Goal: Information Seeking & Learning: Find specific fact

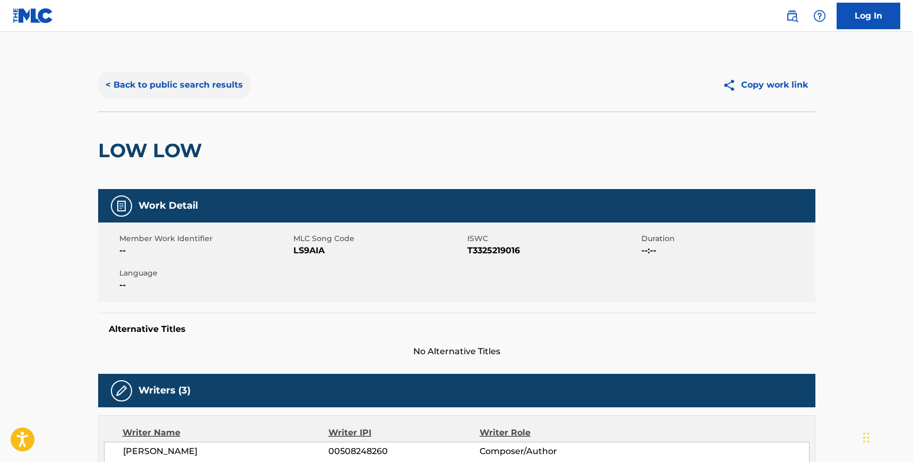
click at [203, 84] on button "< Back to public search results" at bounding box center [174, 85] width 152 height 27
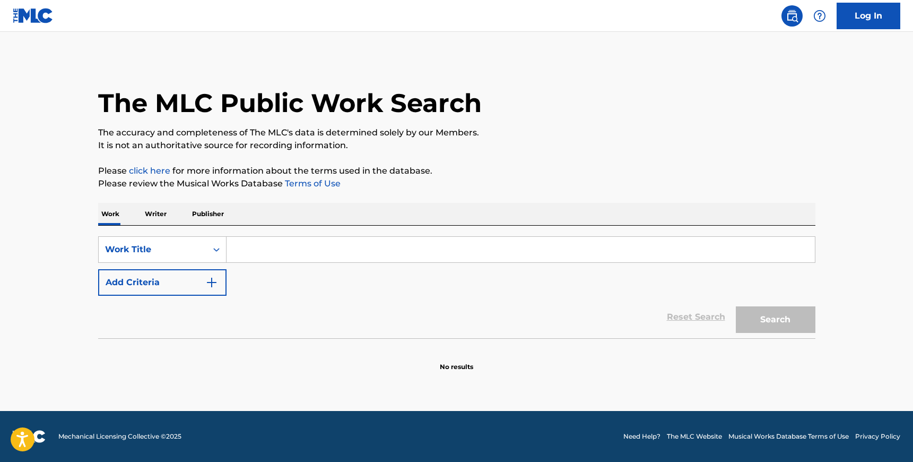
click at [265, 254] on input "Search Form" at bounding box center [521, 249] width 588 height 25
type input "shake it to the max"
click at [770, 315] on button "Search" at bounding box center [776, 319] width 80 height 27
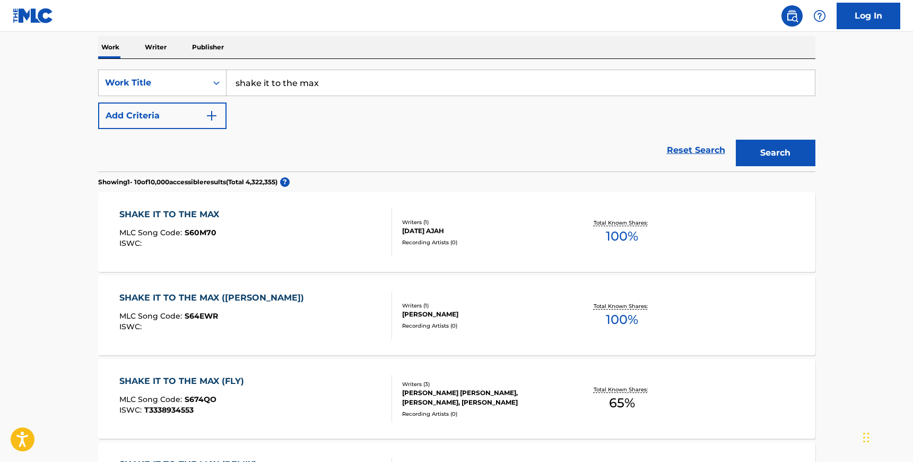
scroll to position [178, 0]
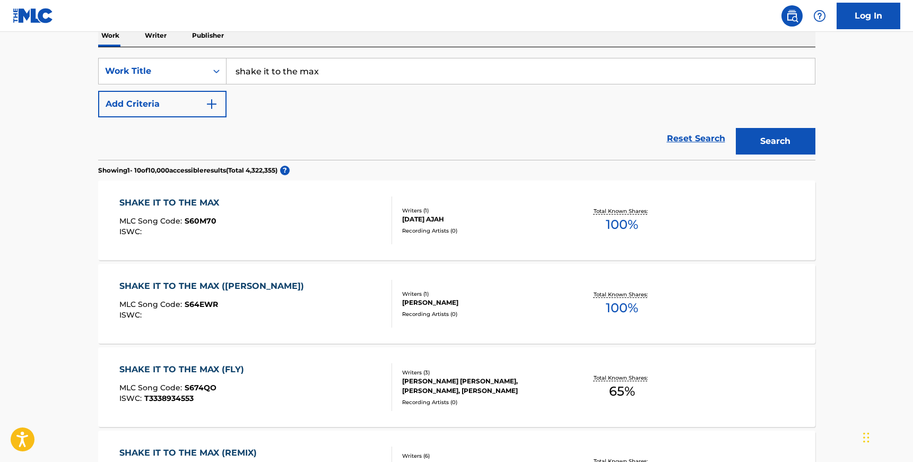
click at [509, 378] on div "ADAM KEVIN ALEXANDER, MOLLY MONTGOMERY, NEIL DYER" at bounding box center [482, 385] width 160 height 19
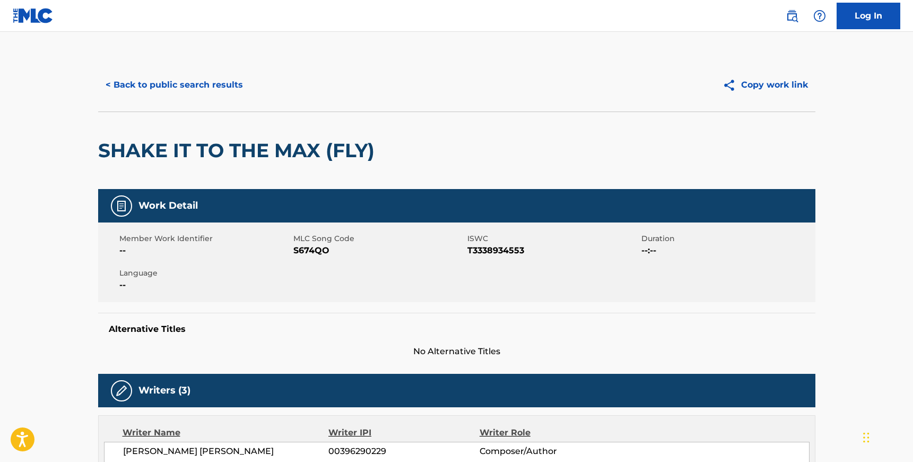
click at [316, 246] on span "S674QO" at bounding box center [378, 250] width 171 height 13
copy span "S674QO"
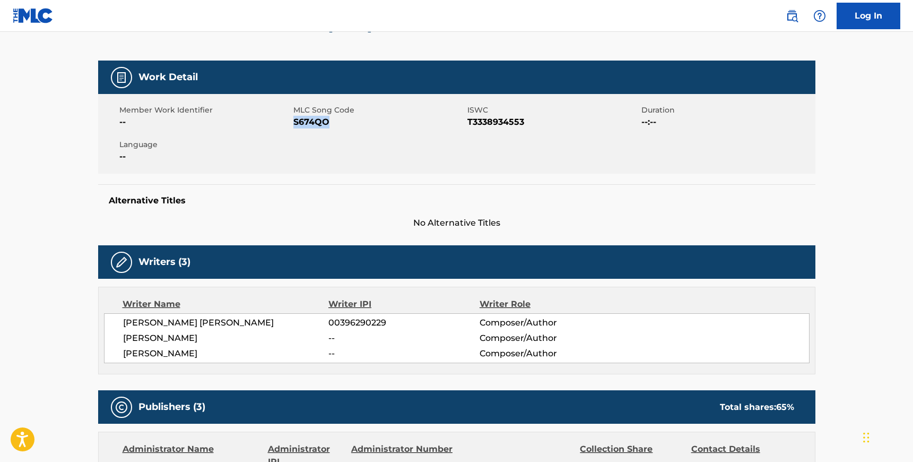
scroll to position [144, 0]
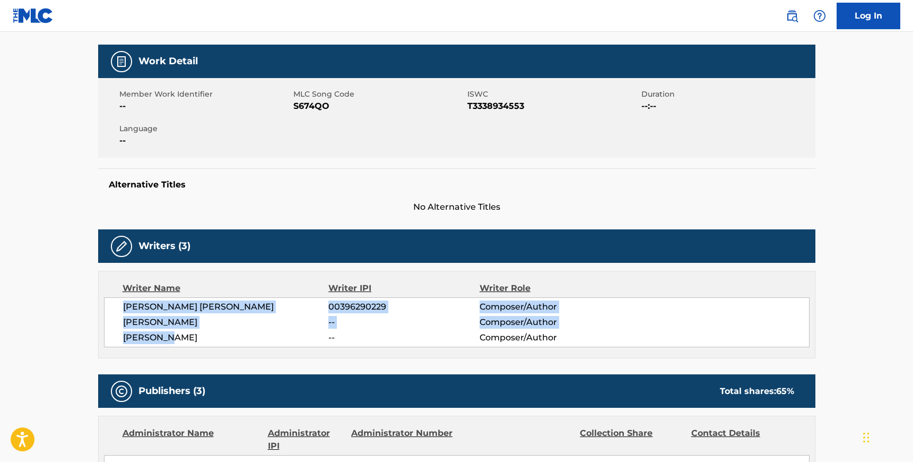
drag, startPoint x: 170, startPoint y: 338, endPoint x: 125, endPoint y: 308, distance: 54.3
click at [125, 308] on div "ADAM KEVIN ALEXANDER 00396290229 Composer/Author MOLLY MONTGOMERY -- Composer/A…" at bounding box center [457, 322] width 706 height 50
copy div "ADAM KEVIN ALEXANDER 00396290229 Composer/Author MOLLY MONTGOMERY -- Composer/A…"
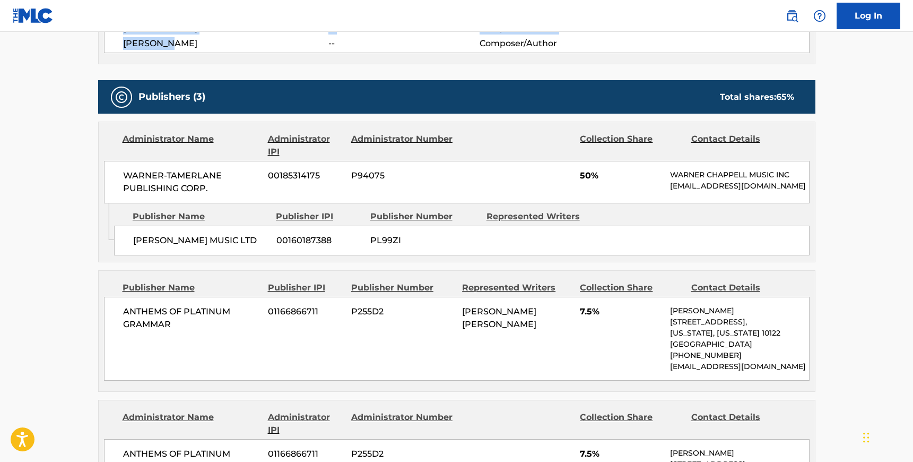
scroll to position [458, 0]
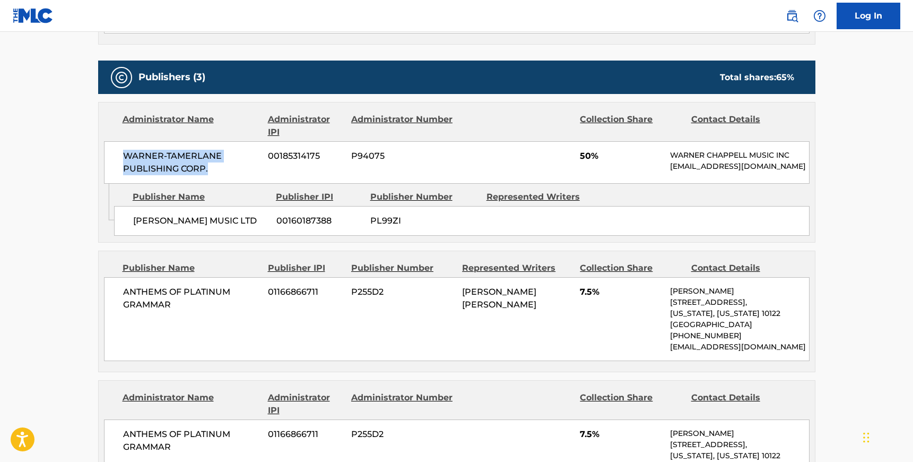
drag, startPoint x: 210, startPoint y: 171, endPoint x: 122, endPoint y: 159, distance: 89.0
click at [122, 159] on div "WARNER-TAMERLANE PUBLISHING CORP. 00185314175 P94075 50% WARNER CHAPPELL MUSIC …" at bounding box center [457, 162] width 706 height 42
copy span "WARNER-TAMERLANE PUBLISHING CORP."
drag, startPoint x: 156, startPoint y: 230, endPoint x: 134, endPoint y: 222, distance: 23.2
click at [134, 222] on span "WARNER CHAPPELL MUSIC LTD" at bounding box center [200, 220] width 135 height 13
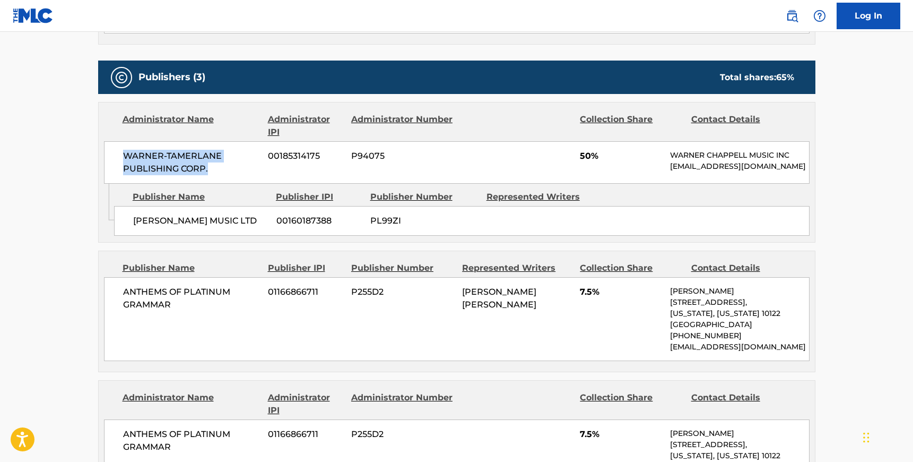
copy span "WARNER CHAPPELL MUSIC LTD"
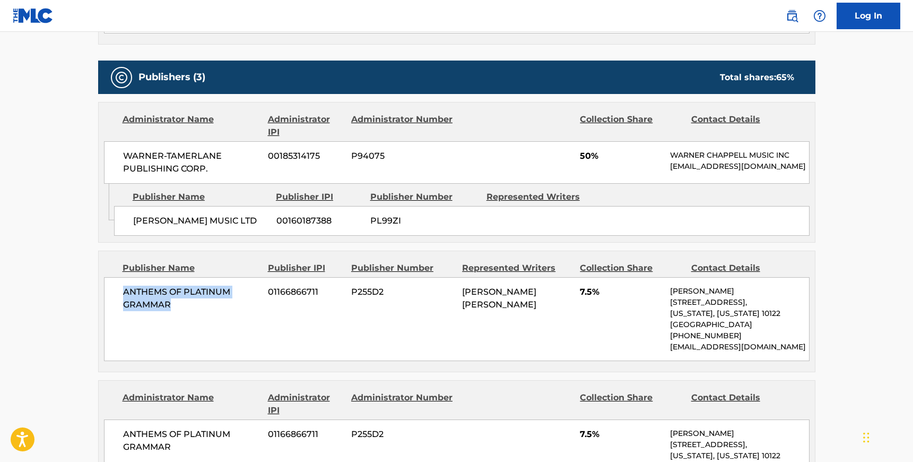
drag, startPoint x: 169, startPoint y: 314, endPoint x: 124, endPoint y: 299, distance: 47.3
click at [124, 299] on span "ANTHEMS OF PLATINUM GRAMMAR" at bounding box center [191, 297] width 137 height 25
copy span "ANTHEMS OF PLATINUM GRAMMAR"
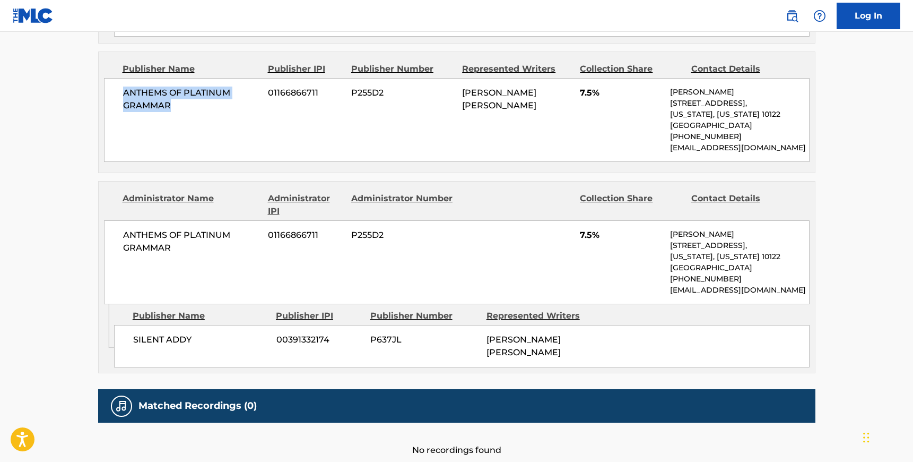
scroll to position [661, 0]
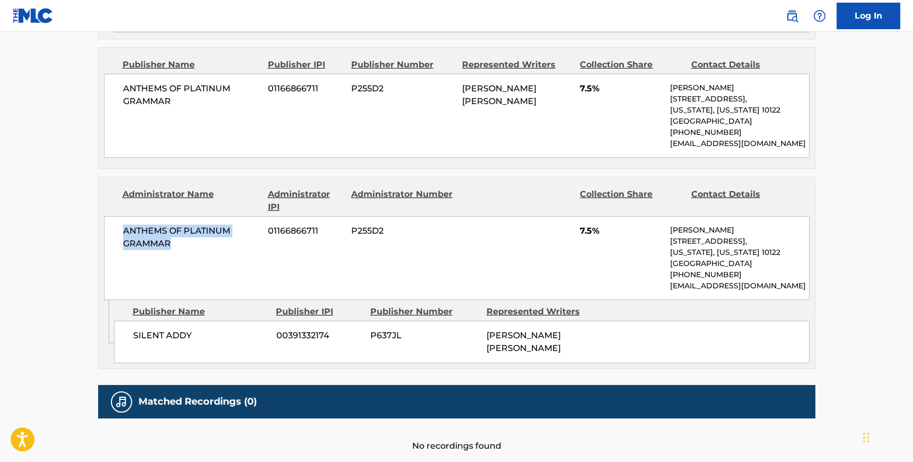
drag, startPoint x: 171, startPoint y: 254, endPoint x: 116, endPoint y: 236, distance: 57.7
click at [116, 236] on div "ANTHEMS OF PLATINUM GRAMMAR 01166866711 P255D2 7.5% Matt Spiller 14 Penn Plaza,…" at bounding box center [457, 258] width 706 height 84
copy span "ANTHEMS OF PLATINUM GRAMMAR"
click at [202, 346] on div "SILENT ADDY 00391332174 P637JL ADAM KEVIN ALEXANDER" at bounding box center [461, 341] width 695 height 42
copy span "SILENT ADDY"
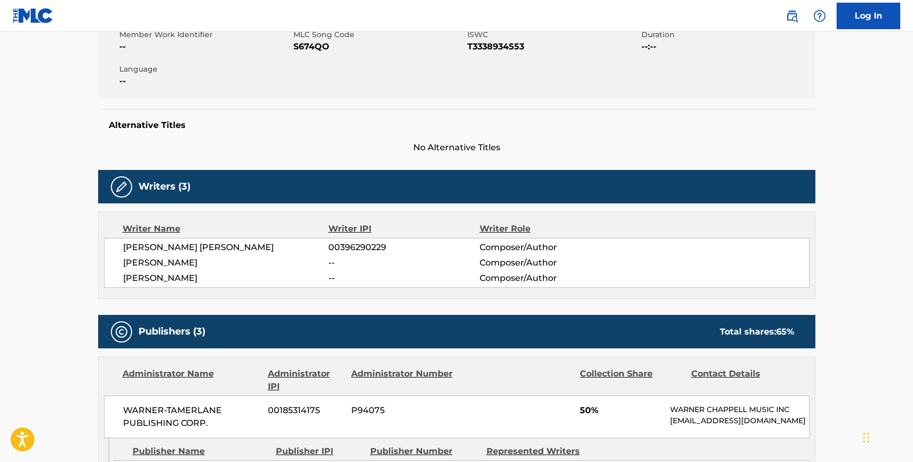
scroll to position [0, 0]
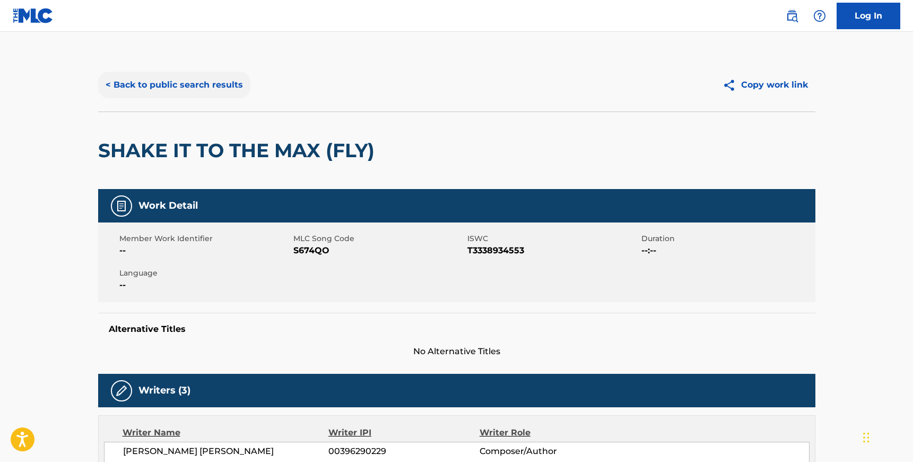
click at [161, 85] on button "< Back to public search results" at bounding box center [174, 85] width 152 height 27
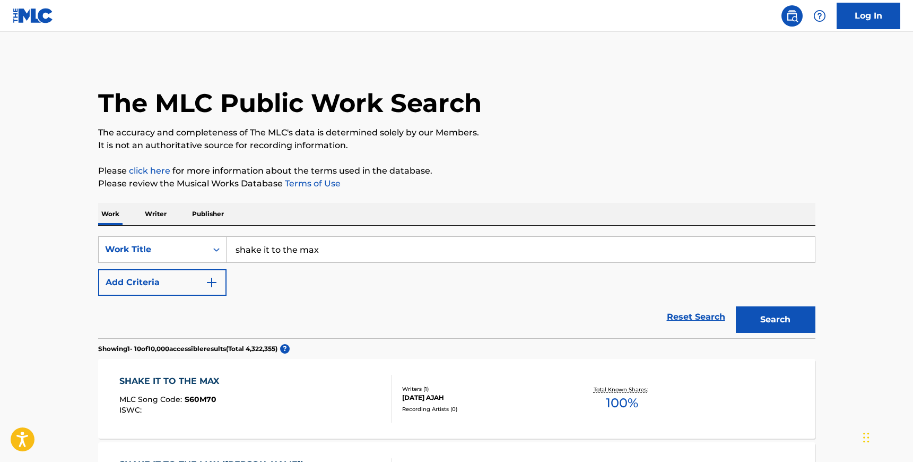
scroll to position [178, 0]
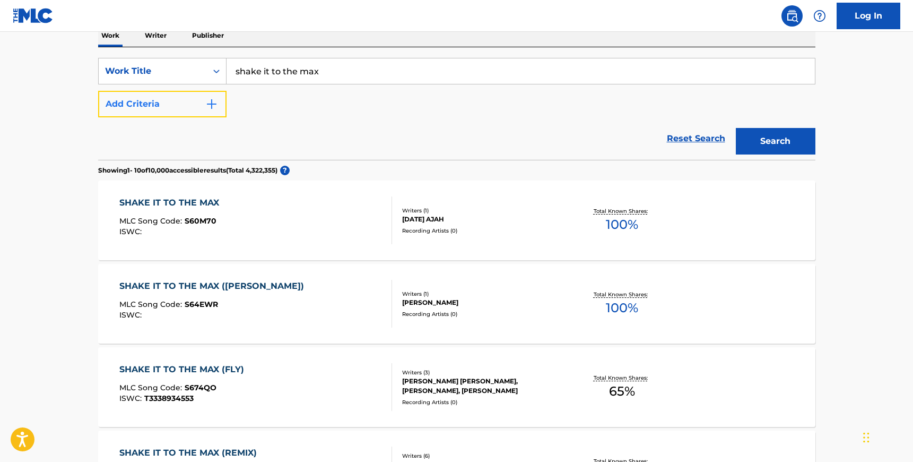
click at [194, 104] on button "Add Criteria" at bounding box center [162, 104] width 128 height 27
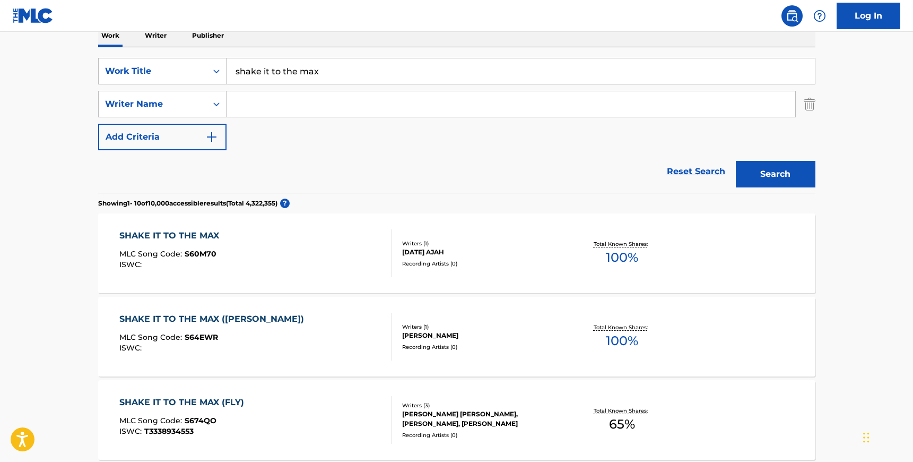
click at [293, 106] on input "Search Form" at bounding box center [511, 103] width 569 height 25
paste input "Benson"
type input "Benson"
click at [294, 70] on input "shake it to the max" at bounding box center [521, 70] width 588 height 25
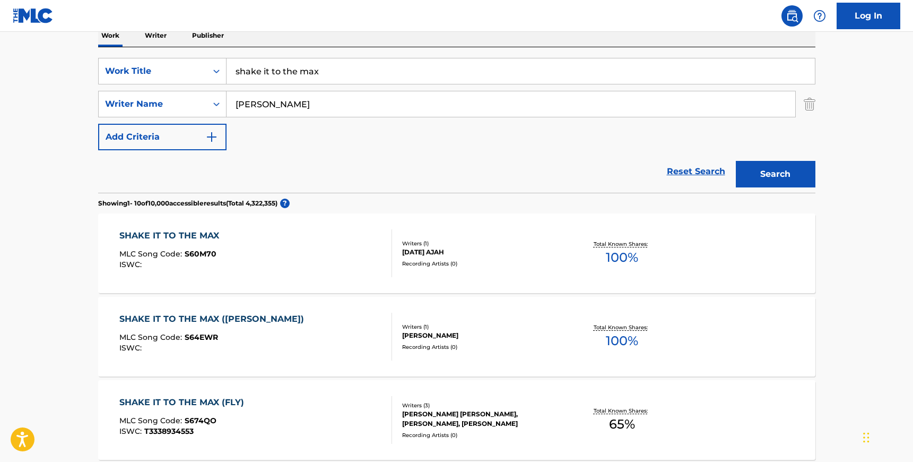
click at [294, 70] on input "shake it to the max" at bounding box center [521, 70] width 588 height 25
type input "cutesy"
click at [736, 161] on button "Search" at bounding box center [776, 174] width 80 height 27
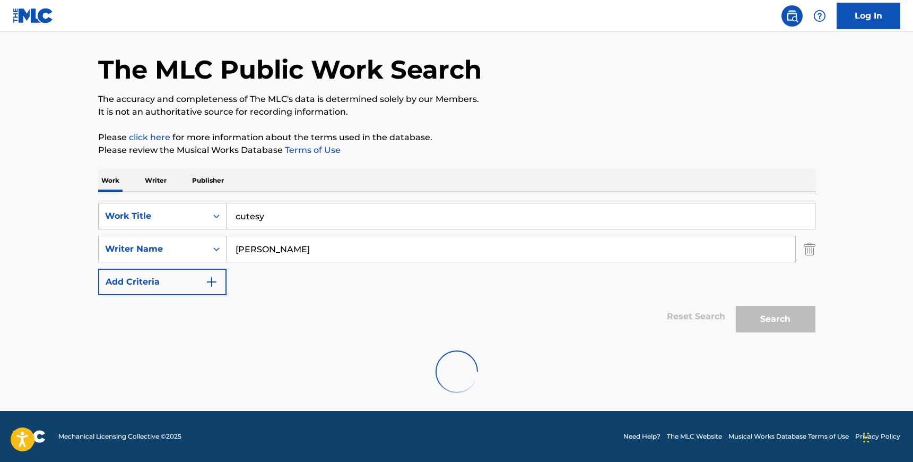
scroll to position [116, 0]
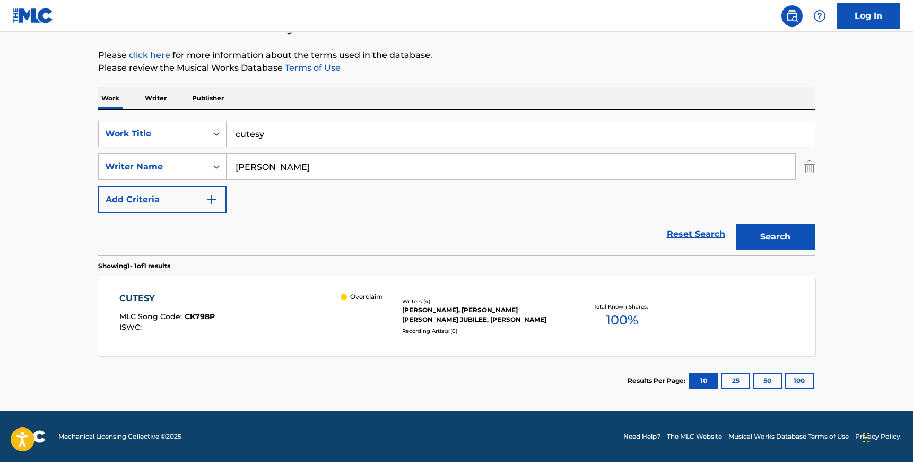
click at [297, 327] on div "CUTESY MLC Song Code : CK798P ISWC : Overclaim" at bounding box center [255, 316] width 273 height 48
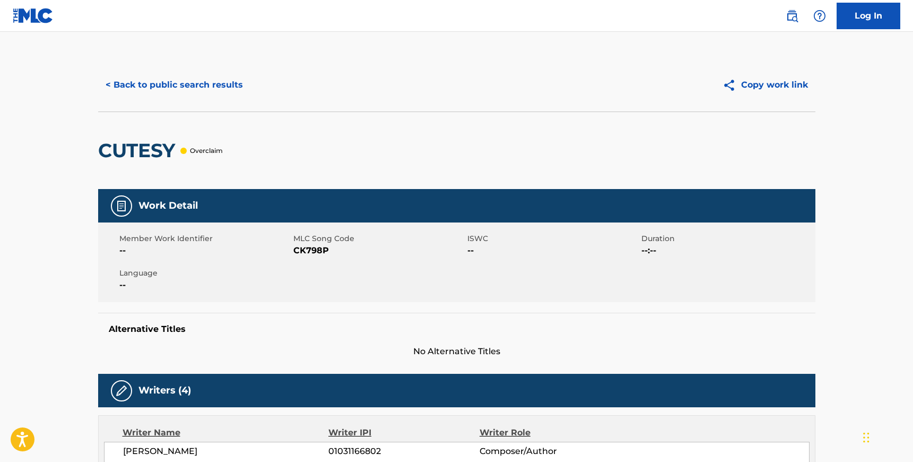
click at [309, 256] on span "CK798P" at bounding box center [378, 250] width 171 height 13
copy span "CK798P"
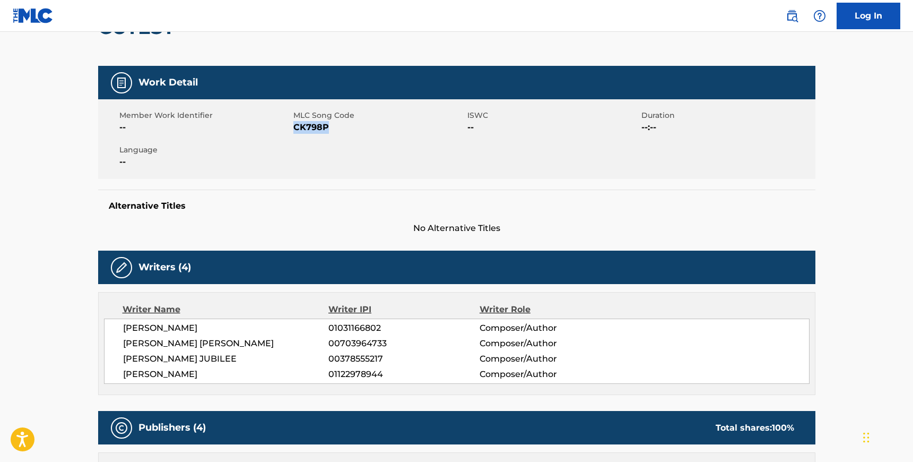
scroll to position [126, 0]
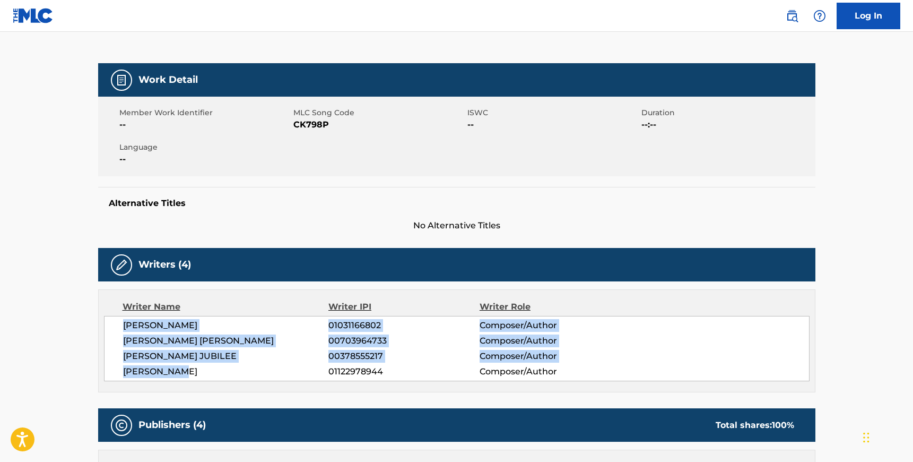
drag, startPoint x: 176, startPoint y: 370, endPoint x: 121, endPoint y: 328, distance: 69.2
click at [121, 328] on div "DANIEL BENSON 01031166802 Composer/Author JUSTIN DAVIES MILLER 00703964733 Comp…" at bounding box center [457, 348] width 706 height 65
copy div "DANIEL BENSON 01031166802 Composer/Author JUSTIN DAVIES MILLER 00703964733 Comp…"
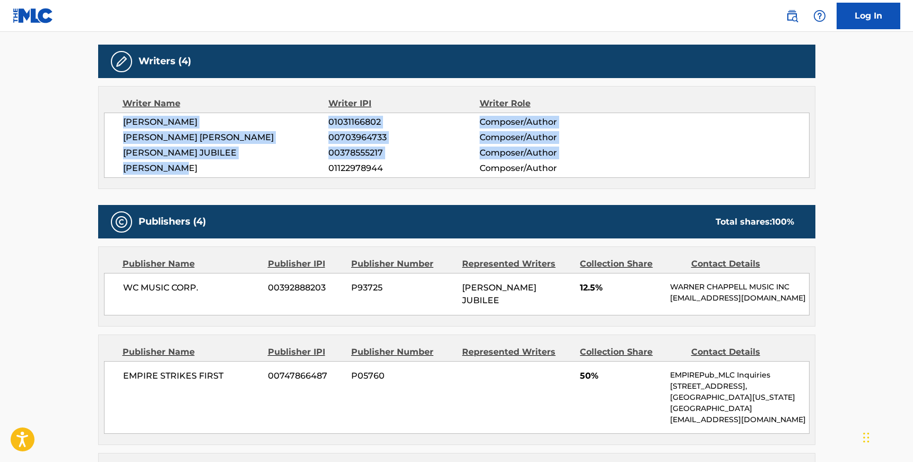
scroll to position [339, 0]
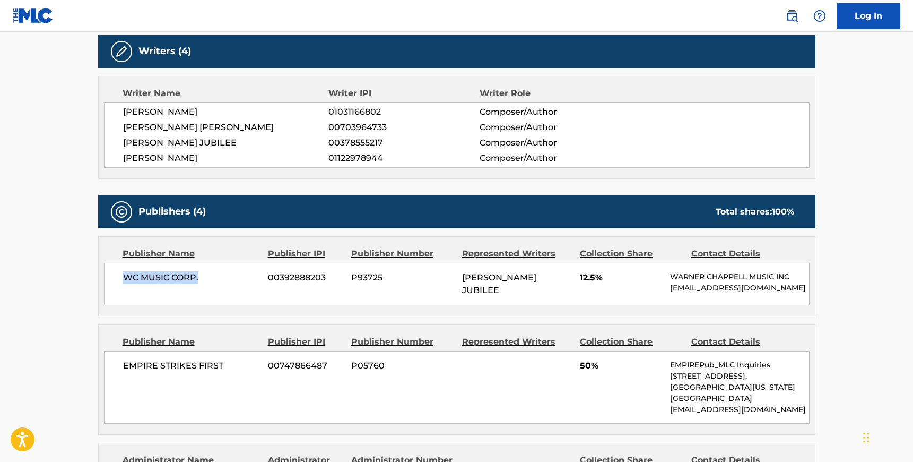
drag, startPoint x: 200, startPoint y: 277, endPoint x: 123, endPoint y: 275, distance: 77.5
click at [123, 275] on span "WC MUSIC CORP." at bounding box center [191, 277] width 137 height 13
copy span "WC MUSIC CORP."
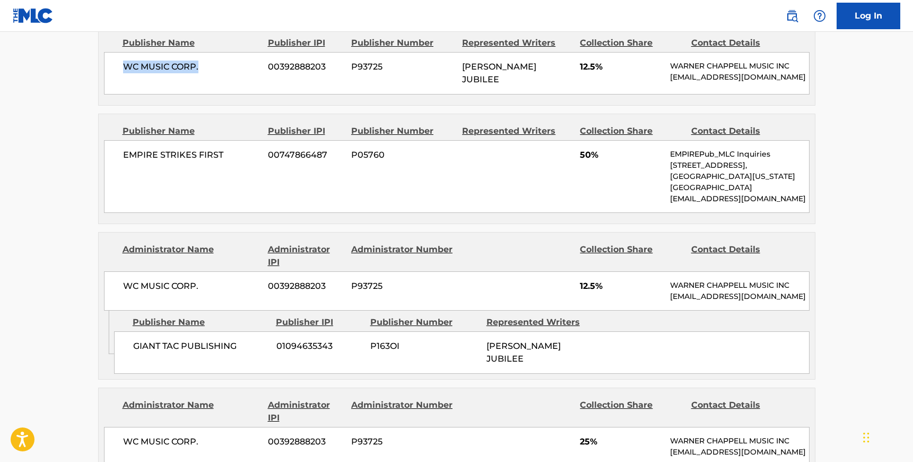
scroll to position [555, 0]
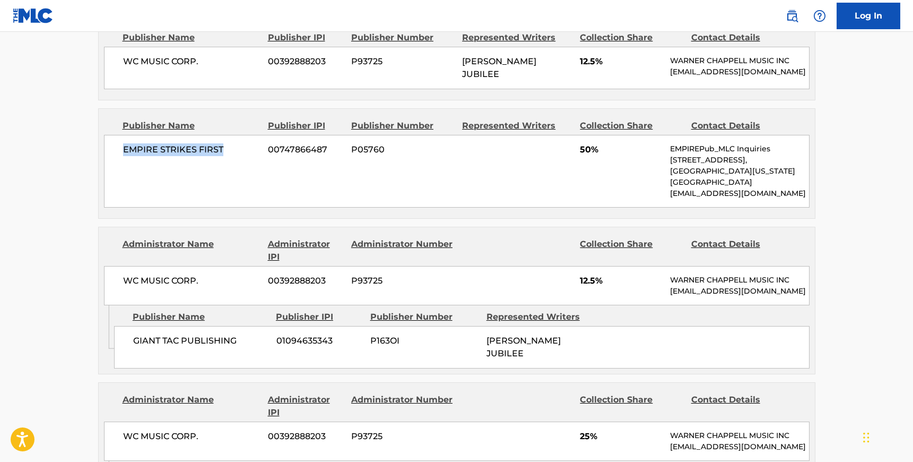
drag, startPoint x: 221, startPoint y: 149, endPoint x: 117, endPoint y: 147, distance: 104.0
click at [117, 147] on div "EMPIRE STRIKES FIRST 00747866487 P05760 50% EMPIREPub_MLC Inquiries 235 Pine St…" at bounding box center [457, 171] width 706 height 73
drag, startPoint x: 200, startPoint y: 273, endPoint x: 121, endPoint y: 274, distance: 79.0
click at [121, 274] on div "WC MUSIC CORP. 00392888203 P93725 12.5% WARNER CHAPPELL MUSIC INC MLC_Inquiries…" at bounding box center [457, 285] width 706 height 39
drag, startPoint x: 237, startPoint y: 340, endPoint x: 133, endPoint y: 337, distance: 103.5
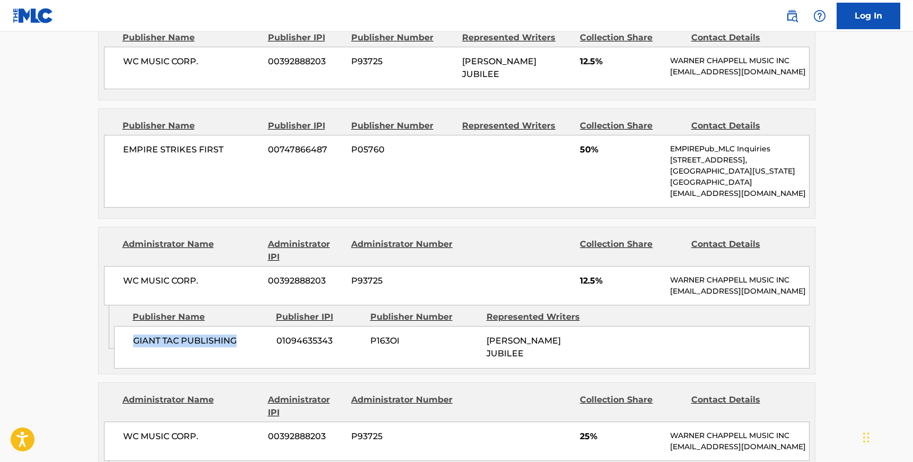
click at [133, 337] on span "GIANT TAC PUBLISHING" at bounding box center [200, 340] width 135 height 13
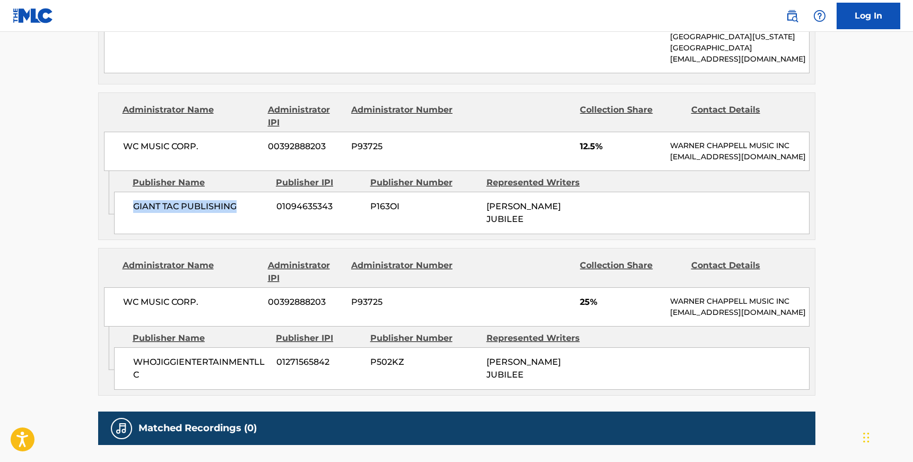
scroll to position [756, 0]
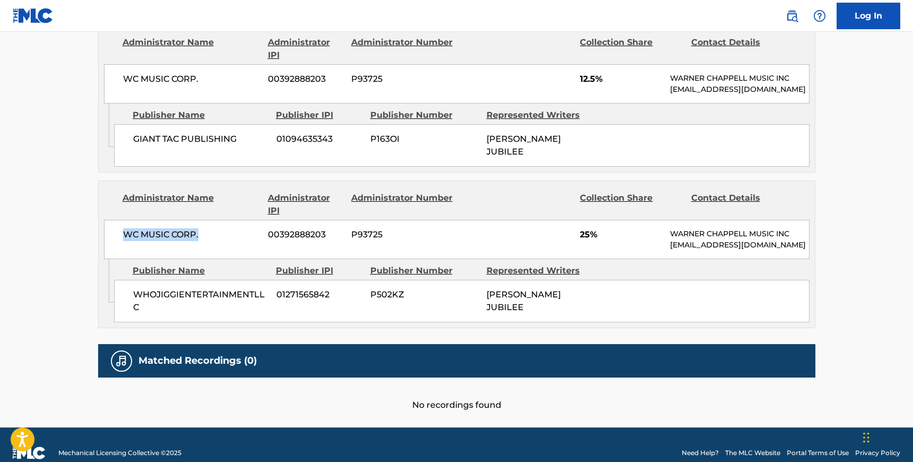
drag, startPoint x: 200, startPoint y: 221, endPoint x: 125, endPoint y: 221, distance: 75.3
click at [124, 228] on span "WC MUSIC CORP." at bounding box center [191, 234] width 137 height 13
drag, startPoint x: 140, startPoint y: 290, endPoint x: 134, endPoint y: 280, distance: 12.1
click at [134, 288] on span "WHOJIGGIENTERTAINMENTLLC" at bounding box center [200, 300] width 135 height 25
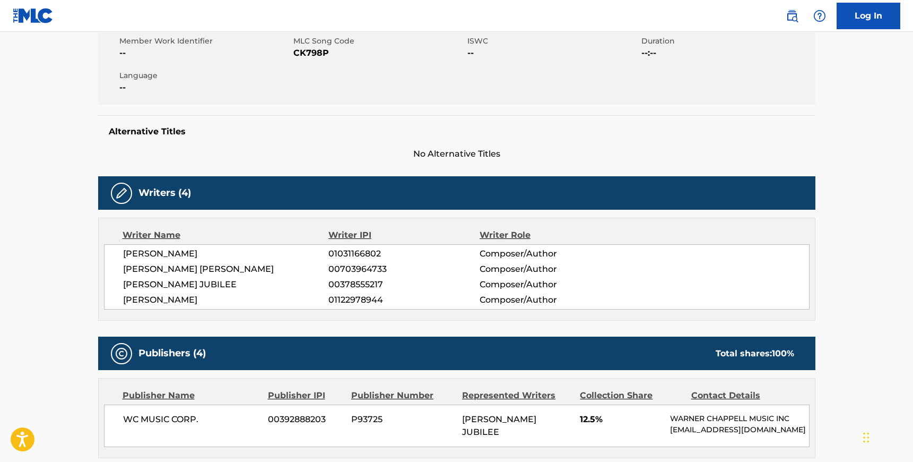
scroll to position [0, 0]
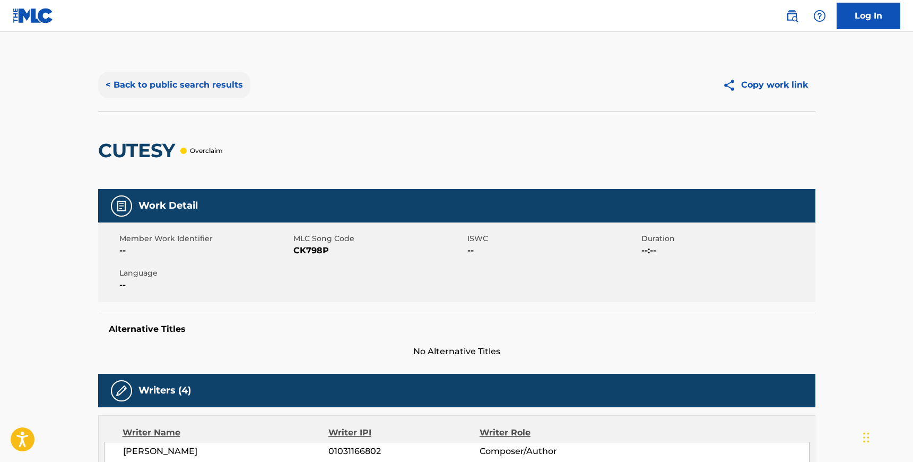
click at [184, 86] on button "< Back to public search results" at bounding box center [174, 85] width 152 height 27
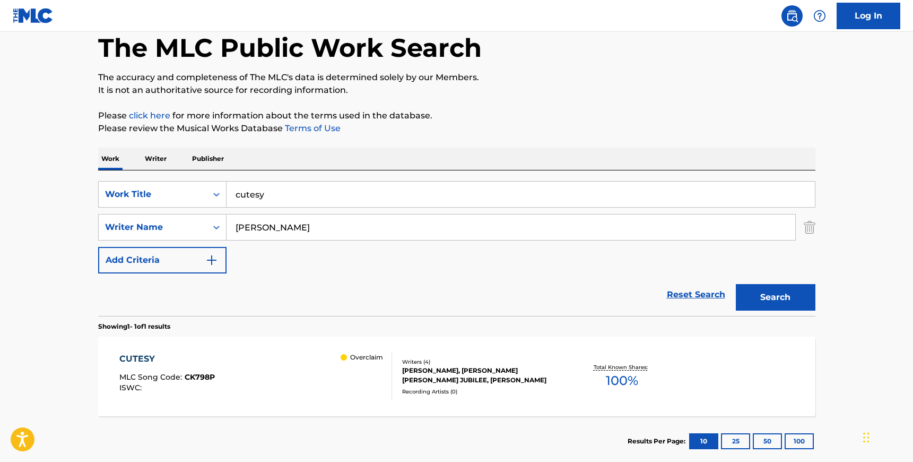
click at [271, 198] on input "cutesy" at bounding box center [521, 193] width 588 height 25
paste input "Lua Cheia"
type input "Lua Cheia"
click at [253, 234] on input "Benson" at bounding box center [511, 226] width 569 height 25
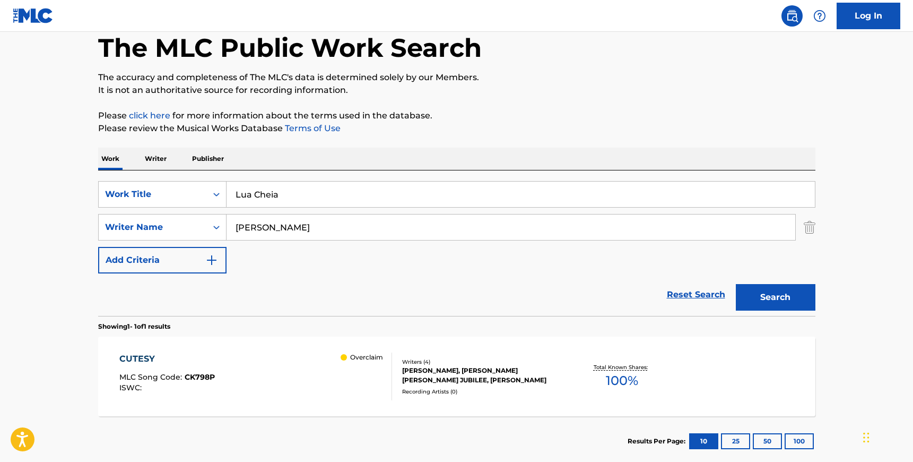
click at [253, 234] on input "Benson" at bounding box center [511, 226] width 569 height 25
paste input "Sena"
type input "Sena"
click at [785, 294] on button "Search" at bounding box center [776, 297] width 80 height 27
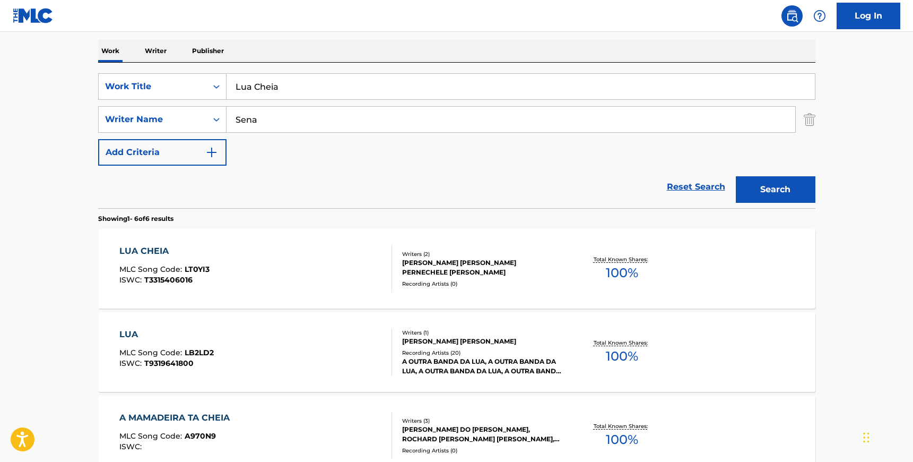
scroll to position [171, 0]
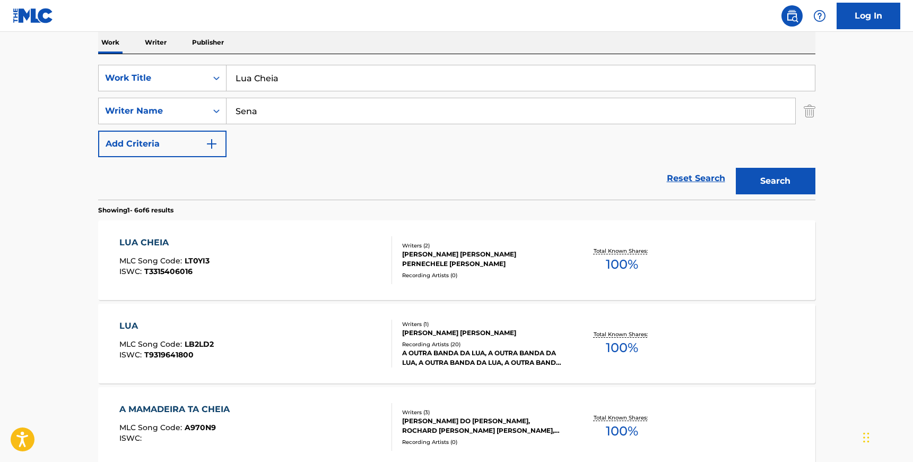
click at [505, 248] on div "Writers ( 2 )" at bounding box center [482, 245] width 160 height 8
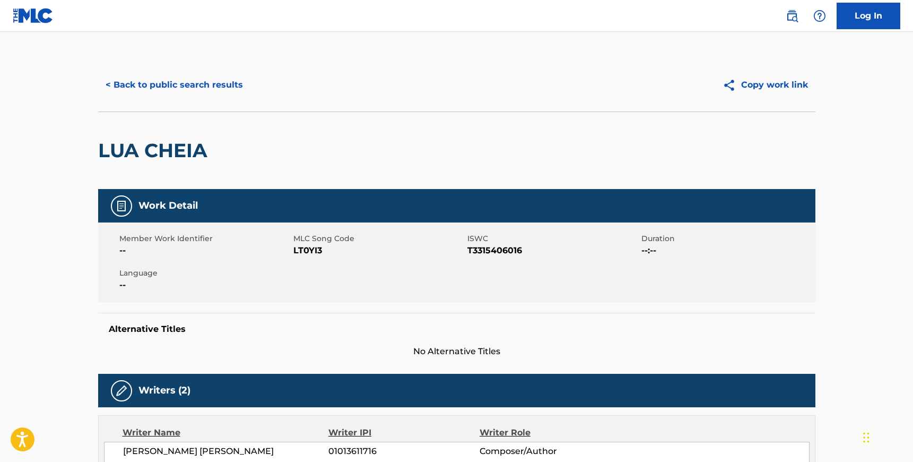
click at [311, 253] on span "LT0YI3" at bounding box center [378, 250] width 171 height 13
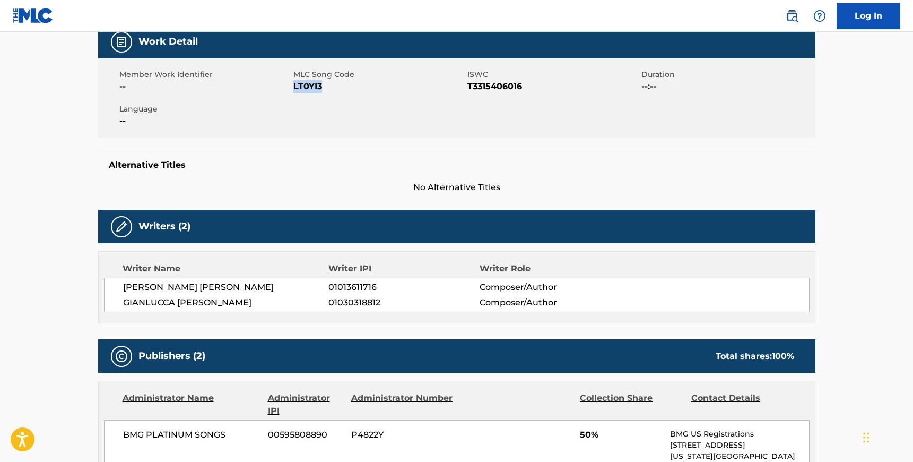
scroll to position [181, 0]
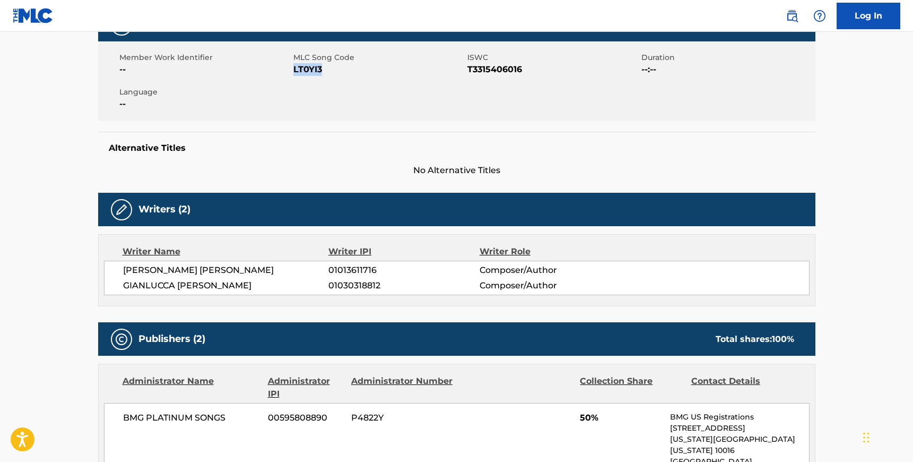
drag, startPoint x: 124, startPoint y: 270, endPoint x: 280, endPoint y: 284, distance: 157.1
click at [280, 284] on div "MARINA DE OLIVEIRA SENA 01013611716 Composer/Author GIANLUCCA PERNECHELE AZEVED…" at bounding box center [457, 277] width 706 height 34
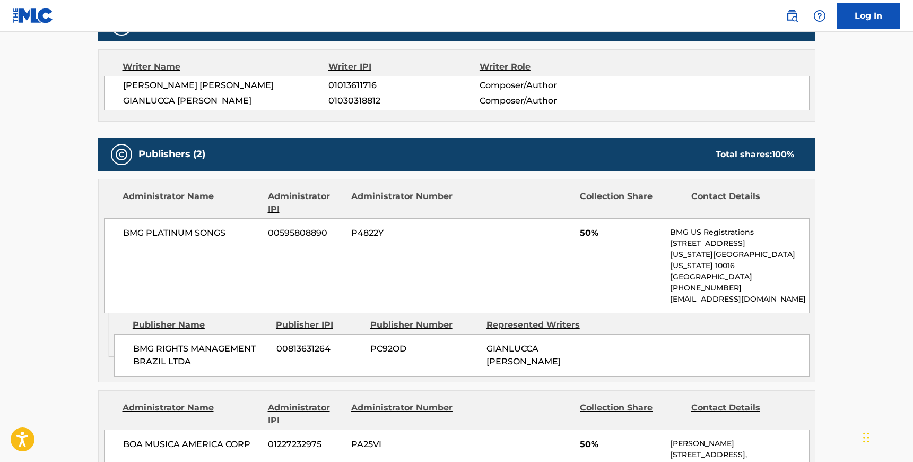
scroll to position [377, 0]
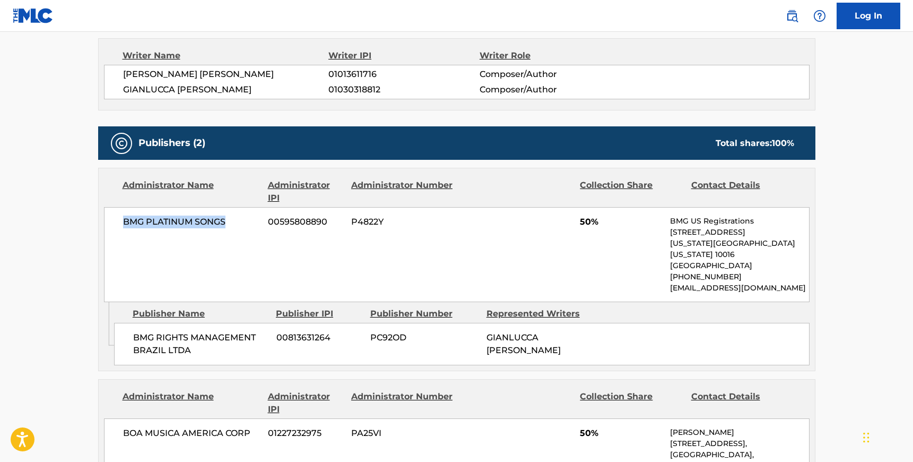
drag, startPoint x: 228, startPoint y: 219, endPoint x: 122, endPoint y: 219, distance: 106.1
click at [122, 219] on div "BMG PLATINUM SONGS 00595808890 P4822Y 50% BMG US Registrations 1 Park Ave, New …" at bounding box center [457, 254] width 706 height 95
drag, startPoint x: 195, startPoint y: 338, endPoint x: 134, endPoint y: 321, distance: 63.8
click at [134, 331] on span "BMG RIGHTS MANAGEMENT BRAZIL LTDA" at bounding box center [200, 343] width 135 height 25
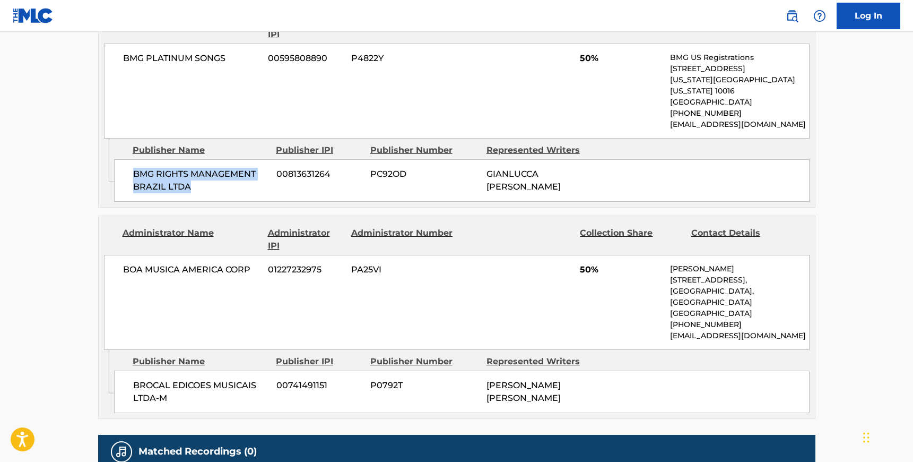
scroll to position [543, 0]
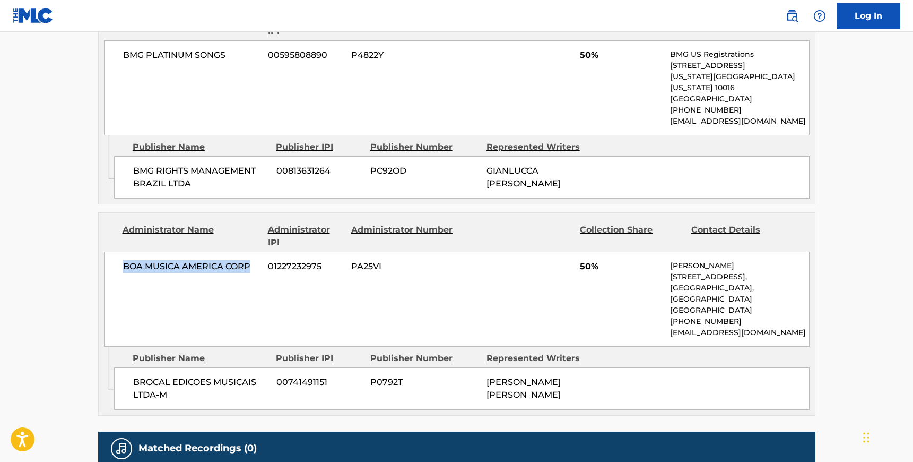
drag, startPoint x: 253, startPoint y: 253, endPoint x: 123, endPoint y: 251, distance: 130.0
click at [123, 260] on span "BOA MUSICA AMERICA CORP" at bounding box center [191, 266] width 137 height 13
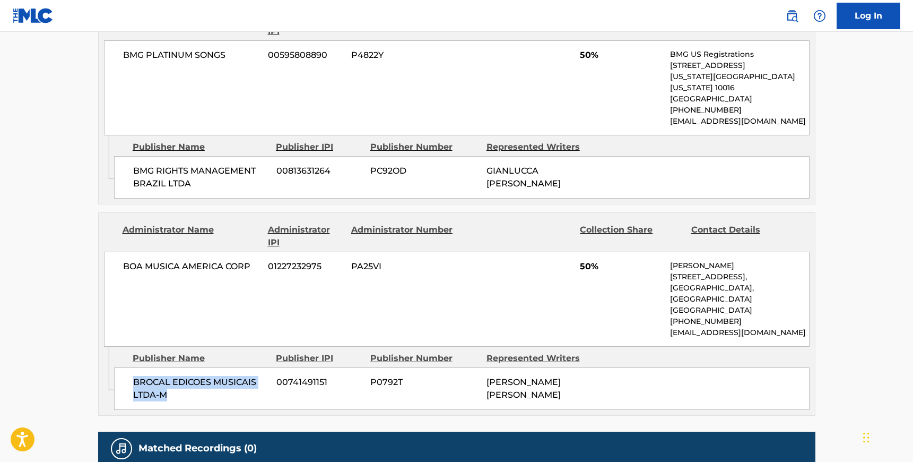
drag, startPoint x: 170, startPoint y: 367, endPoint x: 132, endPoint y: 353, distance: 39.9
click at [132, 367] on div "BROCAL EDICOES MUSICAIS LTDA-M 00741491151 P0792T MARINA DE OLIVEIRA SENA" at bounding box center [461, 388] width 695 height 42
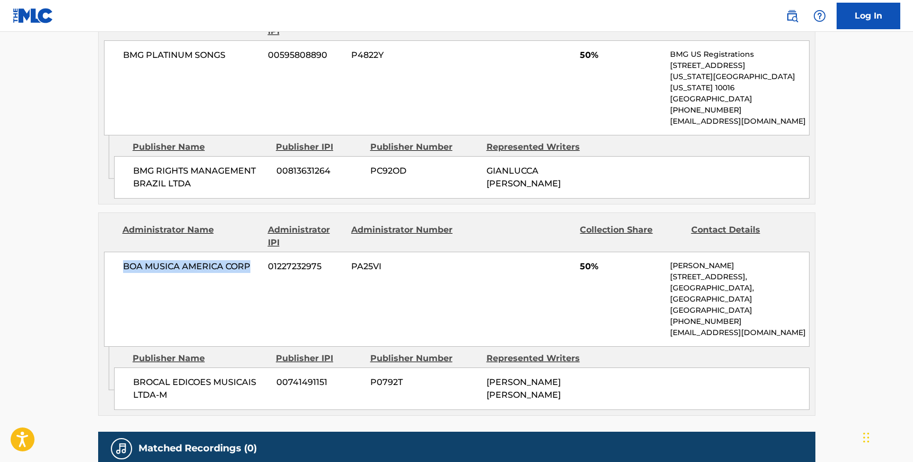
drag, startPoint x: 249, startPoint y: 253, endPoint x: 125, endPoint y: 253, distance: 123.6
click at [125, 260] on span "BOA MUSICA AMERICA CORP" at bounding box center [191, 266] width 137 height 13
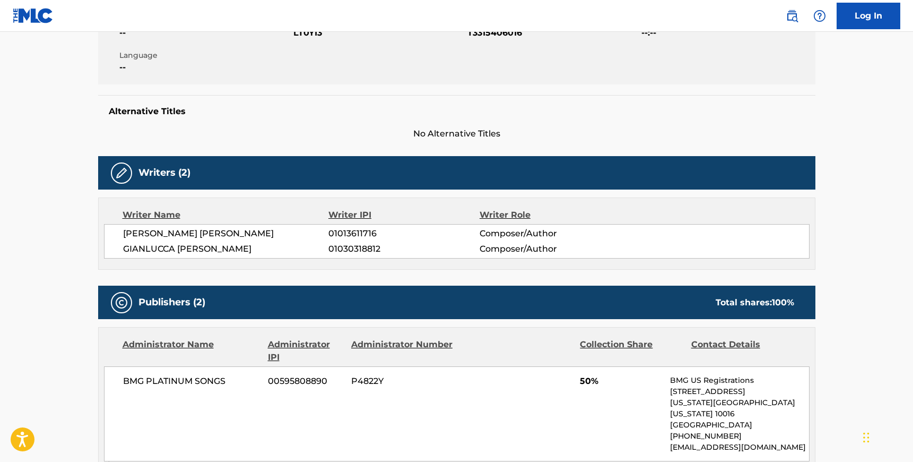
scroll to position [0, 0]
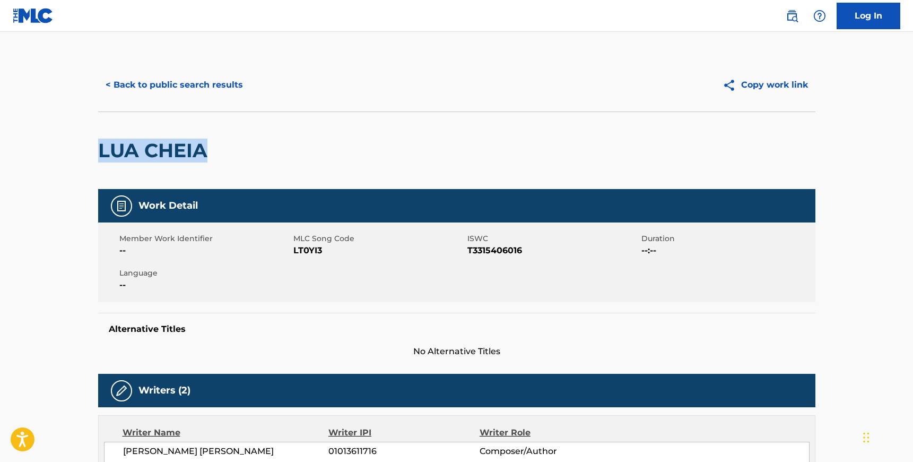
drag, startPoint x: 102, startPoint y: 154, endPoint x: 211, endPoint y: 155, distance: 108.7
click at [211, 155] on h2 "LUA CHEIA" at bounding box center [155, 150] width 115 height 24
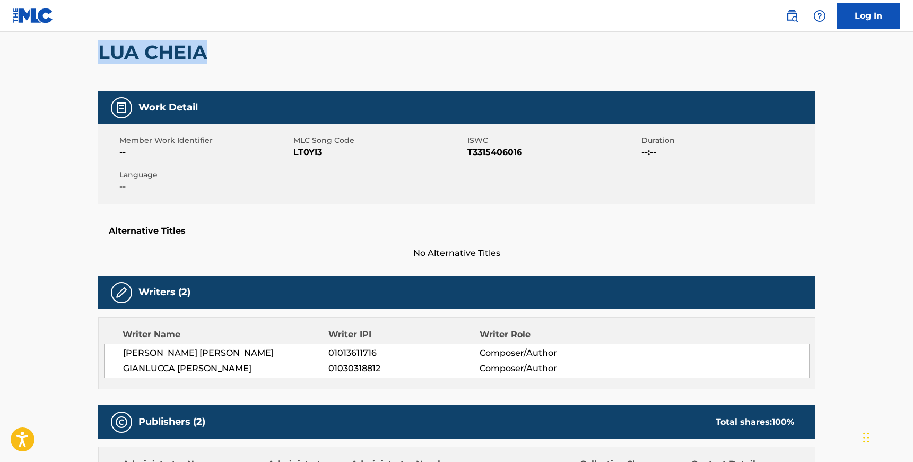
scroll to position [100, 0]
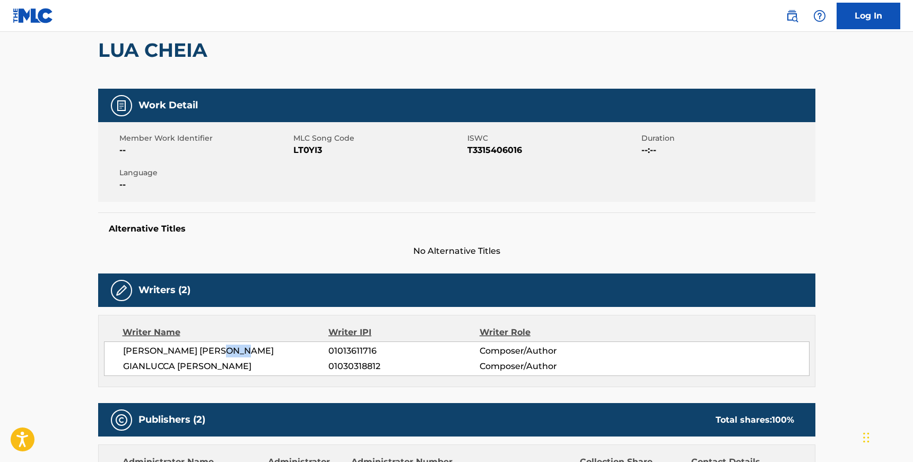
drag, startPoint x: 222, startPoint y: 351, endPoint x: 242, endPoint y: 351, distance: 20.7
click at [242, 351] on span "MARINA DE OLIVEIRA SENA" at bounding box center [226, 350] width 206 height 13
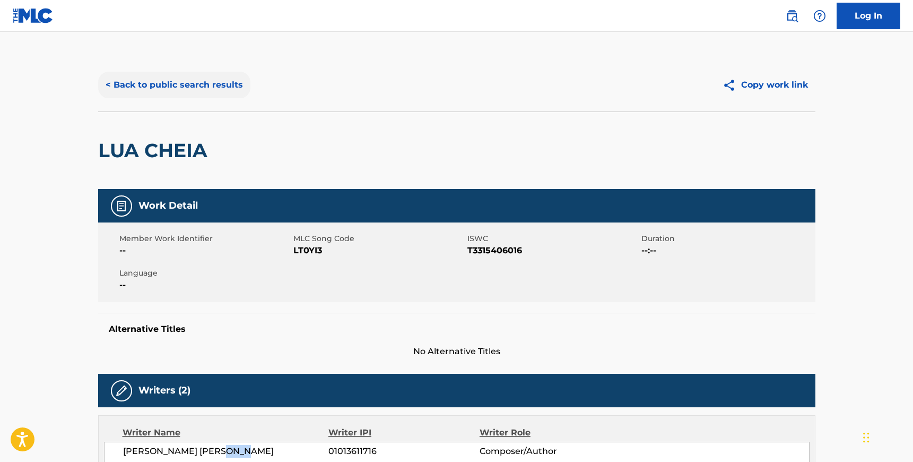
click at [202, 81] on button "< Back to public search results" at bounding box center [174, 85] width 152 height 27
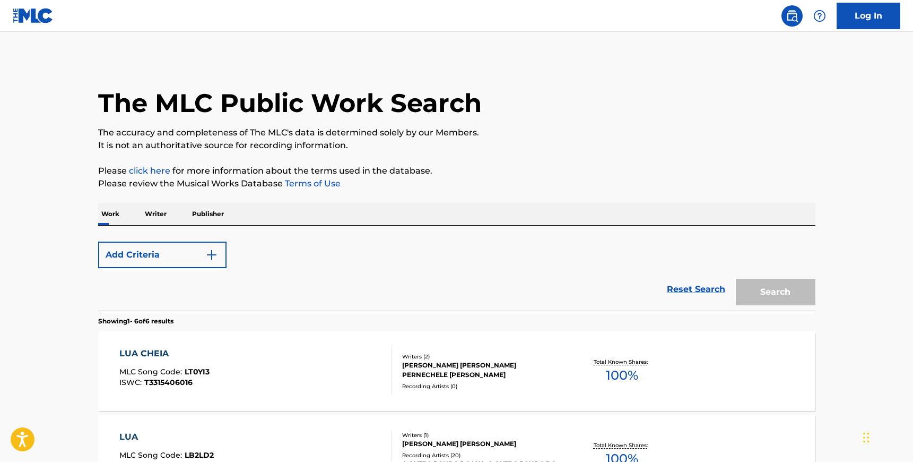
scroll to position [171, 0]
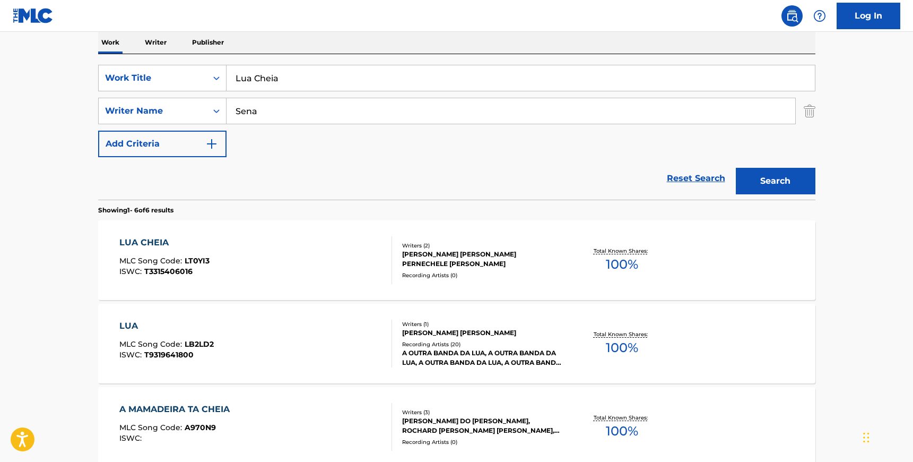
click at [279, 114] on input "Sena" at bounding box center [511, 110] width 569 height 25
paste input "Isley"
type input "Isley"
click at [281, 74] on input "Lua Cheia" at bounding box center [521, 77] width 588 height 25
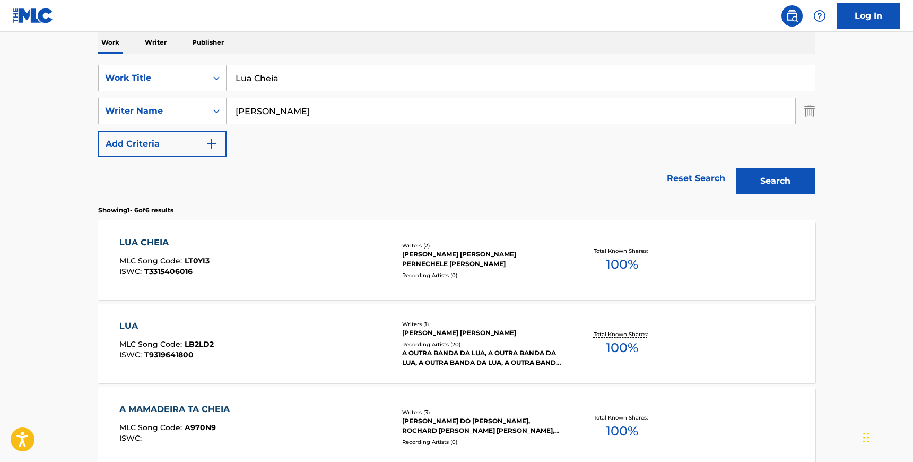
click at [281, 74] on input "Lua Cheia" at bounding box center [521, 77] width 588 height 25
type input "the atl experience"
click at [736, 168] on button "Search" at bounding box center [776, 181] width 80 height 27
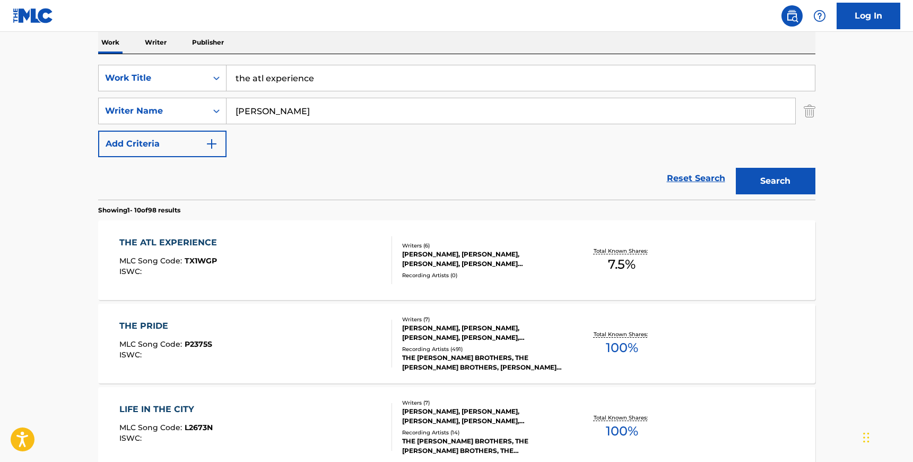
click at [334, 265] on div "THE ATL EXPERIENCE MLC Song Code : TX1WGP ISWC :" at bounding box center [255, 260] width 273 height 48
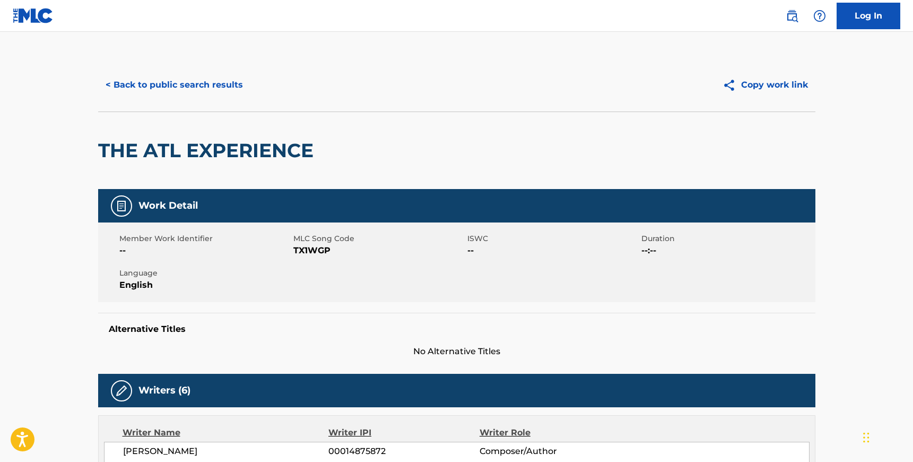
click at [318, 251] on span "TX1WGP" at bounding box center [378, 250] width 171 height 13
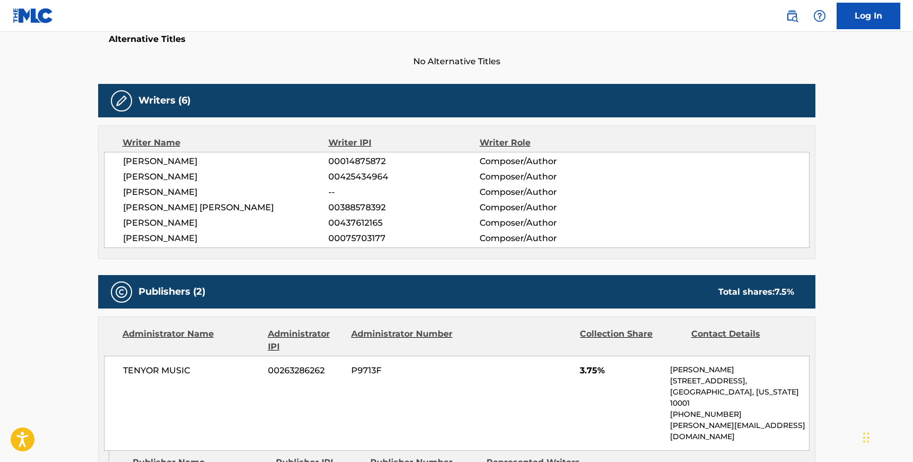
scroll to position [294, 0]
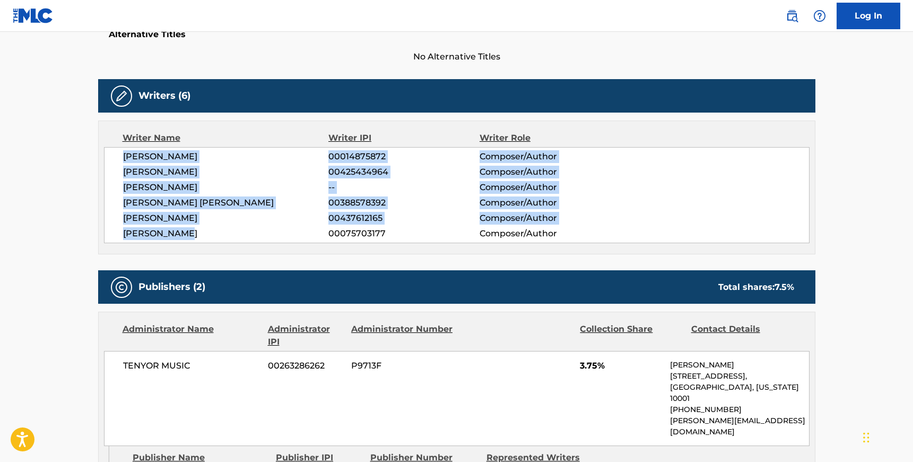
drag, startPoint x: 122, startPoint y: 154, endPoint x: 182, endPoint y: 234, distance: 99.6
click at [182, 234] on div "RONALD ISLEY 00014875872 Composer/Author TAUHEED EPPS 00425434964 Composer/Auth…" at bounding box center [457, 195] width 706 height 96
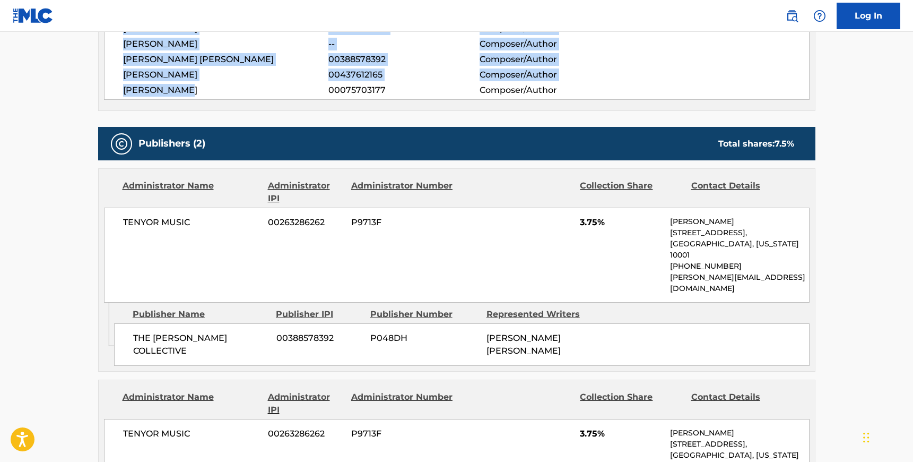
scroll to position [442, 0]
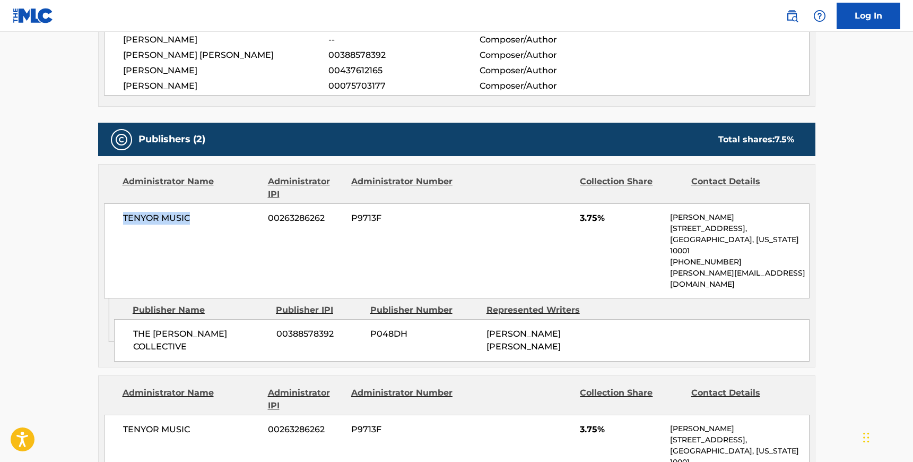
drag, startPoint x: 190, startPoint y: 217, endPoint x: 119, endPoint y: 216, distance: 70.6
click at [119, 216] on div "TENYOR MUSIC 00263286262 P9713F 3.75% Renato Olivari 224 West 30th Street, Unit…" at bounding box center [457, 250] width 706 height 95
drag, startPoint x: 246, startPoint y: 310, endPoint x: 123, endPoint y: 310, distance: 123.1
click at [123, 319] on div "THE RUCKER COLLECTIVE 00388578392 P048DH MARCUS FITZGERALD RUCKER" at bounding box center [461, 340] width 695 height 42
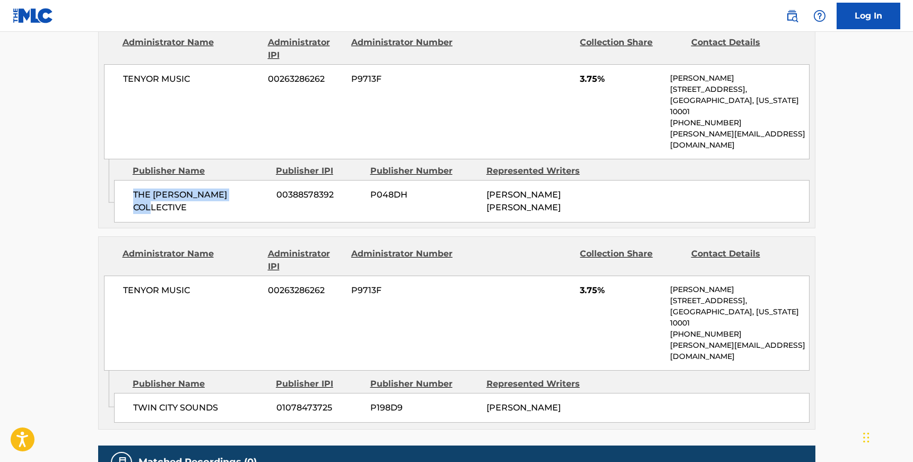
scroll to position [626, 0]
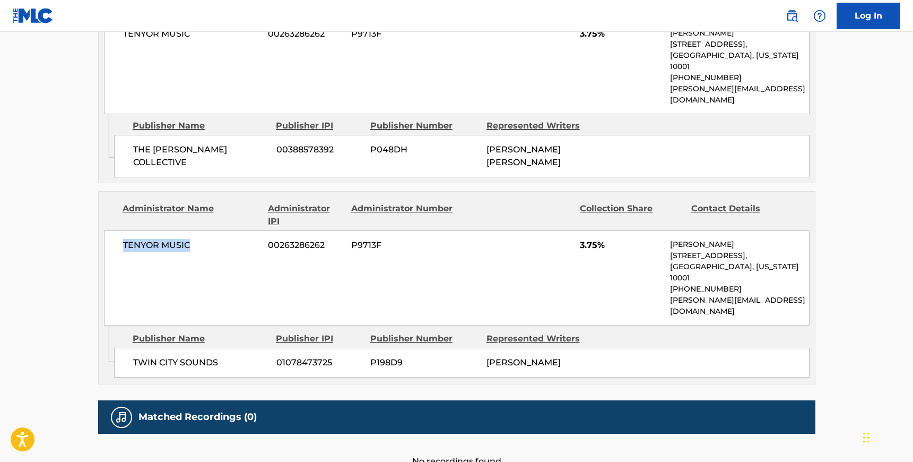
drag, startPoint x: 192, startPoint y: 222, endPoint x: 120, endPoint y: 221, distance: 71.1
click at [120, 230] on div "TENYOR MUSIC 00263286262 P9713F 3.75% Renato Olivari 224 West 30th Street, Unit…" at bounding box center [457, 277] width 706 height 95
drag, startPoint x: 220, startPoint y: 313, endPoint x: 130, endPoint y: 311, distance: 90.2
click at [130, 347] on div "TWIN CITY SOUNDS 01078473725 P198D9 DEREK ANDREW KASTAL" at bounding box center [461, 362] width 695 height 30
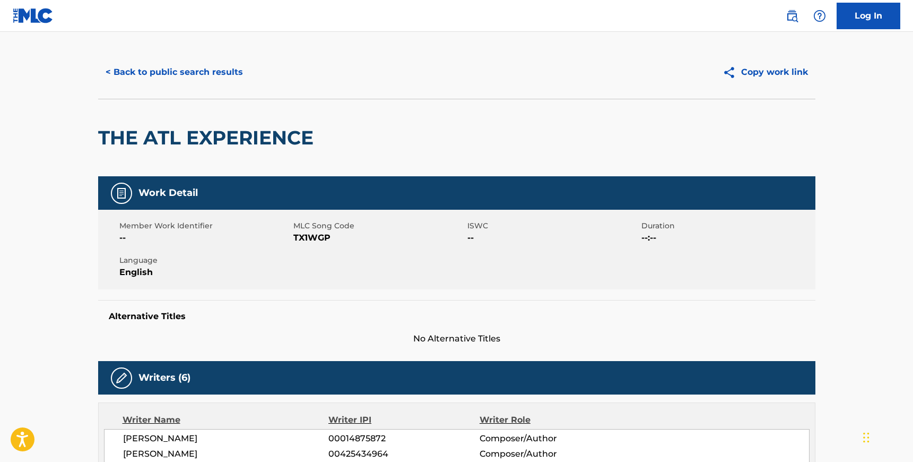
scroll to position [0, 0]
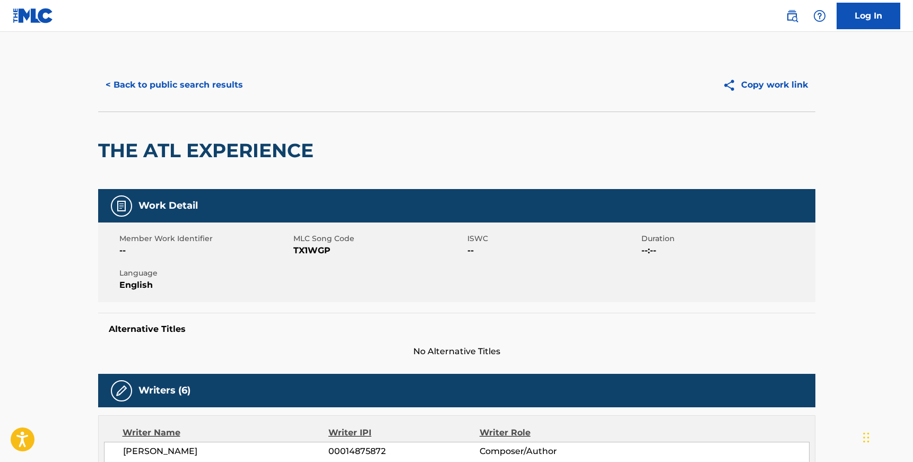
click at [256, 153] on h2 "THE ATL EXPERIENCE" at bounding box center [208, 150] width 221 height 24
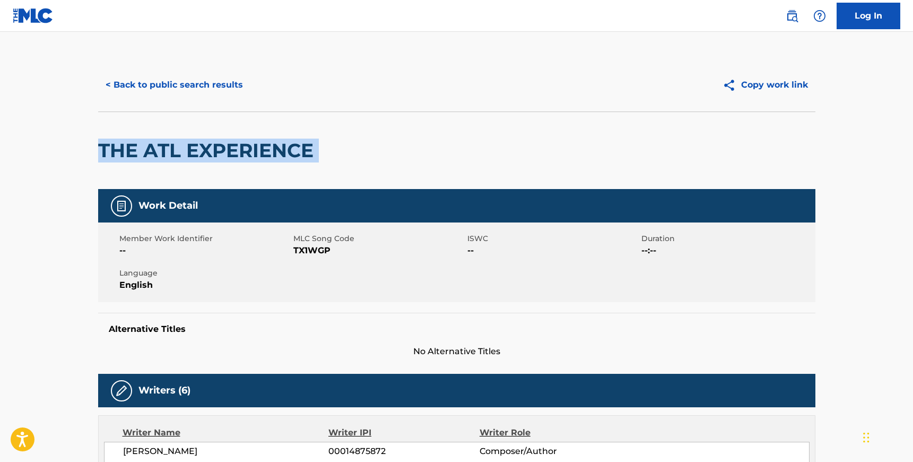
click at [256, 153] on h2 "THE ATL EXPERIENCE" at bounding box center [208, 150] width 221 height 24
click at [182, 78] on button "< Back to public search results" at bounding box center [174, 85] width 152 height 27
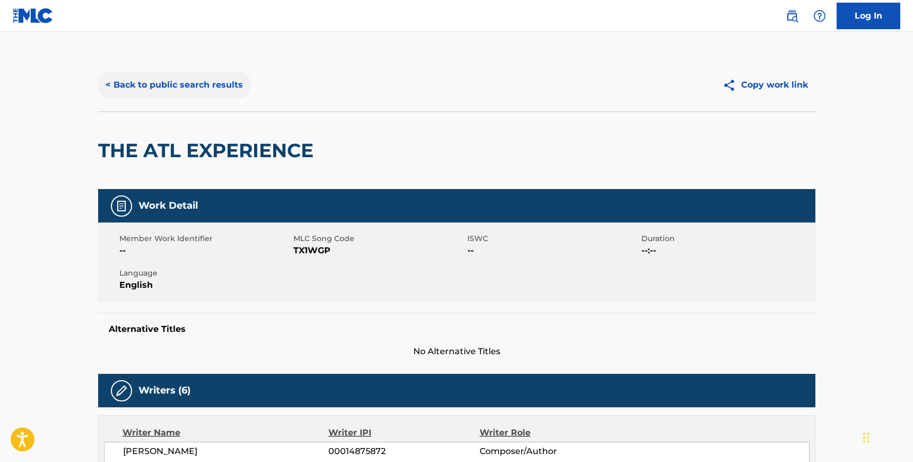
scroll to position [171, 0]
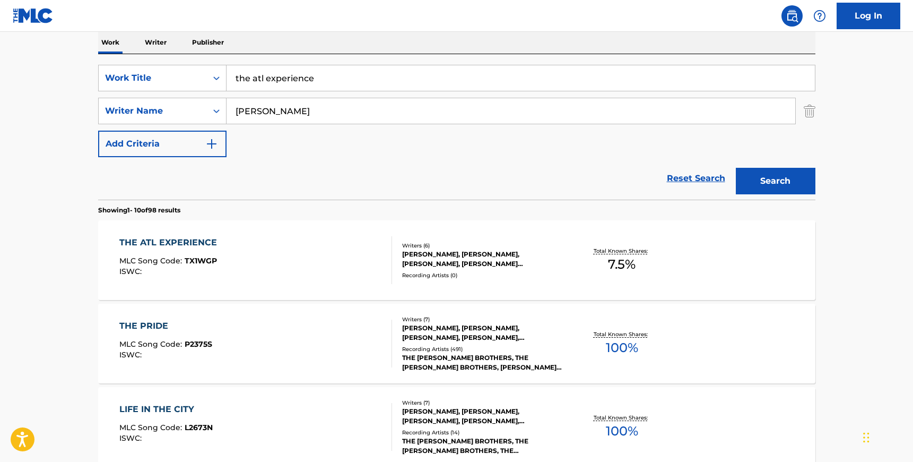
click at [256, 84] on input "the atl experience" at bounding box center [521, 77] width 588 height 25
type input "r.i.p."
click at [254, 120] on input "Isley" at bounding box center [511, 110] width 569 height 25
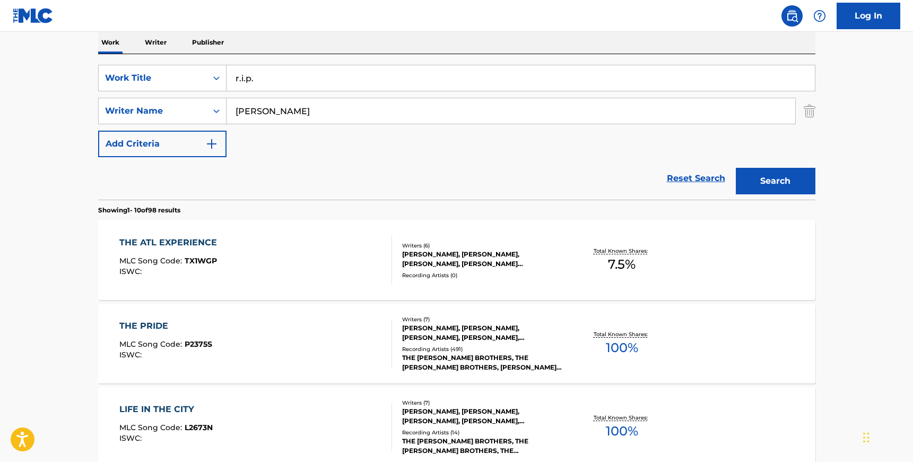
click at [254, 120] on input "Isley" at bounding box center [511, 110] width 569 height 25
paste input "Taylor"
type input "Taylor"
click at [744, 186] on button "Search" at bounding box center [776, 181] width 80 height 27
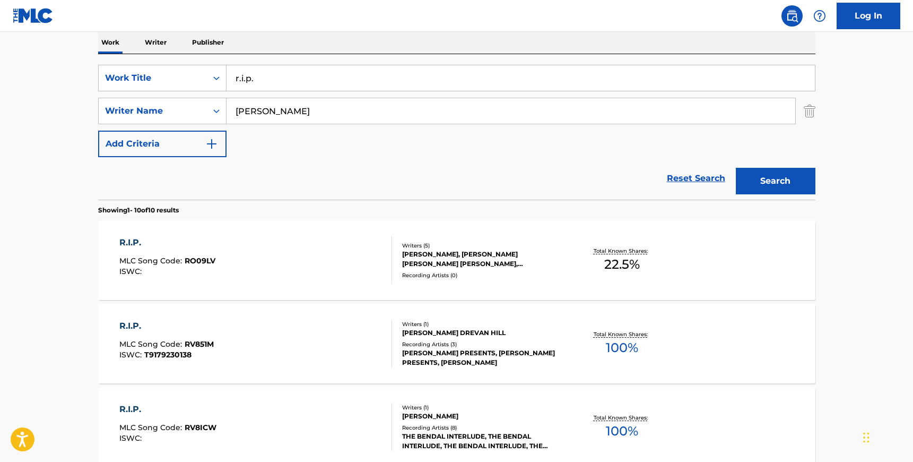
click at [368, 241] on div "R.I.P. MLC Song Code : RO09LV ISWC :" at bounding box center [255, 260] width 273 height 48
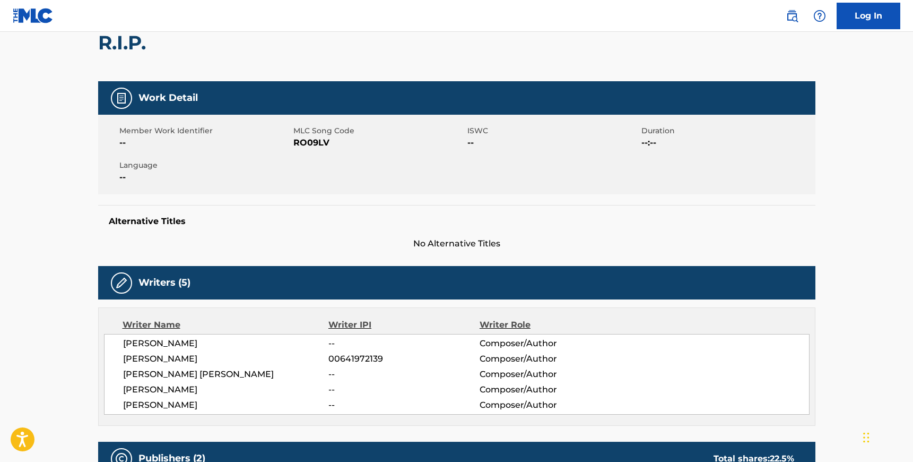
scroll to position [94, 0]
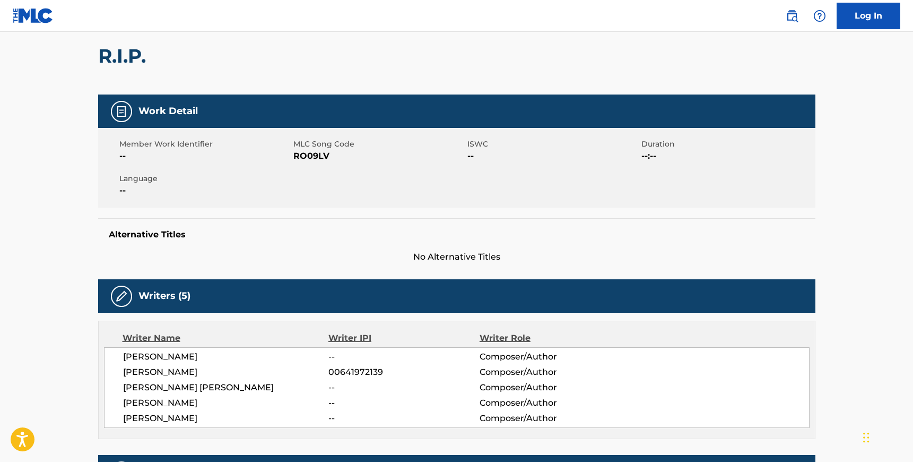
click at [315, 160] on span "RO09LV" at bounding box center [378, 156] width 171 height 13
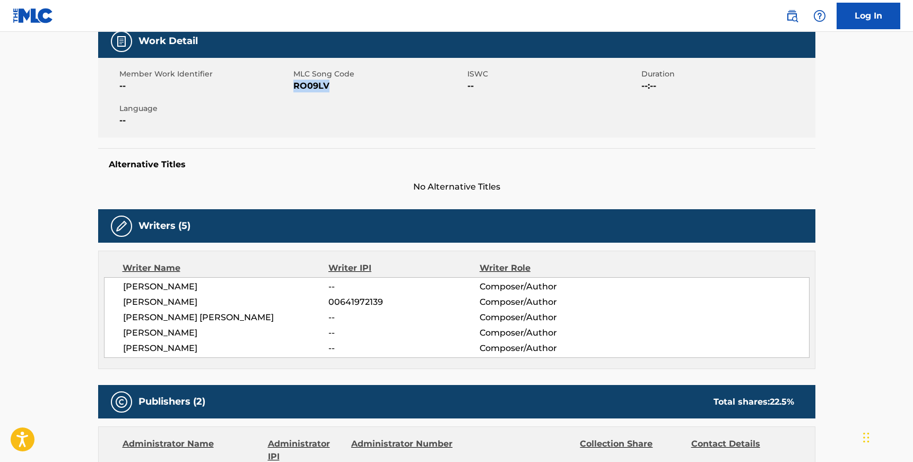
scroll to position [153, 0]
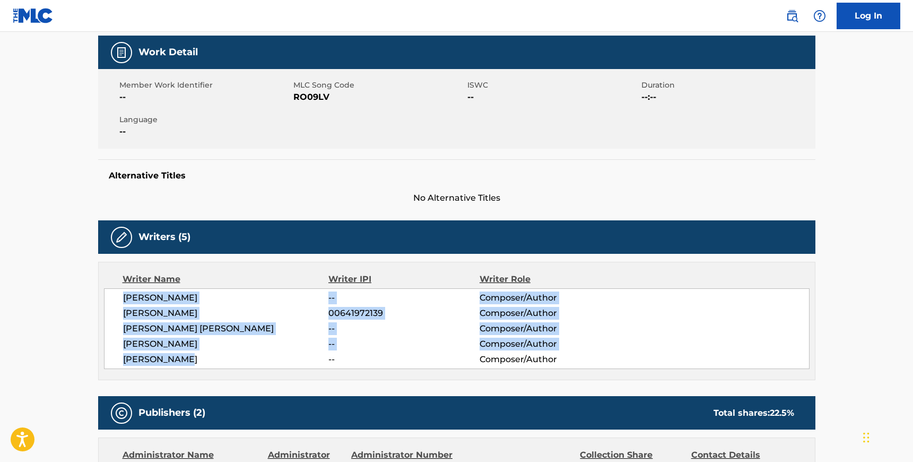
drag, startPoint x: 123, startPoint y: 296, endPoint x: 196, endPoint y: 360, distance: 97.0
click at [196, 360] on div "TOMMY KING -- Composer/Author LUKE OLSON 00641972139 Composer/Author JOSHUA WIL…" at bounding box center [457, 328] width 706 height 81
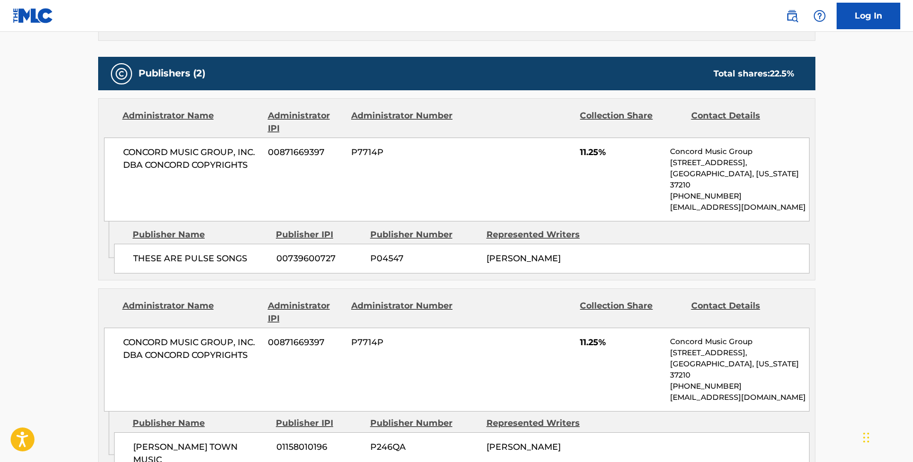
scroll to position [494, 0]
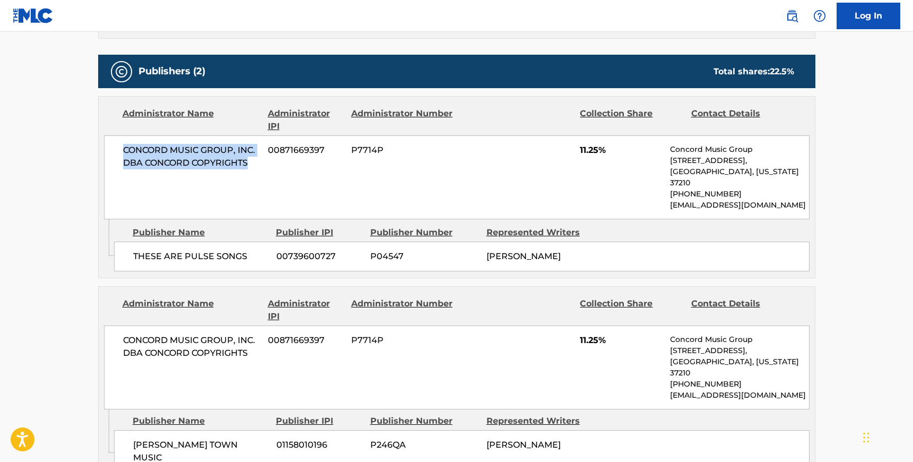
drag, startPoint x: 250, startPoint y: 163, endPoint x: 123, endPoint y: 150, distance: 127.5
click at [123, 150] on span "CONCORD MUSIC GROUP, INC. DBA CONCORD COPYRIGHTS" at bounding box center [191, 156] width 137 height 25
drag, startPoint x: 251, startPoint y: 245, endPoint x: 134, endPoint y: 241, distance: 117.3
click at [134, 250] on span "THESE ARE PULSE SONGS" at bounding box center [200, 256] width 135 height 13
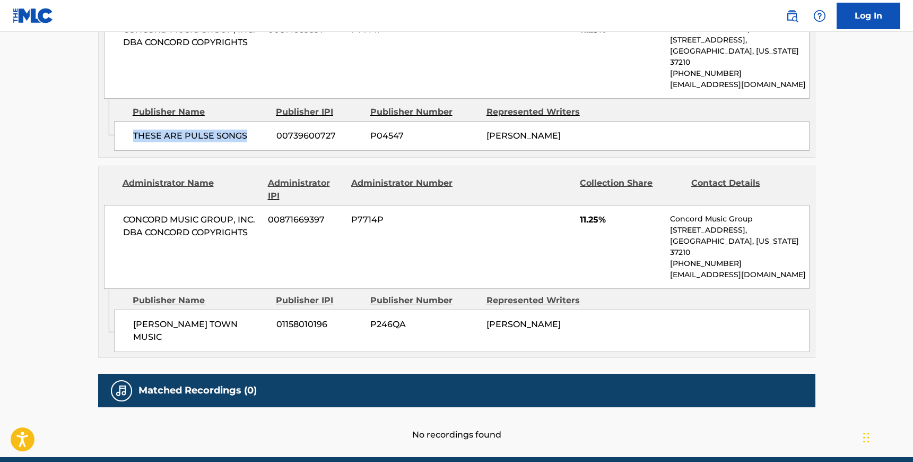
scroll to position [621, 0]
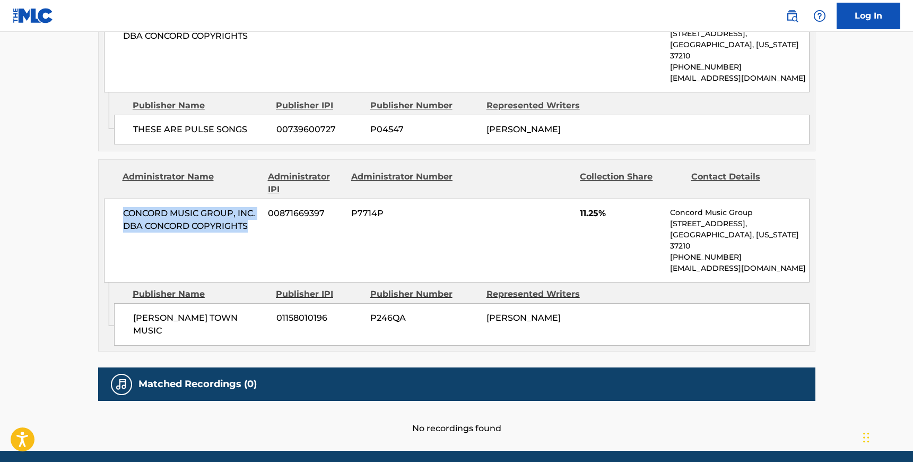
drag, startPoint x: 251, startPoint y: 216, endPoint x: 121, endPoint y: 200, distance: 130.5
click at [121, 200] on div "CONCORD MUSIC GROUP, INC. DBA CONCORD COPYRIGHTS 00871669397 P7714P 11.25% Conc…" at bounding box center [457, 240] width 706 height 84
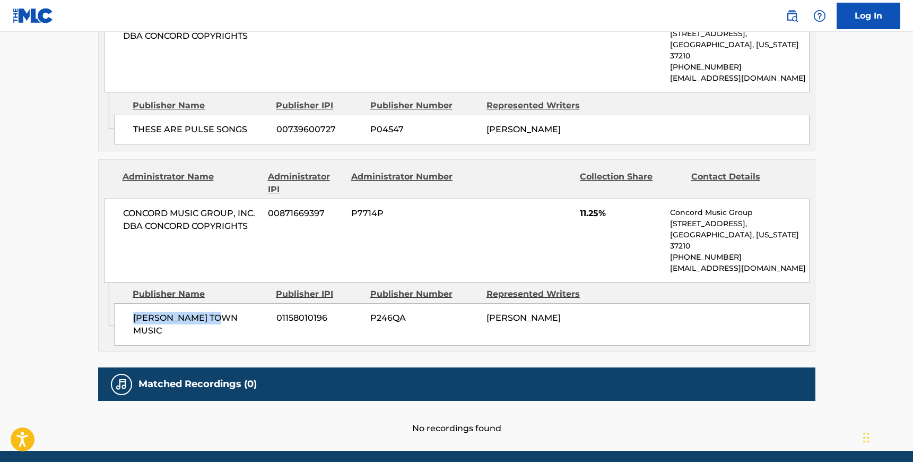
drag, startPoint x: 231, startPoint y: 297, endPoint x: 133, endPoint y: 292, distance: 98.3
click at [133, 311] on span "TOMMY TOWN MUSIC" at bounding box center [200, 323] width 135 height 25
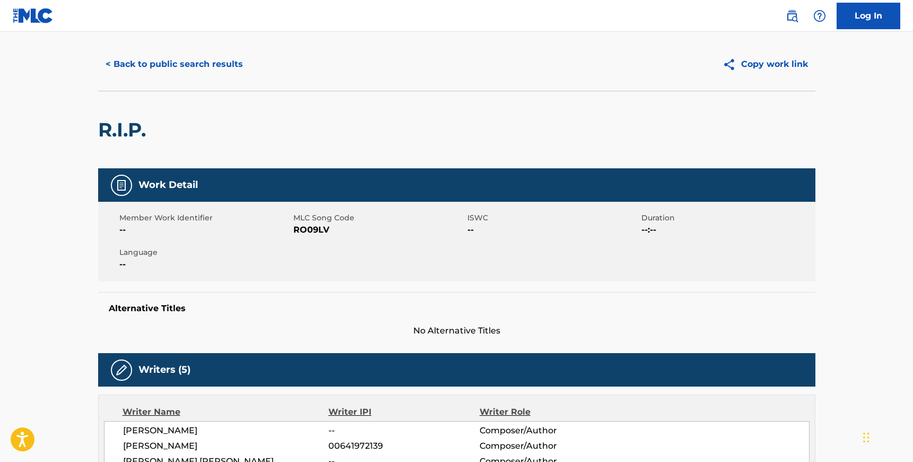
scroll to position [0, 0]
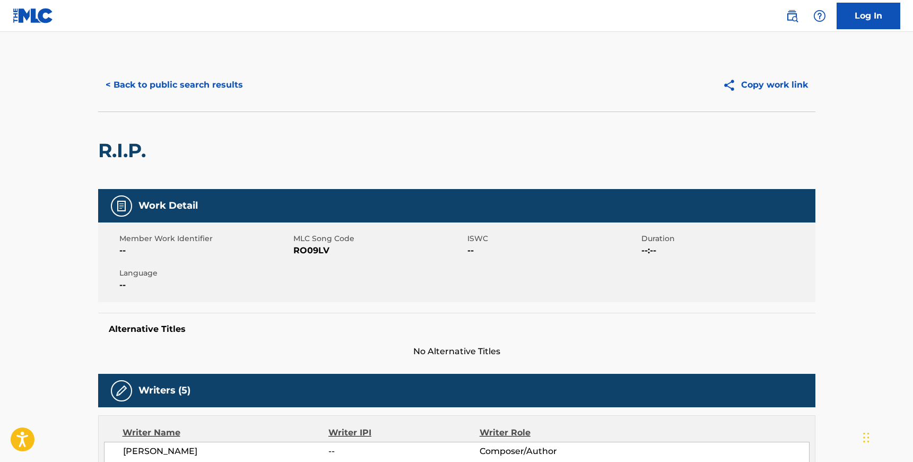
click at [147, 69] on div "< Back to public search results Copy work link" at bounding box center [456, 84] width 717 height 53
click at [149, 78] on button "< Back to public search results" at bounding box center [174, 85] width 152 height 27
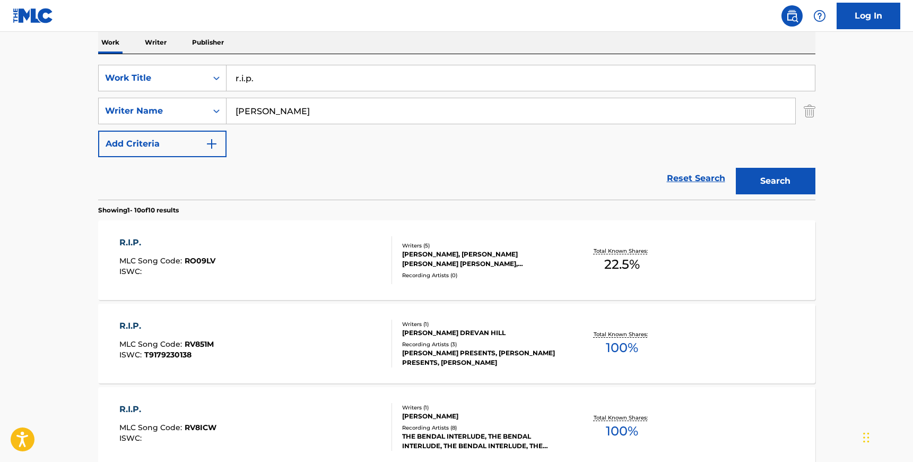
click at [278, 118] on input "Taylor" at bounding box center [511, 110] width 569 height 25
paste input "Savali"
type input "Savali"
click at [270, 81] on input "r.i.p." at bounding box center [521, 77] width 588 height 25
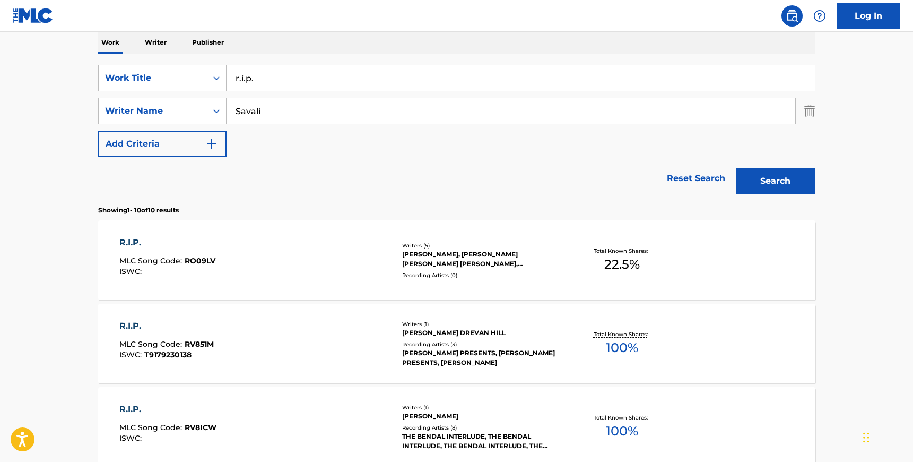
click at [270, 81] on input "r.i.p." at bounding box center [521, 77] width 588 height 25
type input "devotion"
click at [736, 168] on button "Search" at bounding box center [776, 181] width 80 height 27
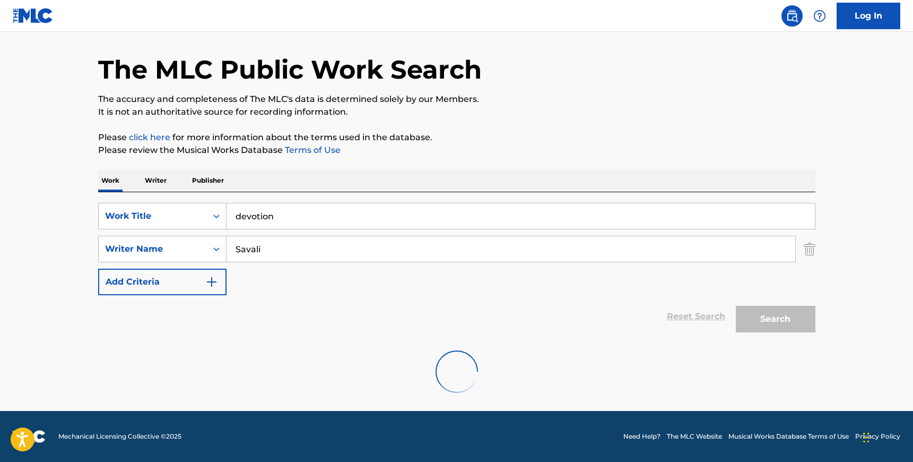
scroll to position [116, 0]
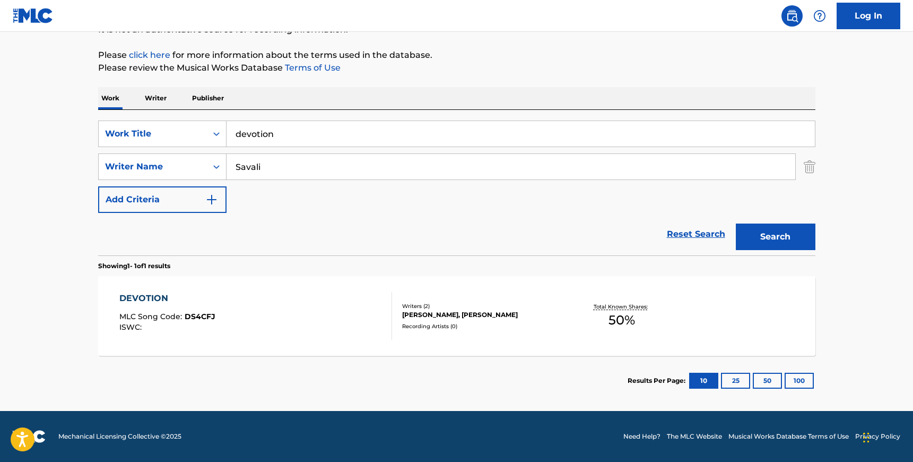
click at [318, 308] on div "DEVOTION MLC Song Code : DS4CFJ ISWC :" at bounding box center [255, 316] width 273 height 48
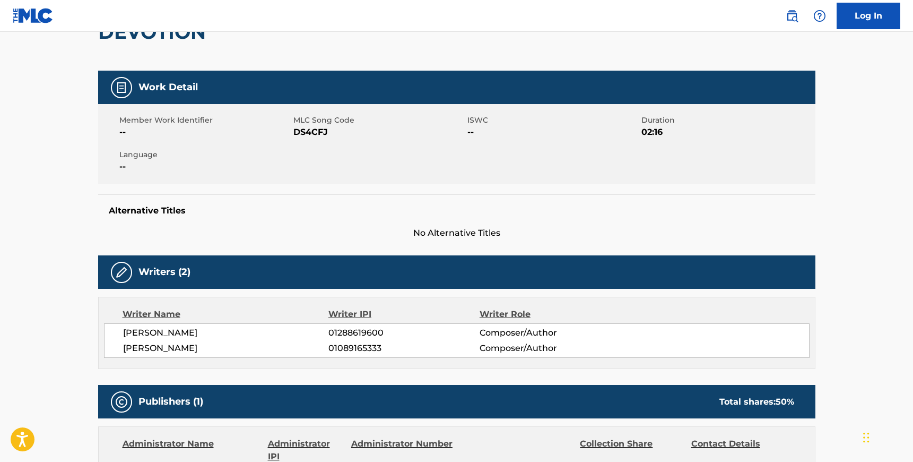
scroll to position [106, 0]
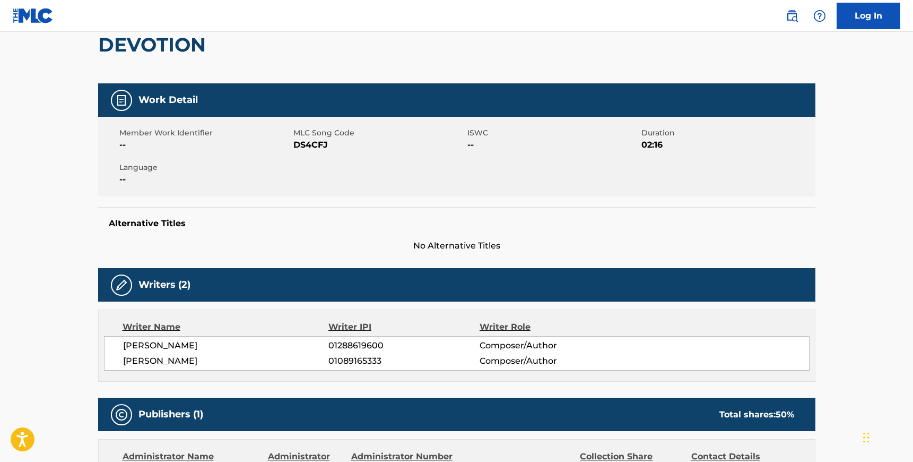
click at [307, 144] on span "DS4CFJ" at bounding box center [378, 144] width 171 height 13
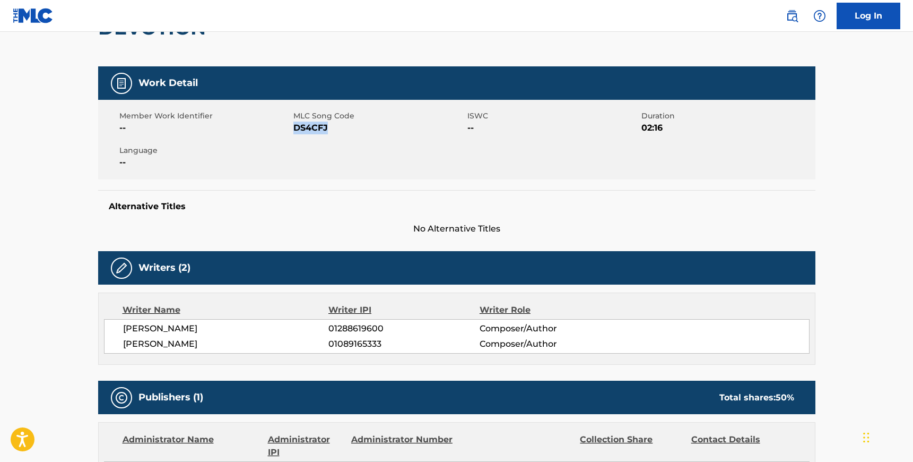
scroll to position [117, 0]
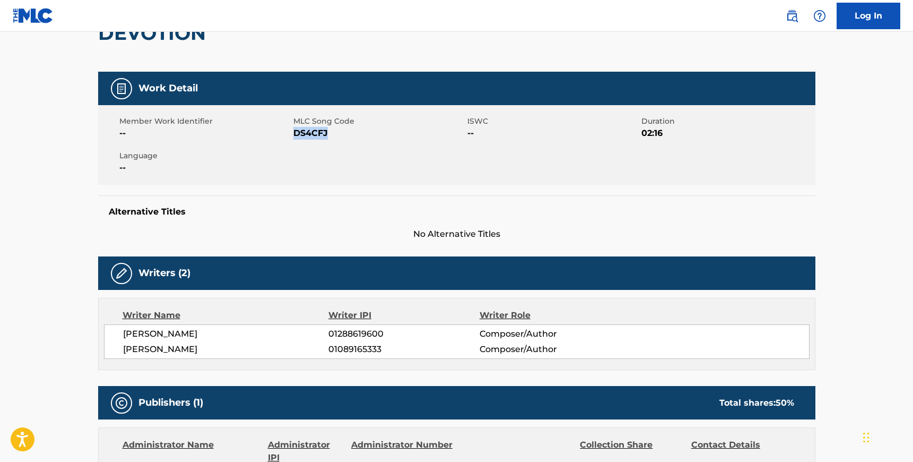
drag, startPoint x: 205, startPoint y: 345, endPoint x: 123, endPoint y: 334, distance: 82.5
click at [123, 334] on div "LANCE SAVALI 01288619600 Composer/Author ELIJAH BUCKNELL 01089165333 Composer/A…" at bounding box center [457, 341] width 706 height 34
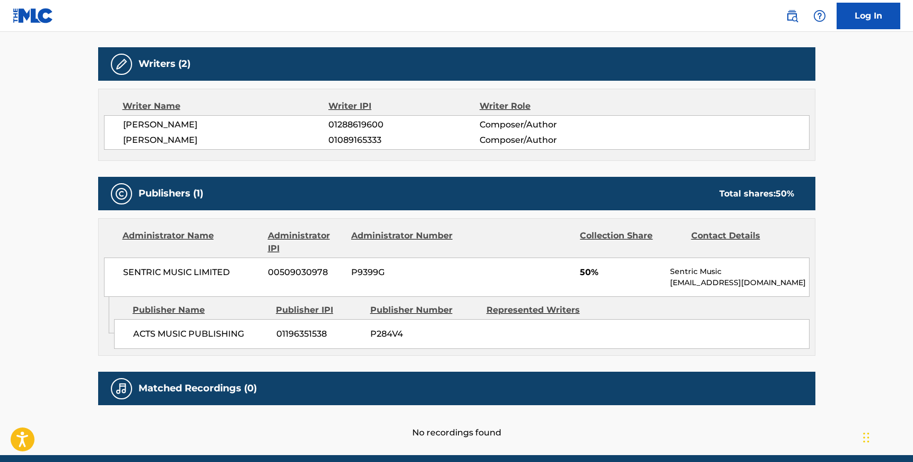
scroll to position [329, 0]
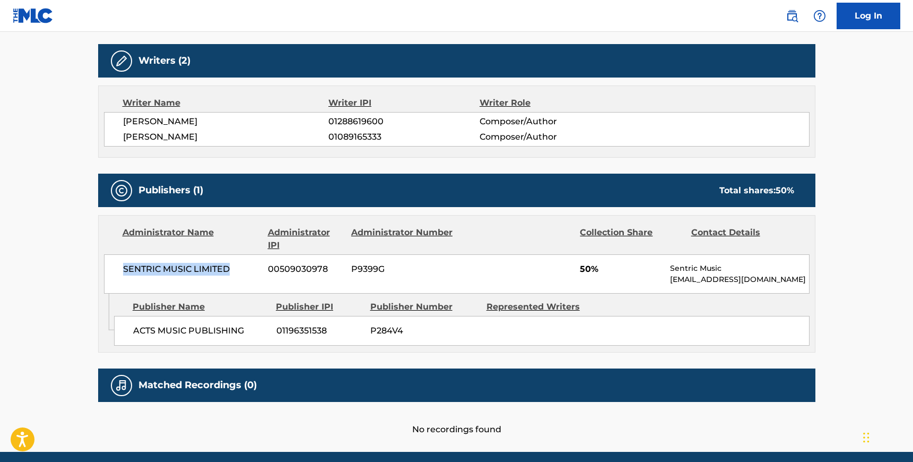
drag, startPoint x: 124, startPoint y: 268, endPoint x: 238, endPoint y: 281, distance: 114.2
click at [238, 281] on div "SENTRIC MUSIC LIMITED 00509030978 P9399G 50% Sentric Music society@sentricmusic…" at bounding box center [457, 273] width 706 height 39
drag, startPoint x: 133, startPoint y: 330, endPoint x: 247, endPoint y: 330, distance: 113.5
click at [248, 331] on span "ACTS MUSIC PUBLISHING" at bounding box center [200, 330] width 135 height 13
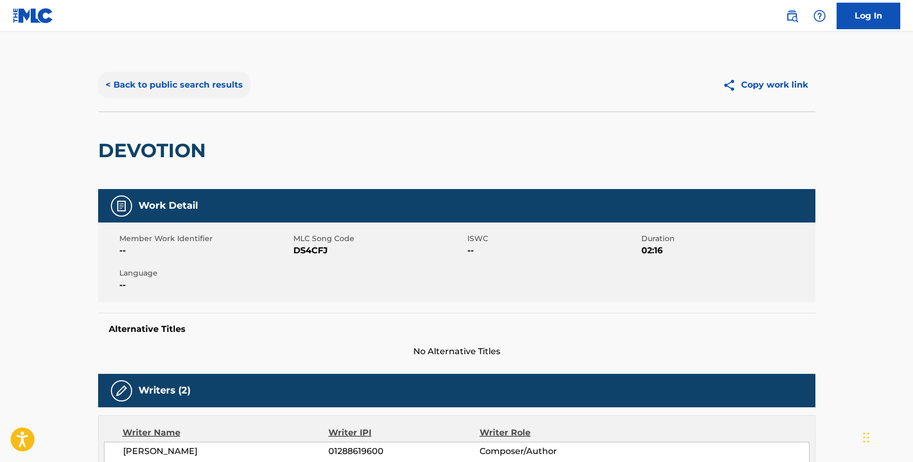
click at [127, 83] on button "< Back to public search results" at bounding box center [174, 85] width 152 height 27
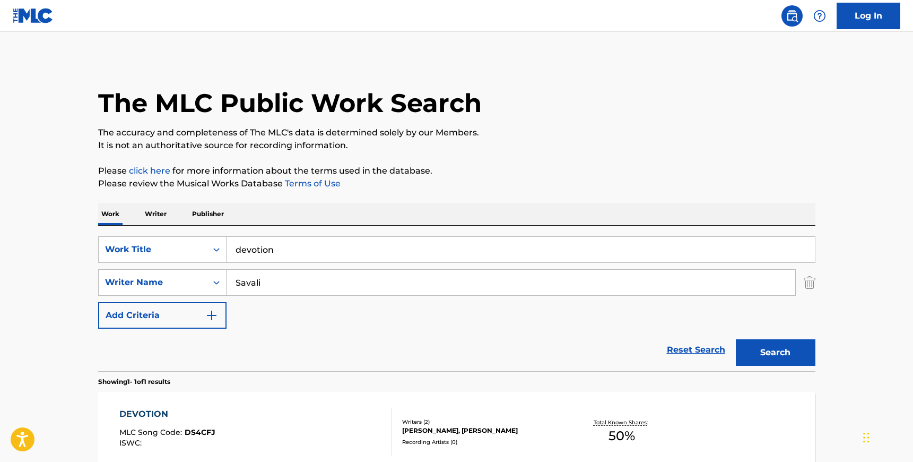
scroll to position [55, 0]
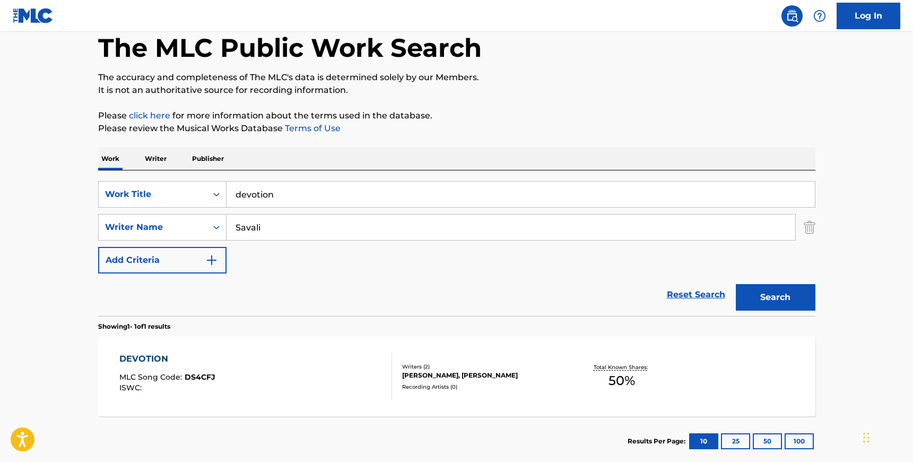
click at [243, 227] on input "Savali" at bounding box center [511, 226] width 569 height 25
paste input "Kakinuma"
type input "Kakinuma"
click at [254, 193] on input "devotion" at bounding box center [521, 193] width 588 height 25
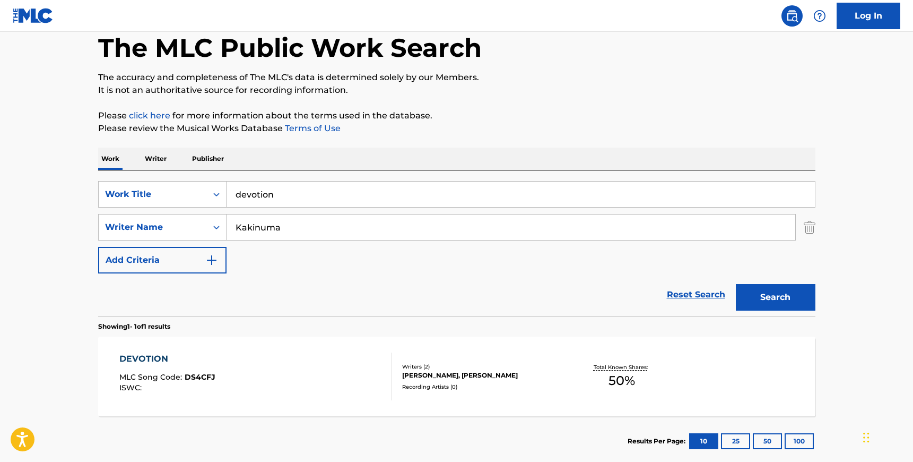
click at [254, 193] on input "devotion" at bounding box center [521, 193] width 588 height 25
type input "shining"
click at [736, 284] on button "Search" at bounding box center [776, 297] width 80 height 27
click at [318, 419] on section "Results Per Page: 10 25 50 100" at bounding box center [456, 441] width 717 height 50
click at [286, 376] on div "SHINING MLC Song Code : S59MSO ISWC :" at bounding box center [255, 376] width 273 height 48
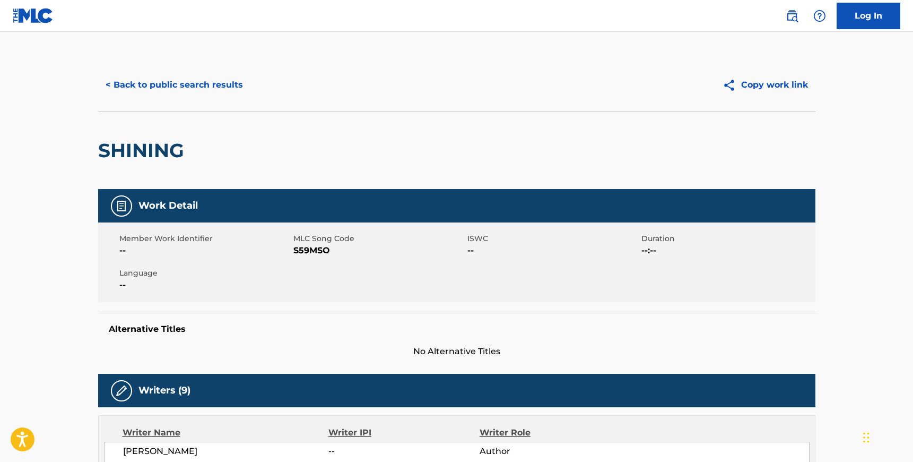
click at [310, 250] on span "S59MSO" at bounding box center [378, 250] width 171 height 13
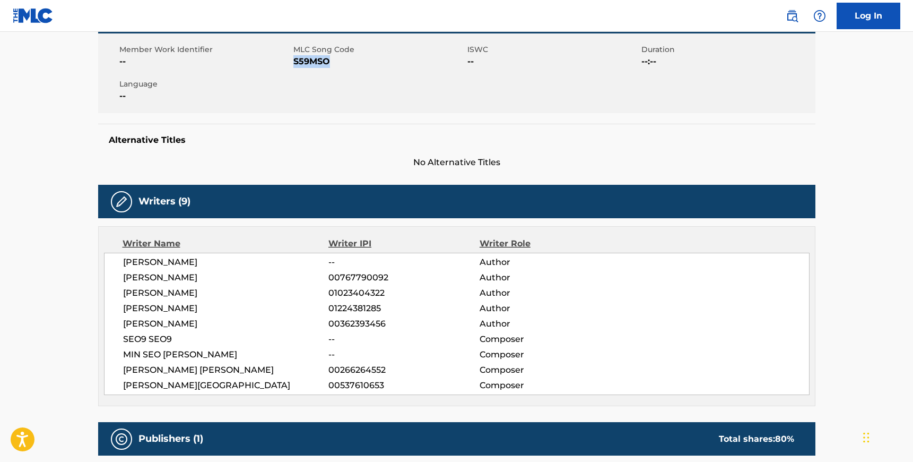
scroll to position [184, 0]
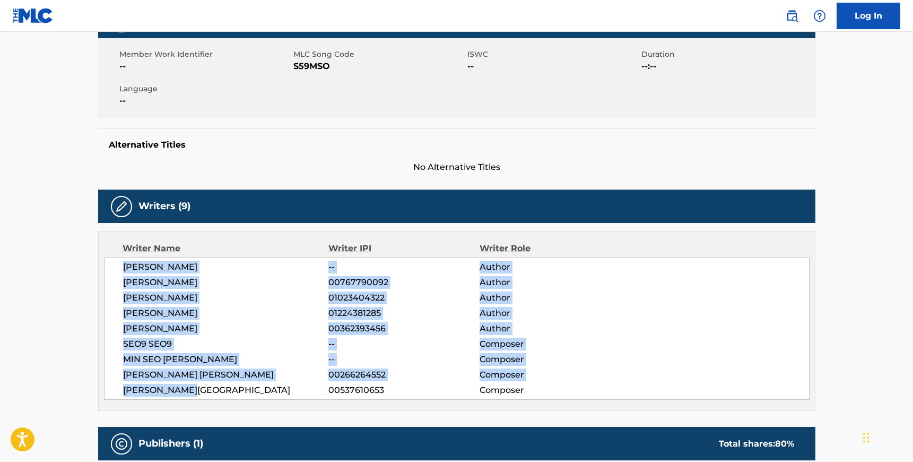
drag, startPoint x: 201, startPoint y: 392, endPoint x: 121, endPoint y: 265, distance: 149.4
click at [121, 265] on div "KOIZUMI KANA -- Author MASAMI KAKINUMA 00767790092 Author MIO JORAKUJI 01023404…" at bounding box center [457, 328] width 706 height 142
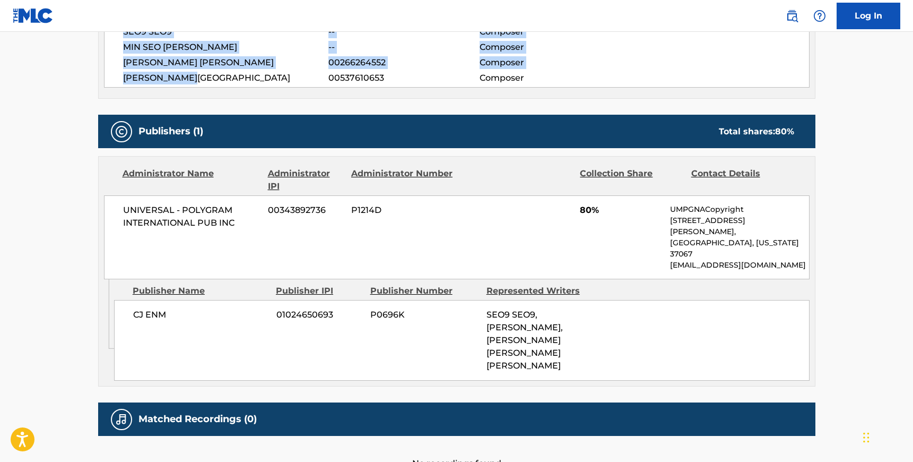
scroll to position [521, 0]
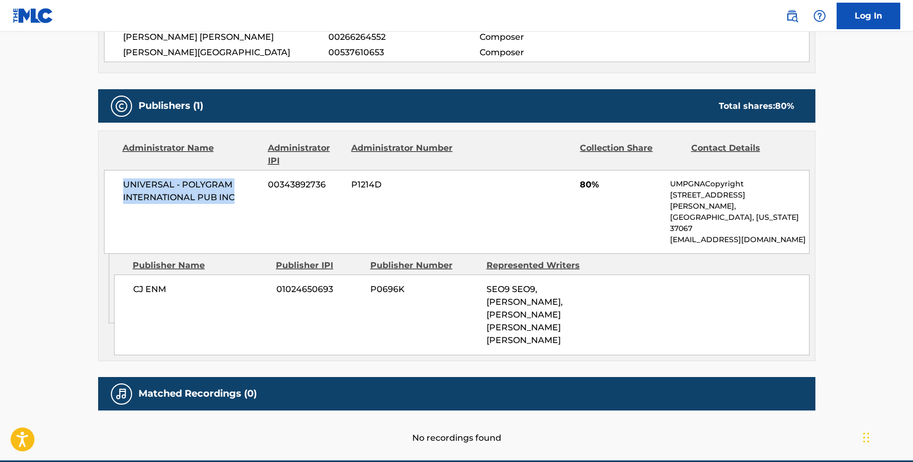
drag, startPoint x: 237, startPoint y: 197, endPoint x: 120, endPoint y: 182, distance: 117.6
click at [120, 182] on div "UNIVERSAL - POLYGRAM INTERNATIONAL PUB INC 00343892736 P1214D 80% UMPGNACopyrig…" at bounding box center [457, 212] width 706 height 84
drag, startPoint x: 167, startPoint y: 265, endPoint x: 132, endPoint y: 264, distance: 35.0
click at [132, 274] on div "CJ ENM 01024650693 P0696K SEO9 SEO9, MIN SEO BYUN, KURTZ KURTZ, WOO SANG PARK" at bounding box center [461, 314] width 695 height 81
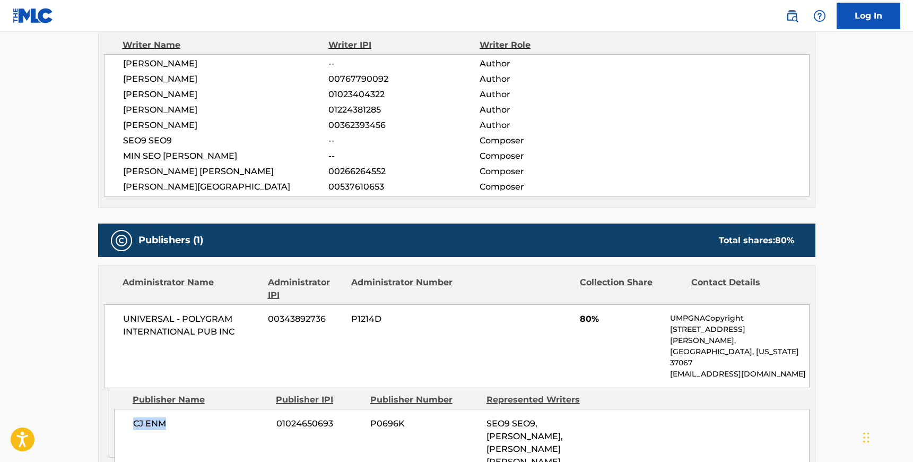
scroll to position [382, 0]
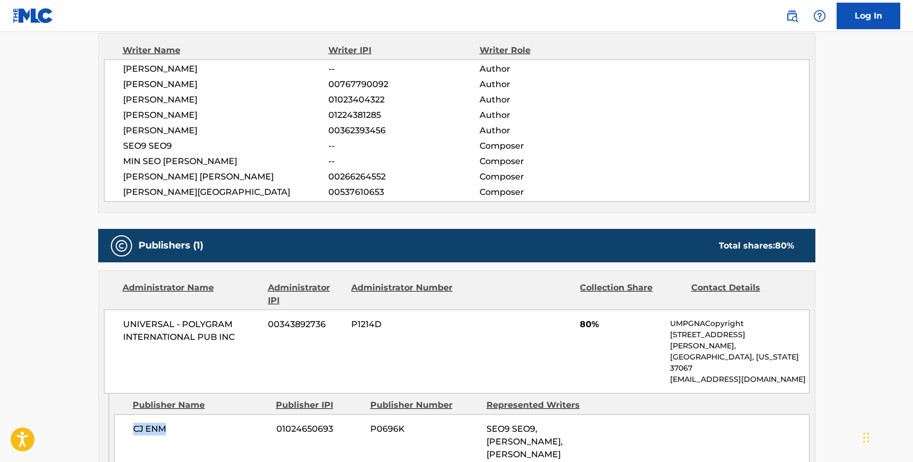
drag, startPoint x: 163, startPoint y: 84, endPoint x: 221, endPoint y: 85, distance: 57.8
click at [221, 85] on span "MASAMI KAKINUMA" at bounding box center [226, 84] width 206 height 13
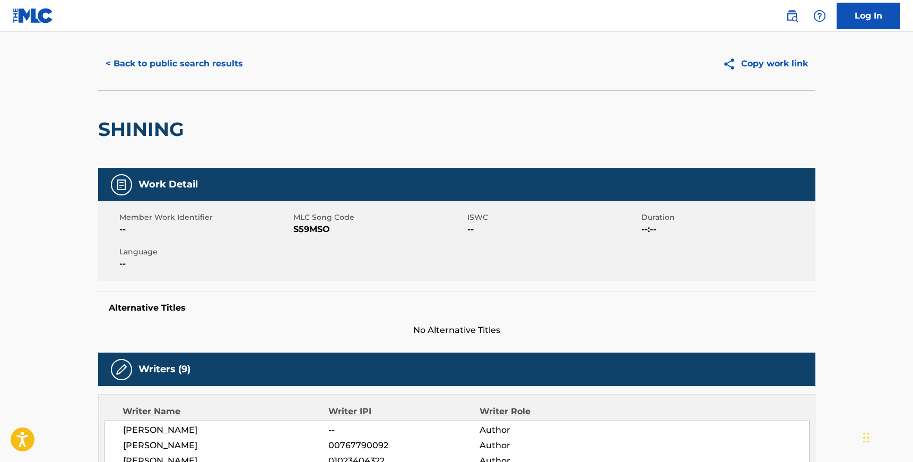
scroll to position [0, 0]
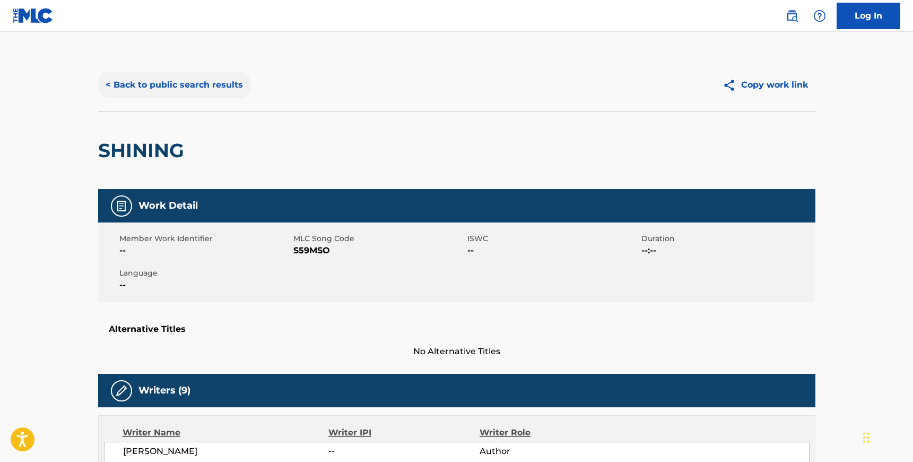
click at [124, 84] on button "< Back to public search results" at bounding box center [174, 85] width 152 height 27
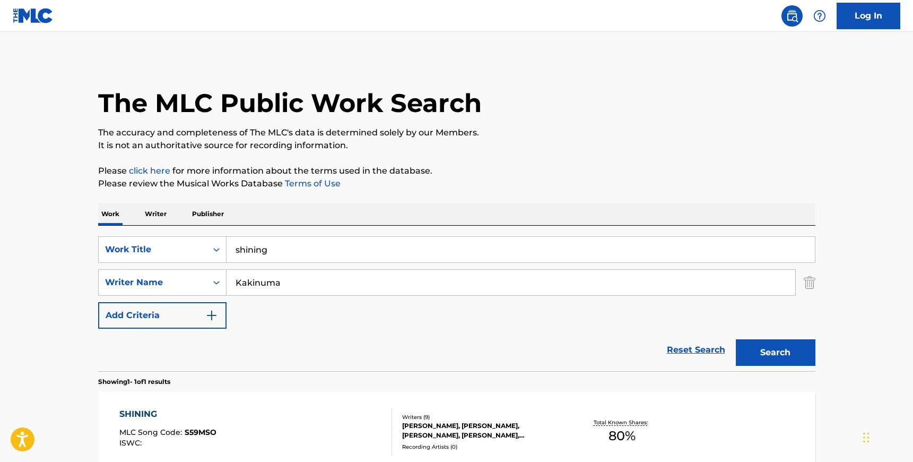
scroll to position [55, 0]
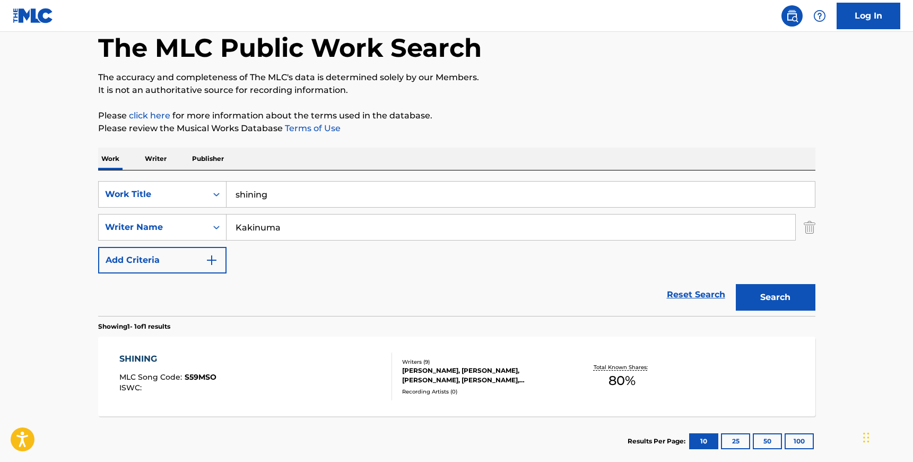
click at [265, 198] on input "shining" at bounding box center [521, 193] width 588 height 25
paste input "Let it Talk To me"
type input "Let it Talk To me"
click at [263, 225] on input "Kakinuma" at bounding box center [511, 226] width 569 height 25
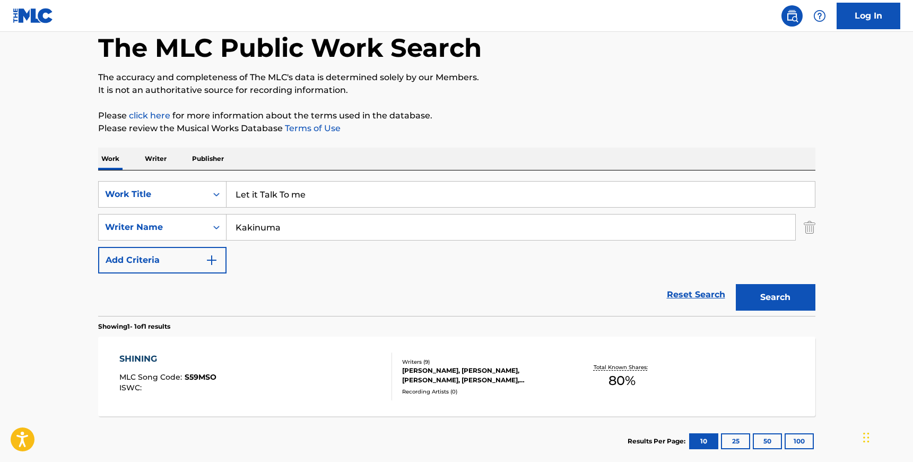
click at [263, 225] on input "Kakinuma" at bounding box center [511, 226] width 569 height 25
paste input "Goldstein"
type input "Goldstein"
click at [736, 284] on button "Search" at bounding box center [776, 297] width 80 height 27
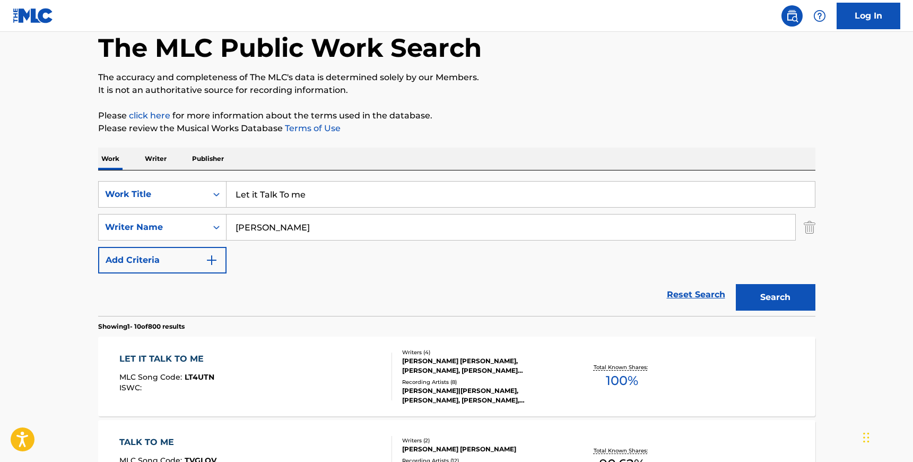
click at [316, 358] on div "LET IT TALK TO ME MLC Song Code : LT4UTN ISWC :" at bounding box center [255, 376] width 273 height 48
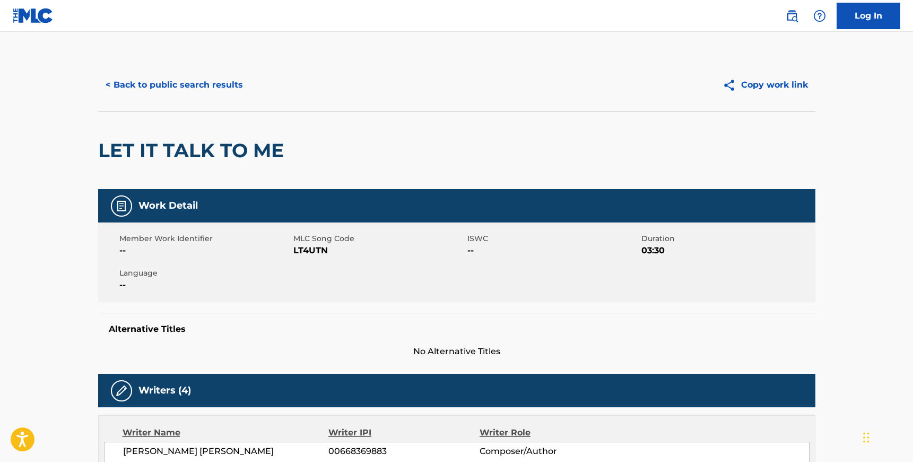
click at [309, 249] on span "LT4UTN" at bounding box center [378, 250] width 171 height 13
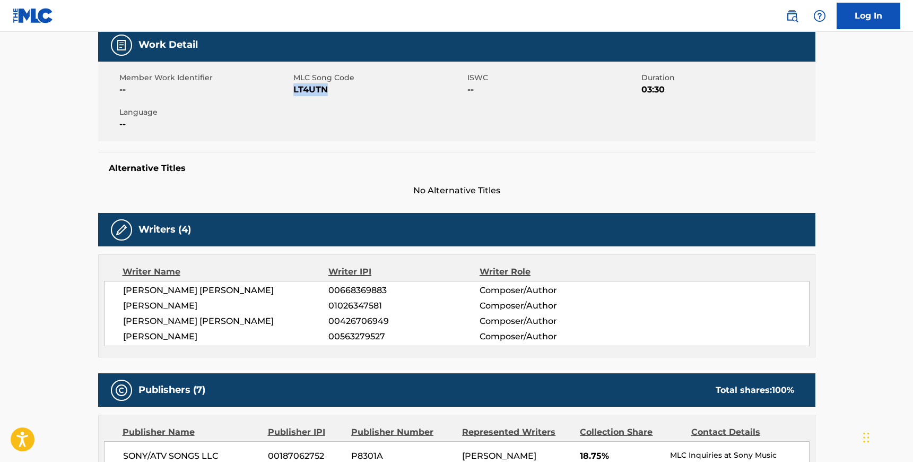
scroll to position [151, 0]
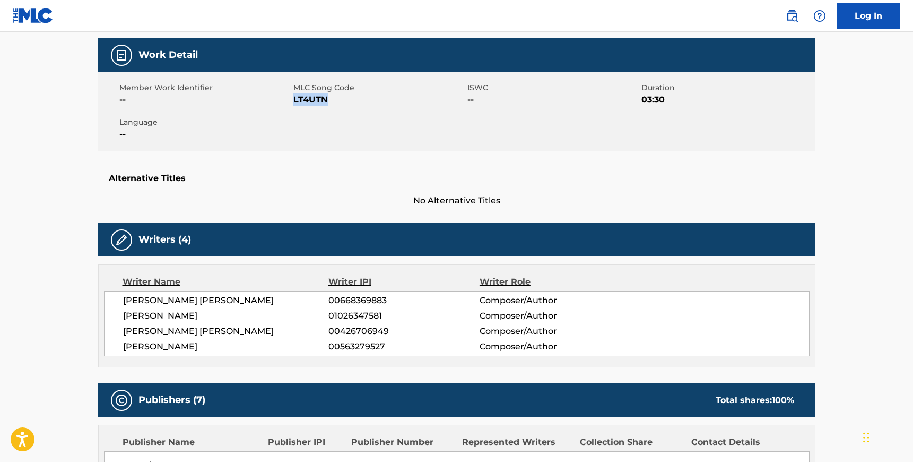
drag, startPoint x: 220, startPoint y: 344, endPoint x: 123, endPoint y: 303, distance: 105.8
click at [123, 303] on div "MARGARET ELIZABETH CHAPMAN 00668369883 Composer/Author JOEL ESTEVAN CASTILLO 01…" at bounding box center [457, 323] width 706 height 65
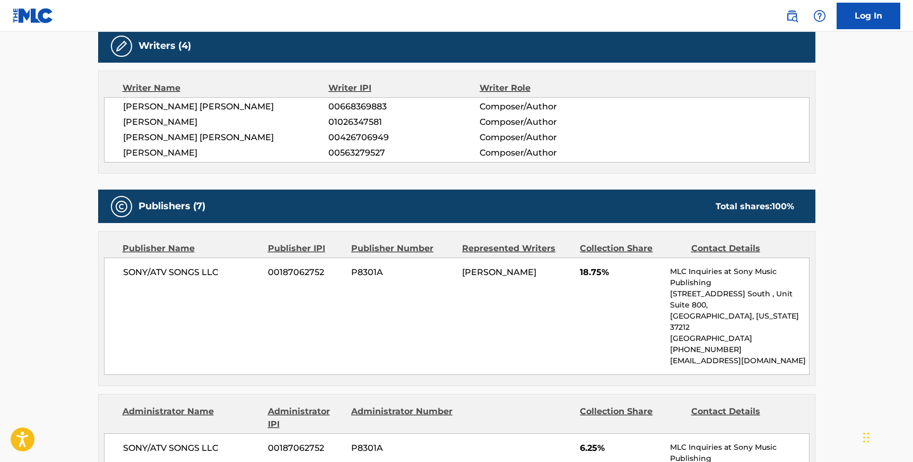
scroll to position [377, 0]
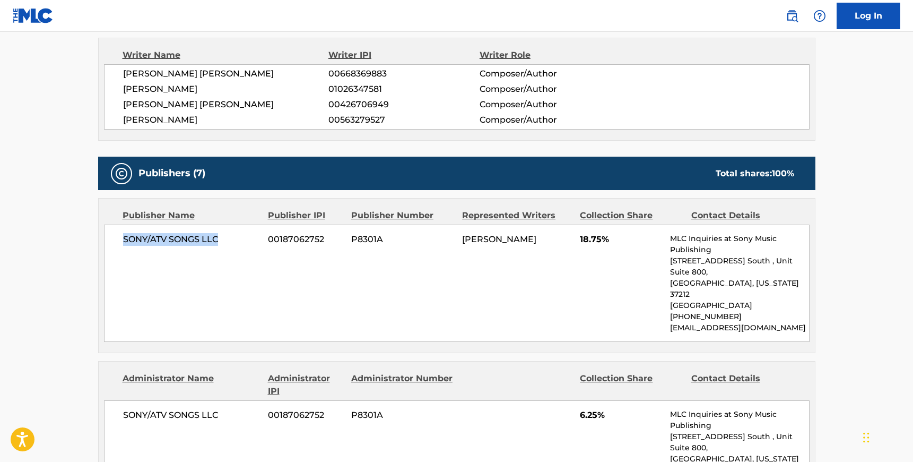
drag, startPoint x: 227, startPoint y: 243, endPoint x: 123, endPoint y: 239, distance: 104.0
click at [123, 239] on span "SONY/ATV SONGS LLC" at bounding box center [191, 239] width 137 height 13
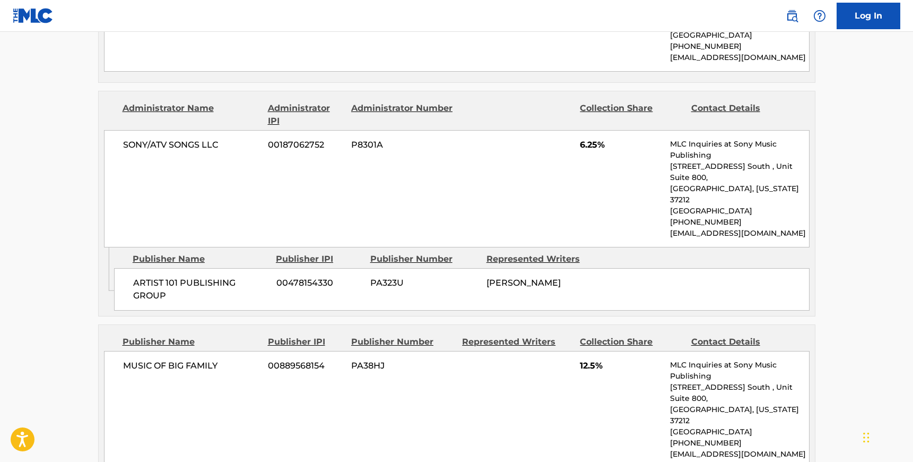
scroll to position [646, 0]
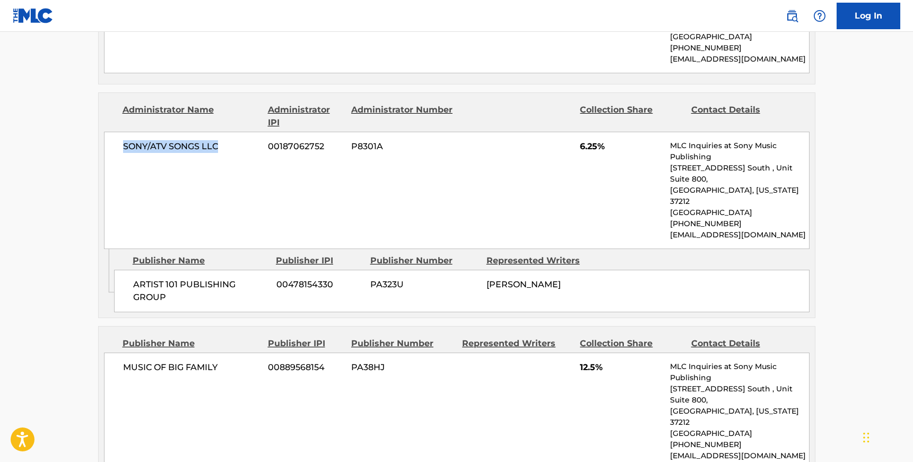
drag, startPoint x: 220, startPoint y: 125, endPoint x: 120, endPoint y: 126, distance: 99.7
click at [120, 132] on div "SONY/ATV SONGS LLC 00187062752 P8301A 6.25% MLC Inquiries at Sony Music Publish…" at bounding box center [457, 190] width 706 height 117
drag, startPoint x: 167, startPoint y: 250, endPoint x: 136, endPoint y: 236, distance: 34.6
click at [136, 278] on span "ARTIST 101 PUBLISHING GROUP" at bounding box center [200, 290] width 135 height 25
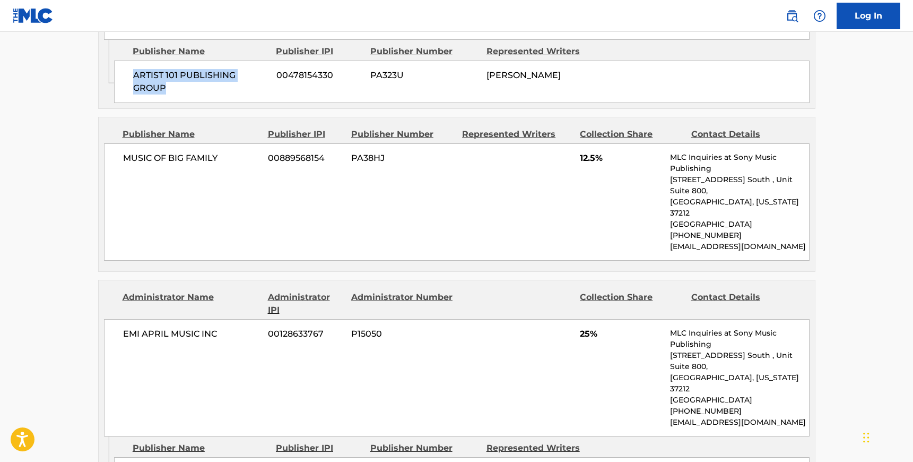
scroll to position [856, 0]
drag, startPoint x: 220, startPoint y: 114, endPoint x: 123, endPoint y: 110, distance: 97.1
click at [123, 151] on span "MUSIC OF BIG FAMILY" at bounding box center [191, 157] width 137 height 13
drag, startPoint x: 216, startPoint y: 263, endPoint x: 118, endPoint y: 265, distance: 97.6
click at [118, 318] on div "EMI APRIL MUSIC INC 00128633767 P15050 25% MLC Inquiries at Sony Music Publishi…" at bounding box center [457, 376] width 706 height 117
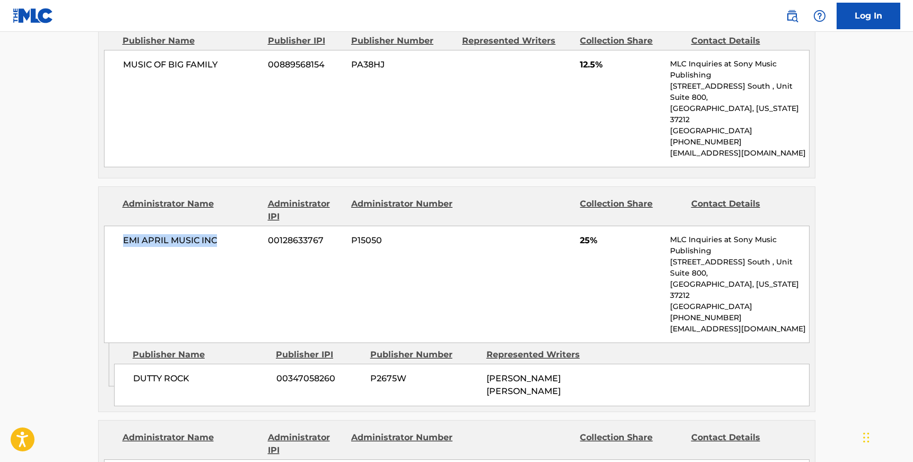
scroll to position [1005, 0]
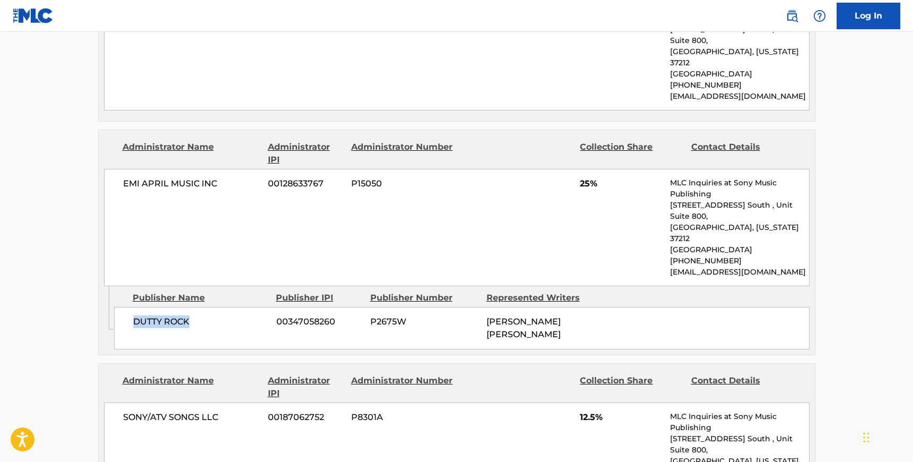
drag, startPoint x: 192, startPoint y: 232, endPoint x: 128, endPoint y: 231, distance: 63.1
click at [128, 307] on div "DUTTY ROCK 00347058260 P2675W SEAN PAUL HENRIQUES" at bounding box center [461, 328] width 695 height 42
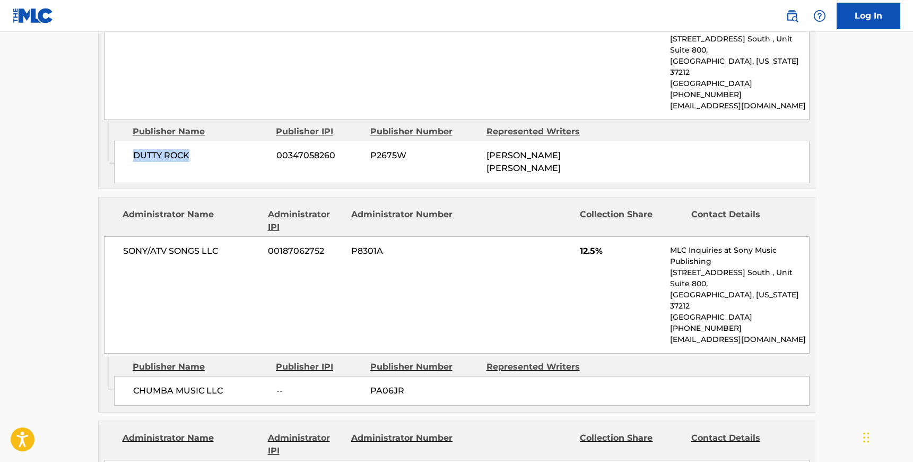
scroll to position [1177, 0]
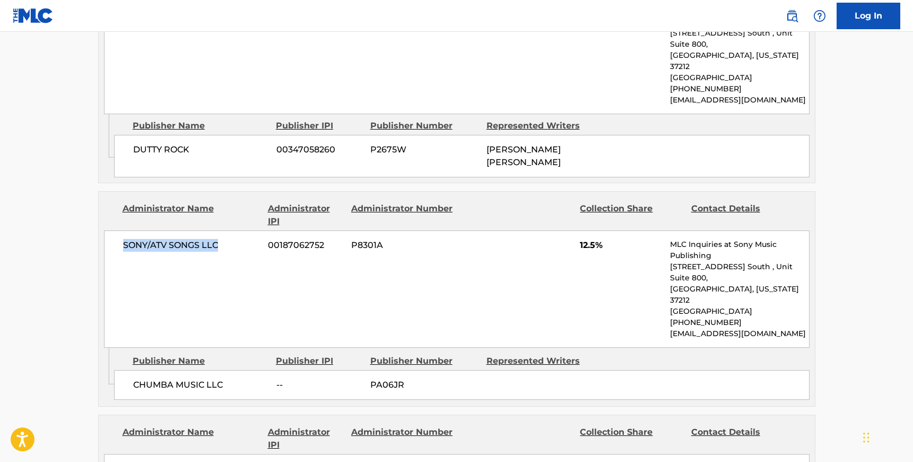
drag, startPoint x: 221, startPoint y: 139, endPoint x: 112, endPoint y: 141, distance: 108.2
click at [112, 230] on div "SONY/ATV SONGS LLC 00187062752 P8301A 12.5% MLC Inquiries at Sony Music Publish…" at bounding box center [457, 288] width 706 height 117
drag, startPoint x: 224, startPoint y: 258, endPoint x: 134, endPoint y: 256, distance: 90.7
click at [134, 378] on span "CHUMBA MUSIC LLC" at bounding box center [200, 384] width 135 height 13
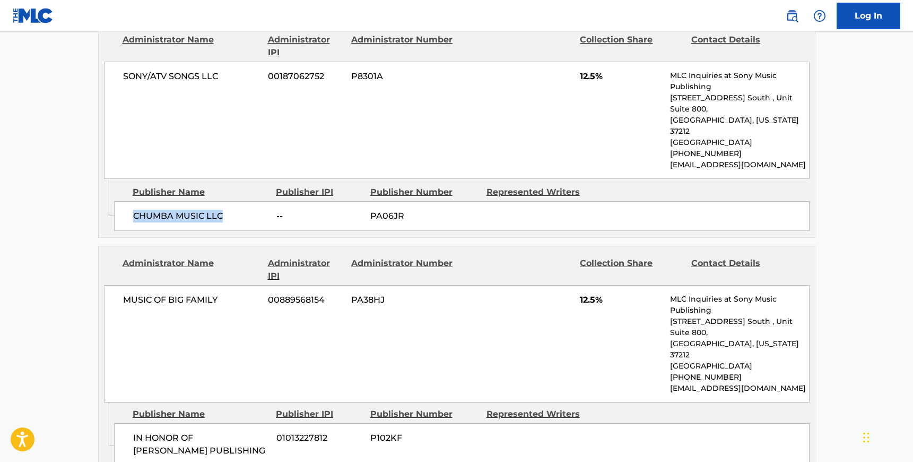
scroll to position [1374, 0]
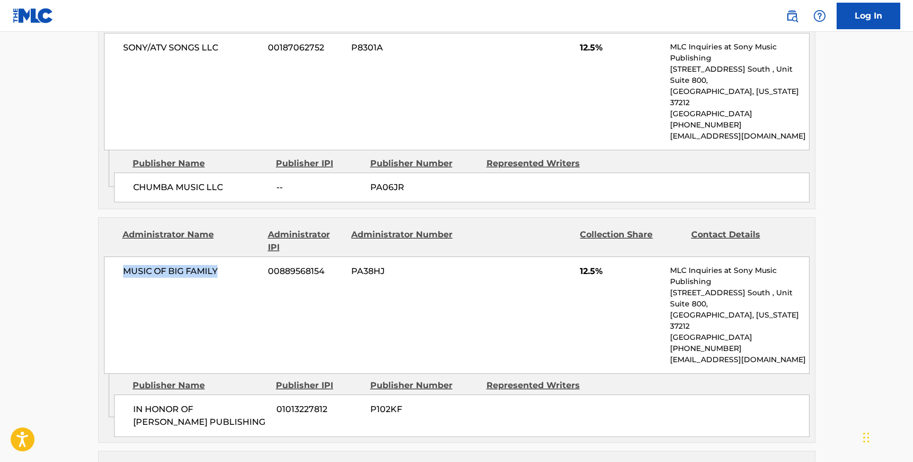
drag, startPoint x: 219, startPoint y: 149, endPoint x: 124, endPoint y: 144, distance: 95.6
click at [124, 265] on span "MUSIC OF BIG FAMILY" at bounding box center [191, 271] width 137 height 13
drag, startPoint x: 187, startPoint y: 273, endPoint x: 125, endPoint y: 263, distance: 63.0
click at [125, 394] on div "IN HONOR OF ALICE PUBLISHING 01013227812 P102KF" at bounding box center [461, 415] width 695 height 42
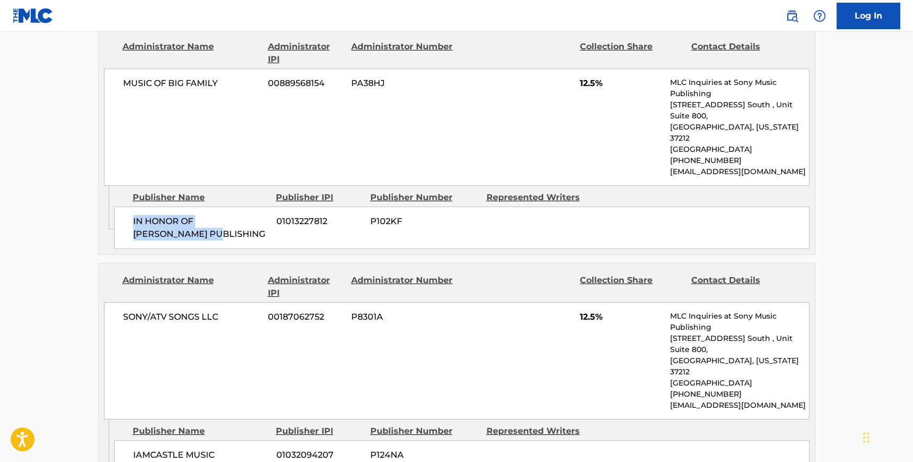
scroll to position [1563, 0]
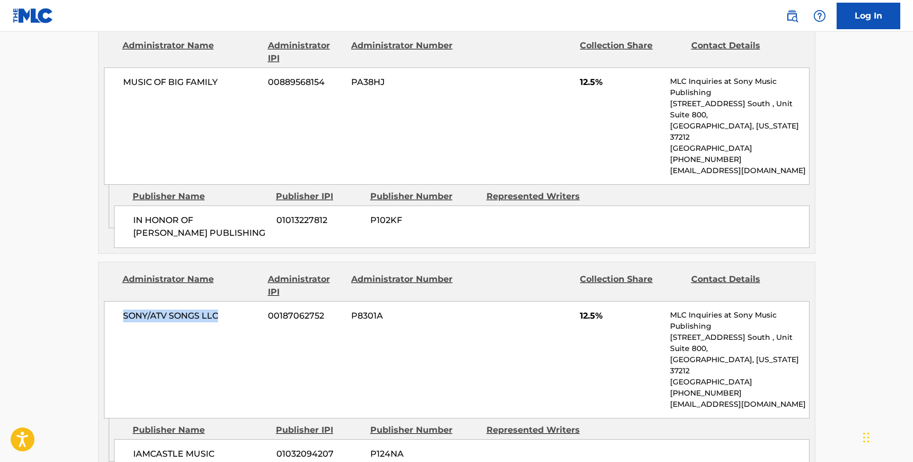
drag, startPoint x: 221, startPoint y: 163, endPoint x: 122, endPoint y: 166, distance: 99.2
click at [122, 301] on div "SONY/ATV SONGS LLC 00187062752 P8301A 12.5% MLC Inquiries at Sony Music Publish…" at bounding box center [457, 359] width 706 height 117
drag, startPoint x: 188, startPoint y: 297, endPoint x: 131, endPoint y: 282, distance: 58.8
click at [131, 439] on div "IAMCASTLE MUSIC PUBLISHING 01032094207 P124NA" at bounding box center [461, 460] width 695 height 42
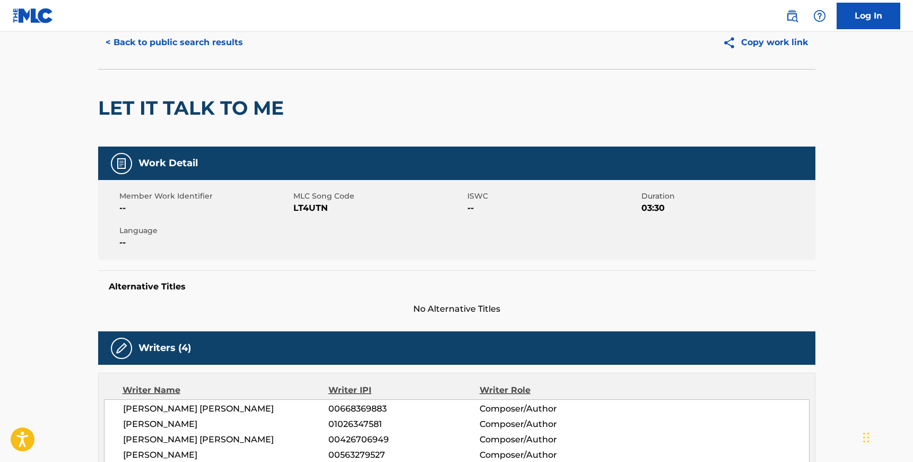
scroll to position [36, 0]
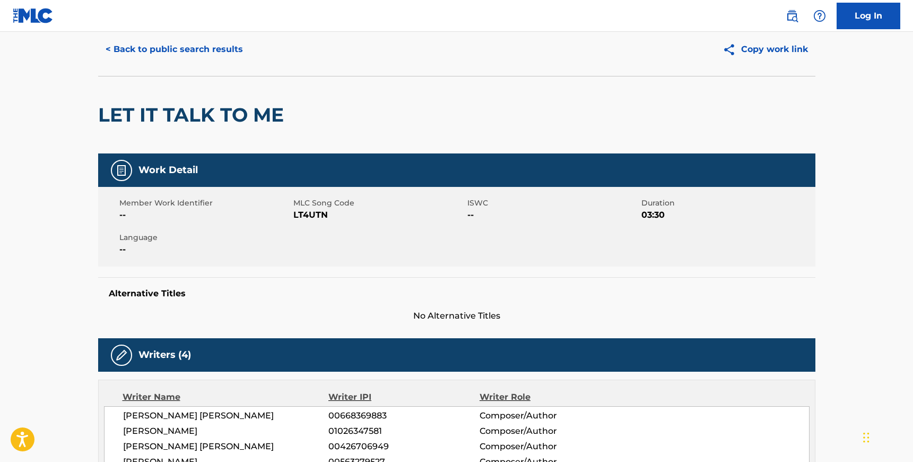
click at [160, 103] on h2 "LET IT TALK TO ME" at bounding box center [193, 115] width 191 height 24
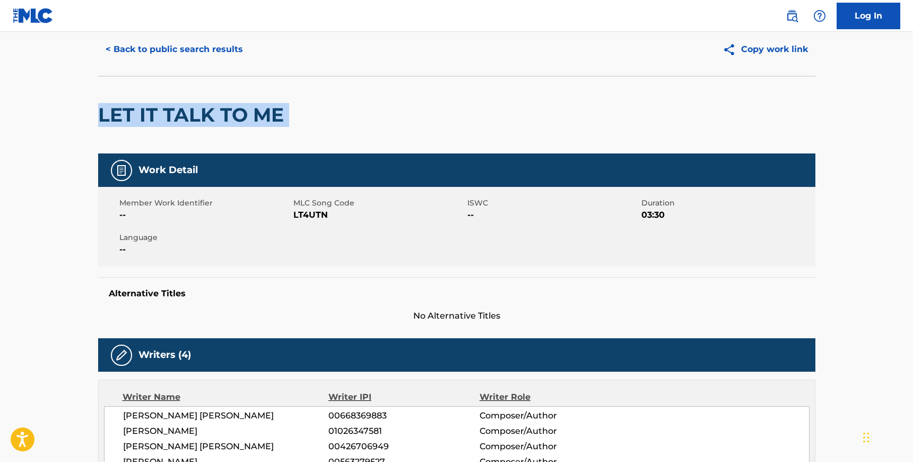
click at [160, 103] on h2 "LET IT TALK TO ME" at bounding box center [193, 115] width 191 height 24
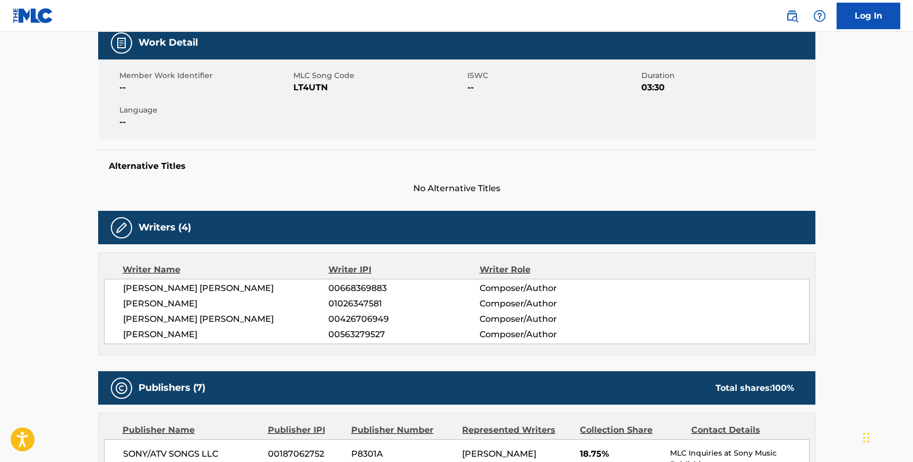
scroll to position [170, 0]
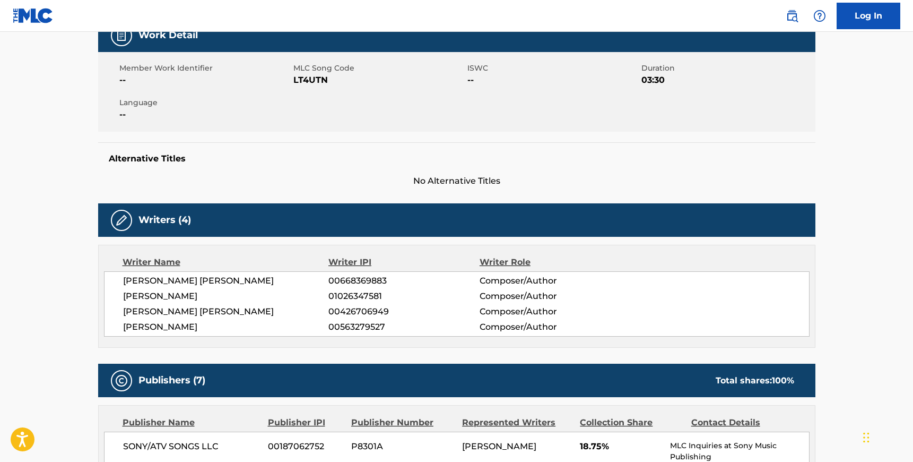
drag, startPoint x: 190, startPoint y: 294, endPoint x: 235, endPoint y: 295, distance: 45.1
click at [235, 295] on span "JOEL ESTEVAN CASTILLO" at bounding box center [226, 296] width 206 height 13
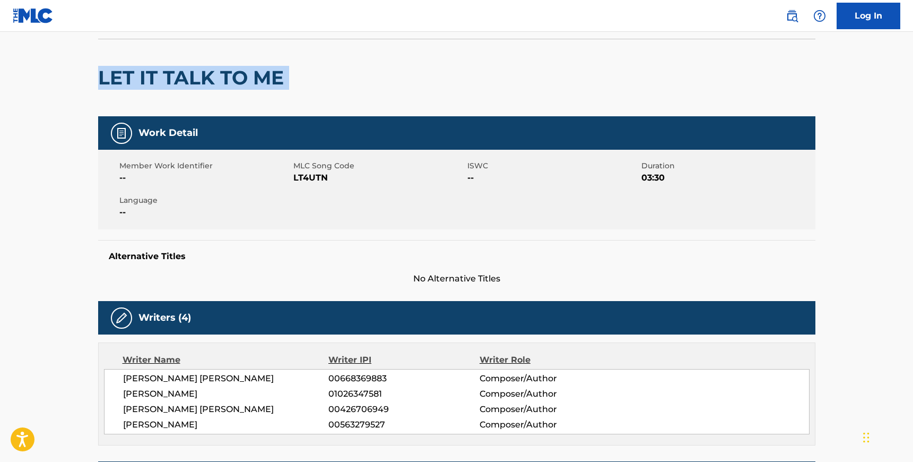
scroll to position [0, 0]
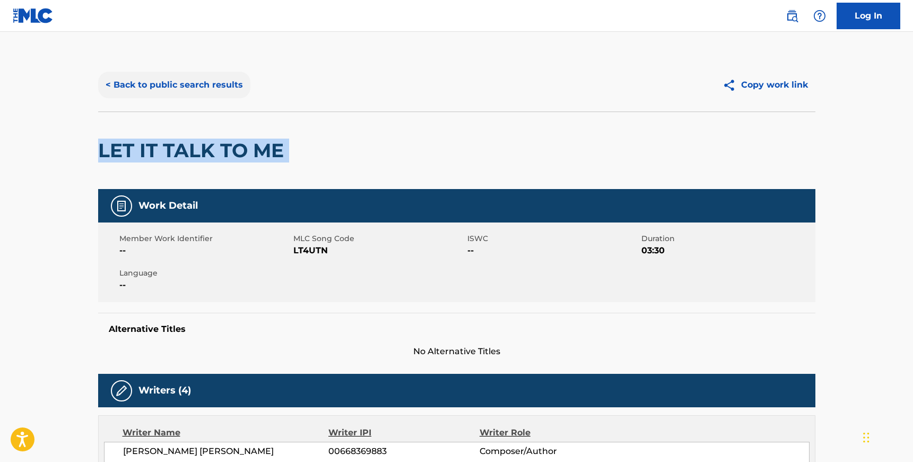
click at [194, 88] on button "< Back to public search results" at bounding box center [174, 85] width 152 height 27
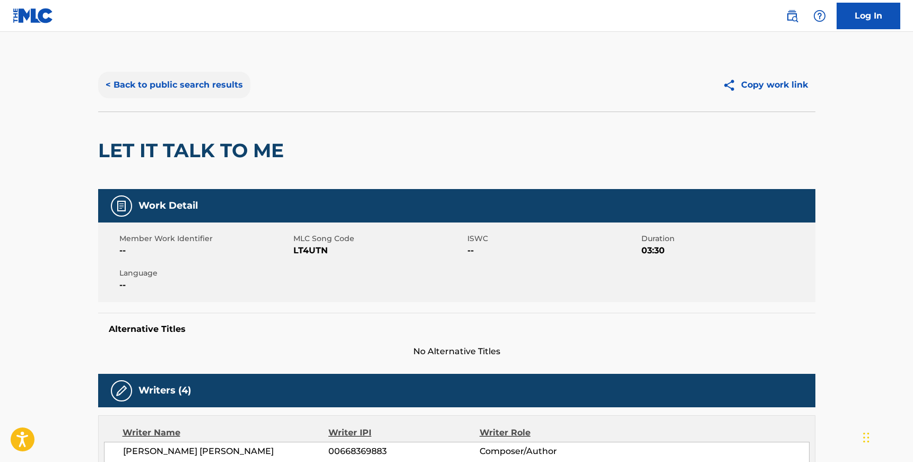
scroll to position [55, 0]
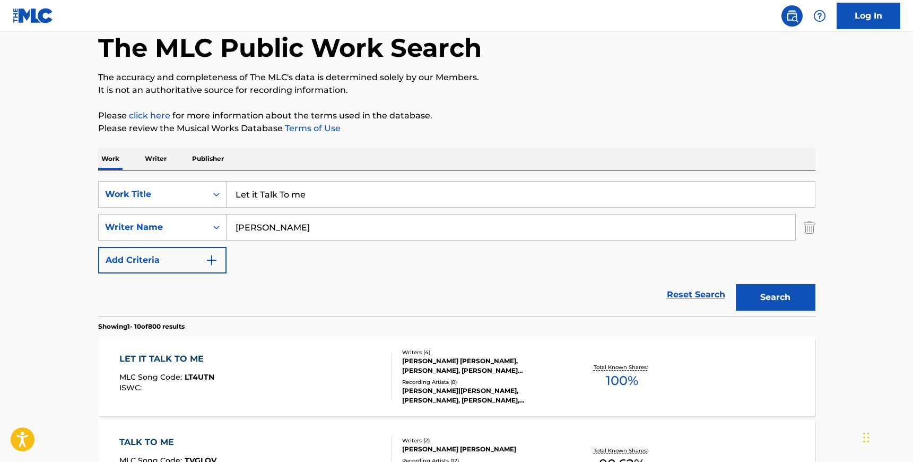
click at [264, 231] on input "Goldstein" at bounding box center [511, 226] width 569 height 25
paste input "Tighe"
type input "Tighe"
click at [273, 195] on input "Let it Talk To me" at bounding box center [521, 193] width 588 height 25
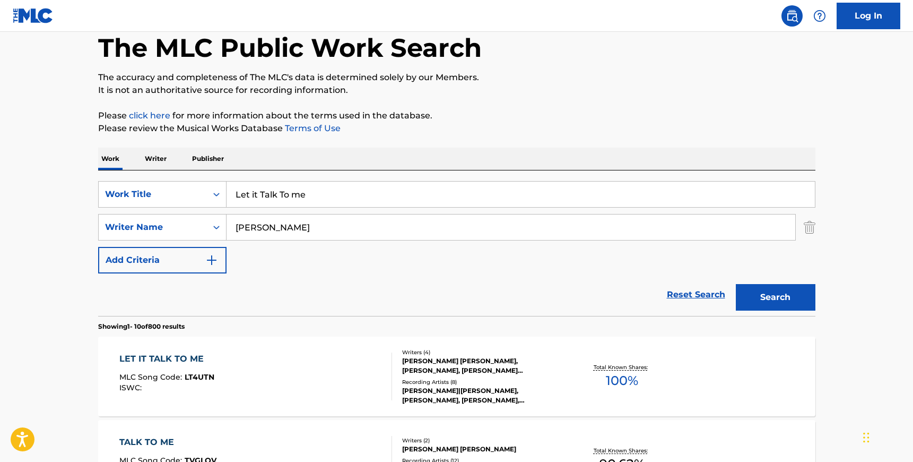
click at [273, 195] on input "Let it Talk To me" at bounding box center [521, 193] width 588 height 25
type input "messy"
click at [736, 284] on button "Search" at bounding box center [776, 297] width 80 height 27
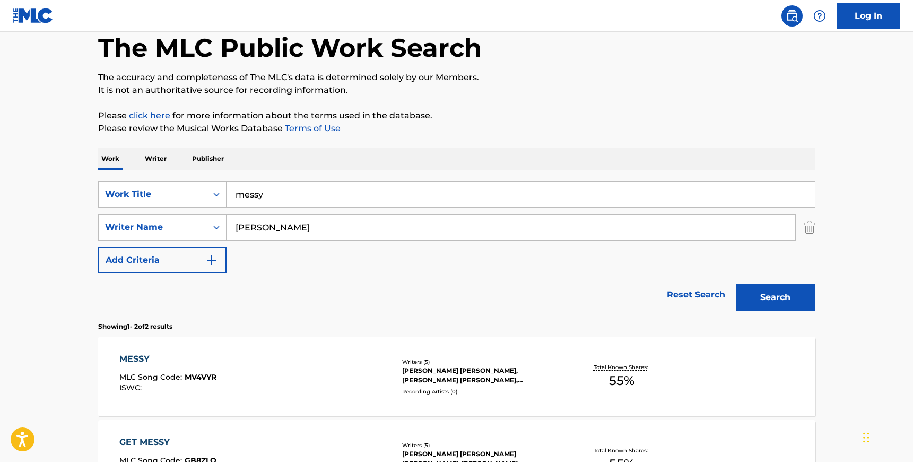
click at [508, 387] on div "Recording Artists ( 0 )" at bounding box center [482, 391] width 160 height 8
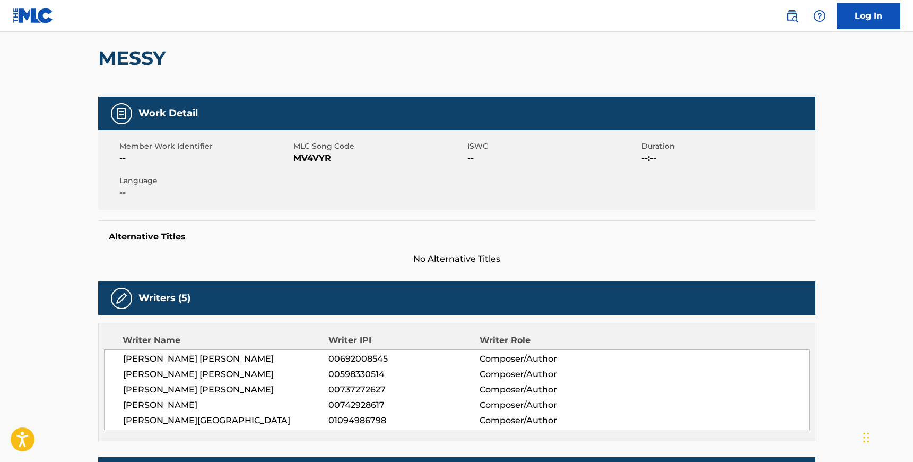
scroll to position [119, 0]
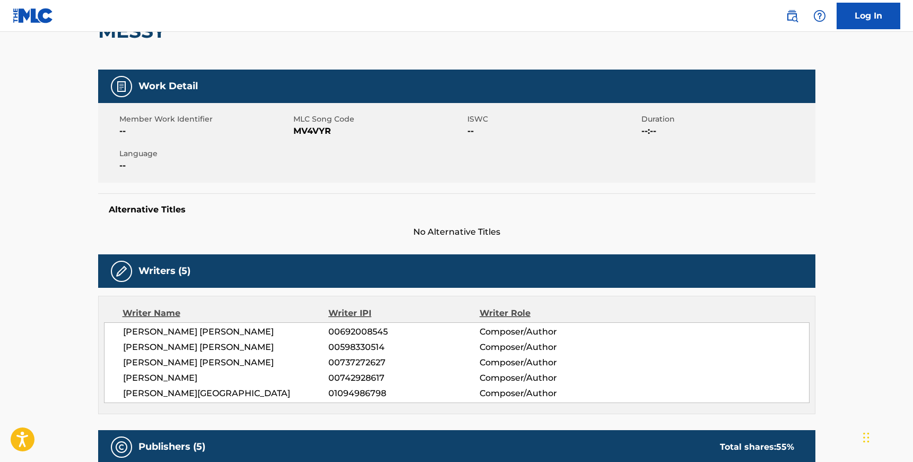
click at [317, 134] on span "MV4VYR" at bounding box center [378, 131] width 171 height 13
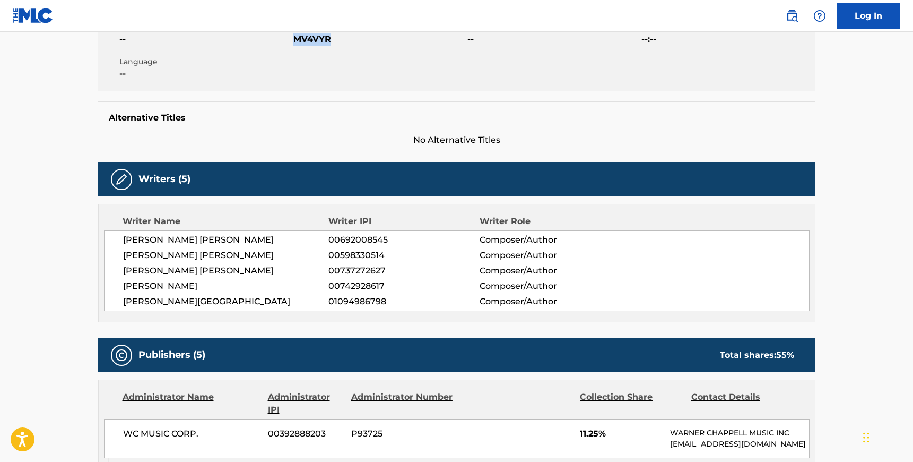
scroll to position [201, 0]
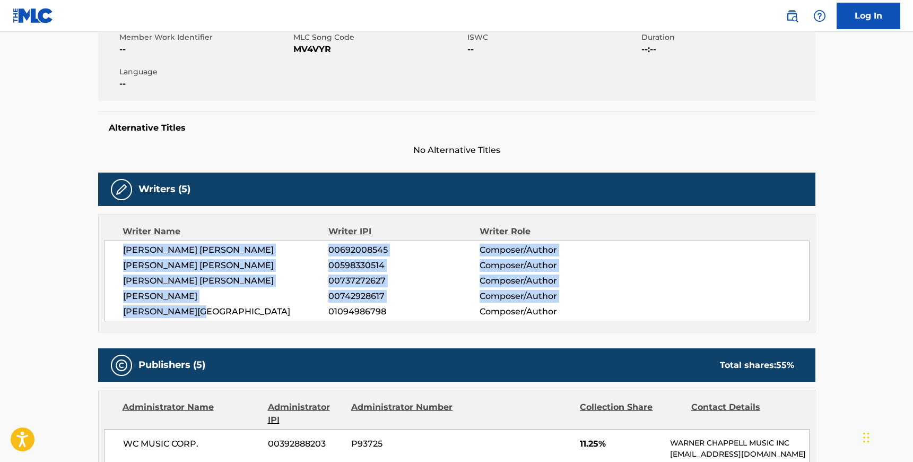
drag, startPoint x: 210, startPoint y: 311, endPoint x: 124, endPoint y: 251, distance: 105.1
click at [124, 251] on div "BRITTANY MARIE AMARADIO 00692008545 Composer/Author MATTHEW JAMES BURNS 0059833…" at bounding box center [457, 280] width 706 height 81
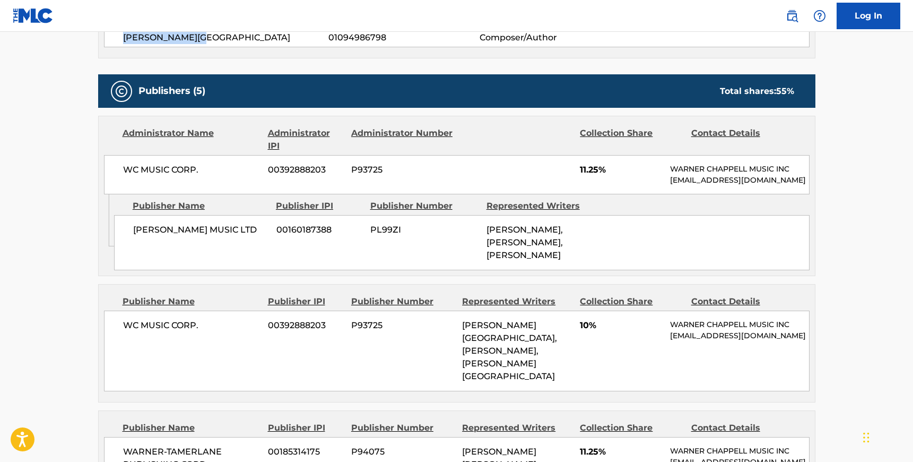
scroll to position [489, 0]
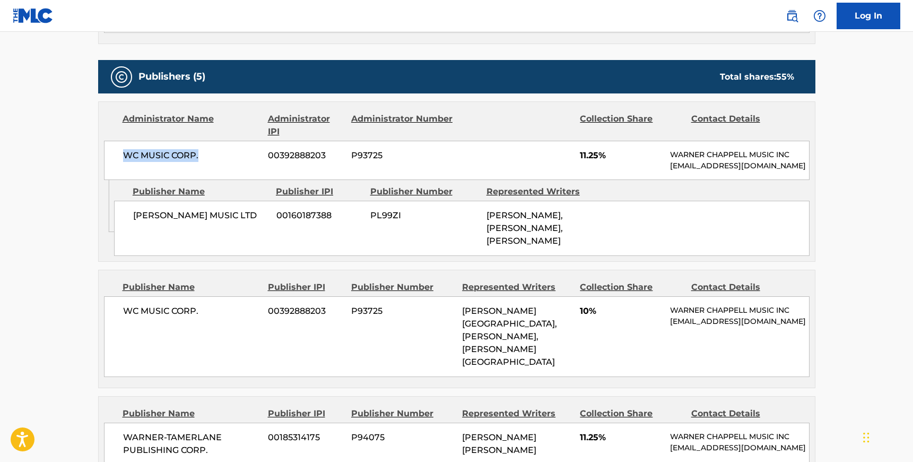
drag, startPoint x: 202, startPoint y: 156, endPoint x: 124, endPoint y: 155, distance: 78.0
click at [124, 155] on span "WC MUSIC CORP." at bounding box center [191, 155] width 137 height 13
drag, startPoint x: 155, startPoint y: 225, endPoint x: 134, endPoint y: 211, distance: 26.0
click at [134, 211] on span "WARNER CHAPPELL MUSIC LTD" at bounding box center [200, 215] width 135 height 13
drag, startPoint x: 204, startPoint y: 301, endPoint x: 125, endPoint y: 300, distance: 79.0
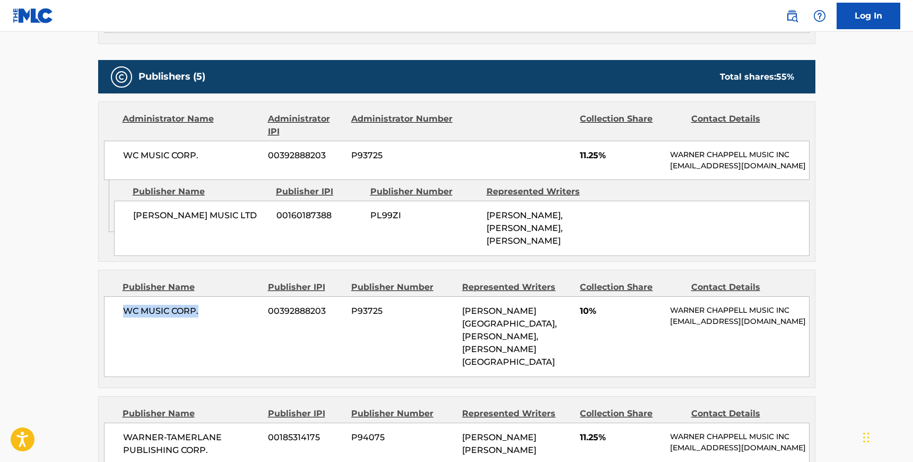
click at [125, 304] on span "WC MUSIC CORP." at bounding box center [191, 310] width 137 height 13
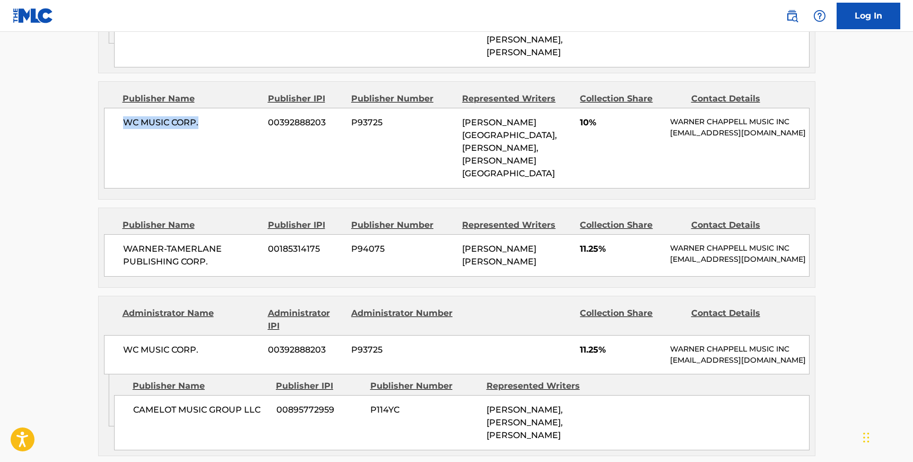
scroll to position [694, 0]
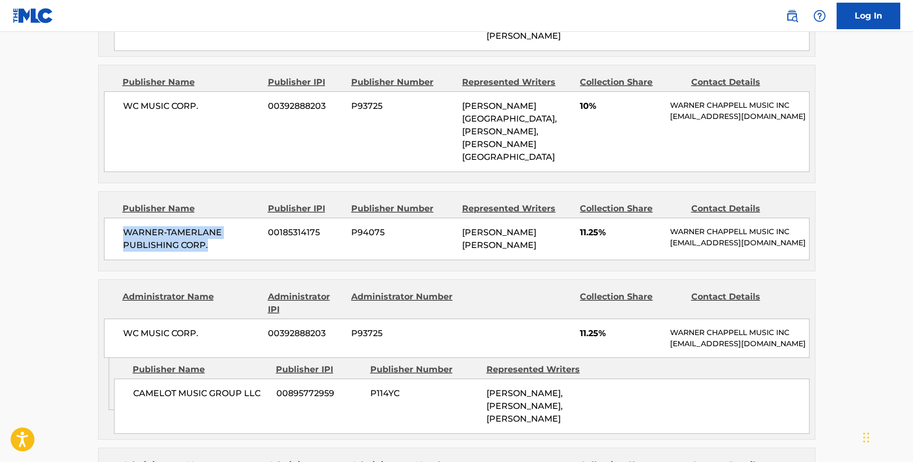
drag, startPoint x: 211, startPoint y: 204, endPoint x: 120, endPoint y: 189, distance: 91.5
click at [120, 217] on div "WARNER-TAMERLANE PUBLISHING CORP. 00185314175 P94075 BRITTANY MARIE AMARADIO 11…" at bounding box center [457, 238] width 706 height 42
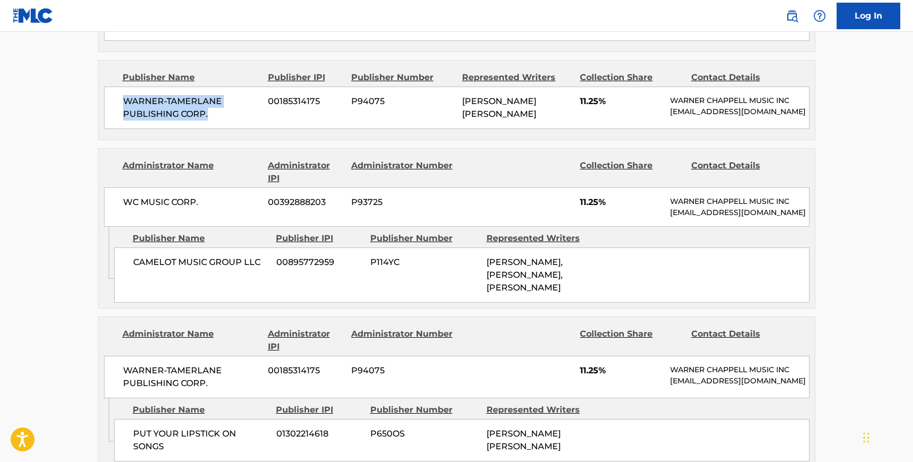
scroll to position [832, 0]
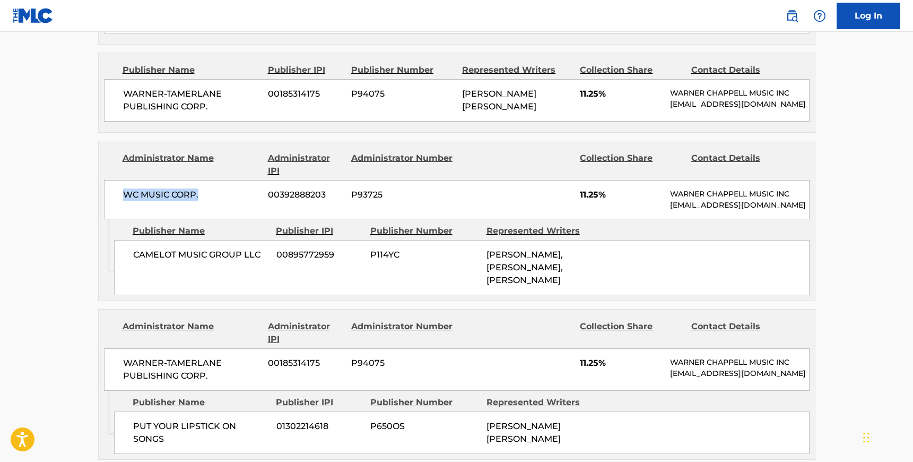
drag, startPoint x: 201, startPoint y: 154, endPoint x: 124, endPoint y: 151, distance: 77.0
click at [124, 188] on span "WC MUSIC CORP." at bounding box center [191, 194] width 137 height 13
drag, startPoint x: 266, startPoint y: 211, endPoint x: 259, endPoint y: 216, distance: 9.1
click at [259, 248] on span "CAMELOT MUSIC GROUP LLC" at bounding box center [200, 254] width 135 height 13
drag, startPoint x: 207, startPoint y: 318, endPoint x: 120, endPoint y: 305, distance: 88.5
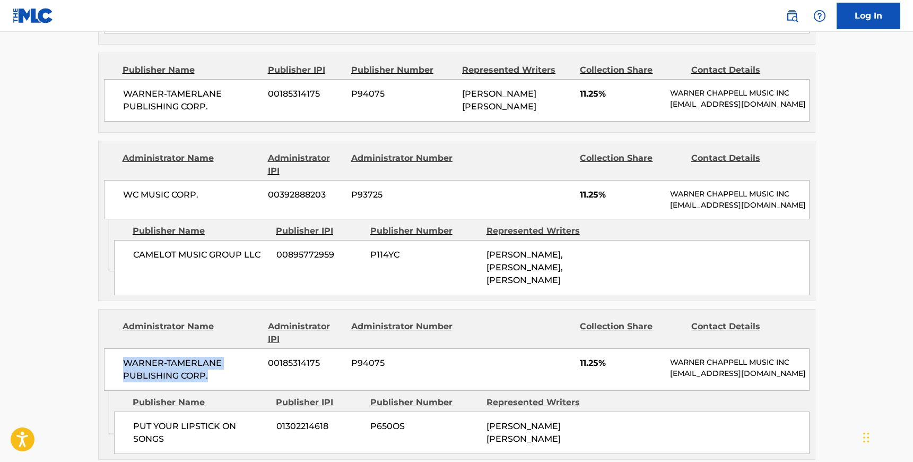
click at [120, 348] on div "WARNER-TAMERLANE PUBLISHING CORP. 00185314175 P94075 11.25% WARNER CHAPPELL MUS…" at bounding box center [457, 369] width 706 height 42
click at [165, 420] on span "PUT YOUR LIPSTICK ON SONGS" at bounding box center [200, 432] width 135 height 25
drag, startPoint x: 165, startPoint y: 382, endPoint x: 134, endPoint y: 367, distance: 35.1
click at [134, 420] on span "PUT YOUR LIPSTICK ON SONGS" at bounding box center [200, 432] width 135 height 25
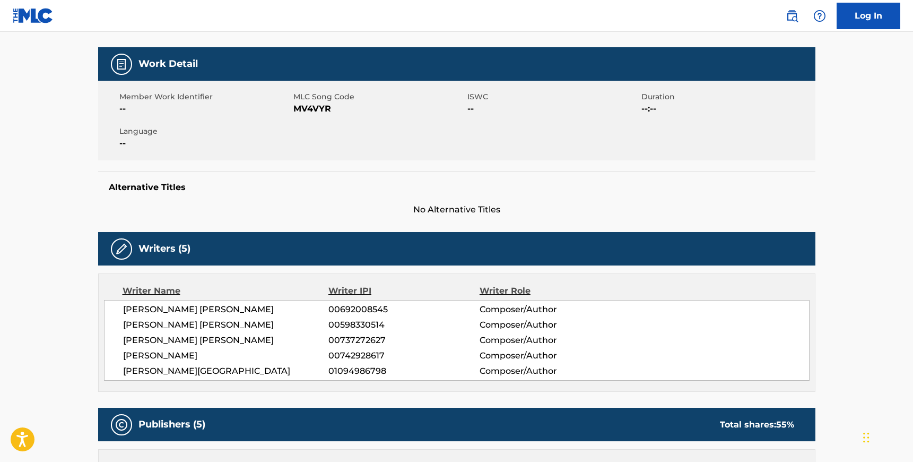
scroll to position [147, 0]
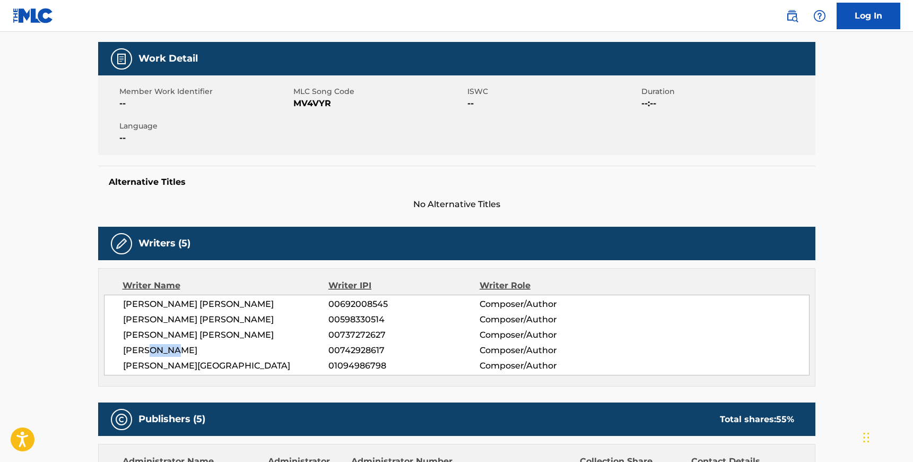
drag, startPoint x: 150, startPoint y: 350, endPoint x: 183, endPoint y: 350, distance: 33.4
click at [183, 350] on span "CLEO TIGHE" at bounding box center [226, 350] width 206 height 13
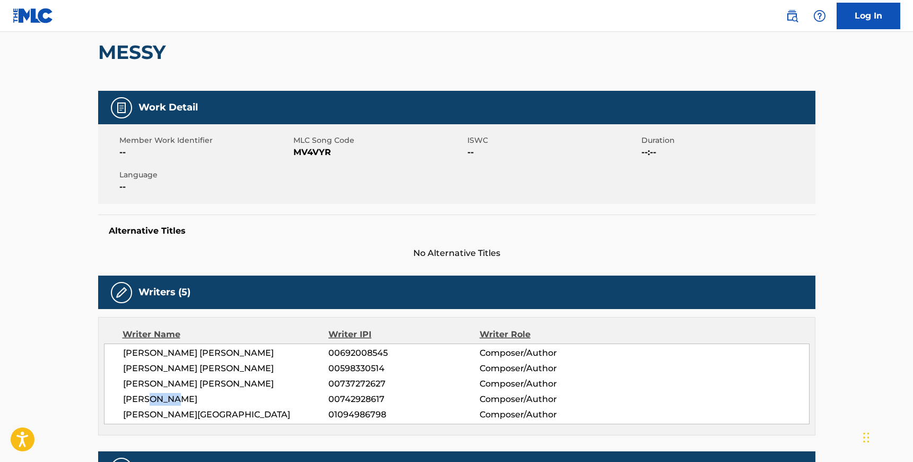
scroll to position [0, 0]
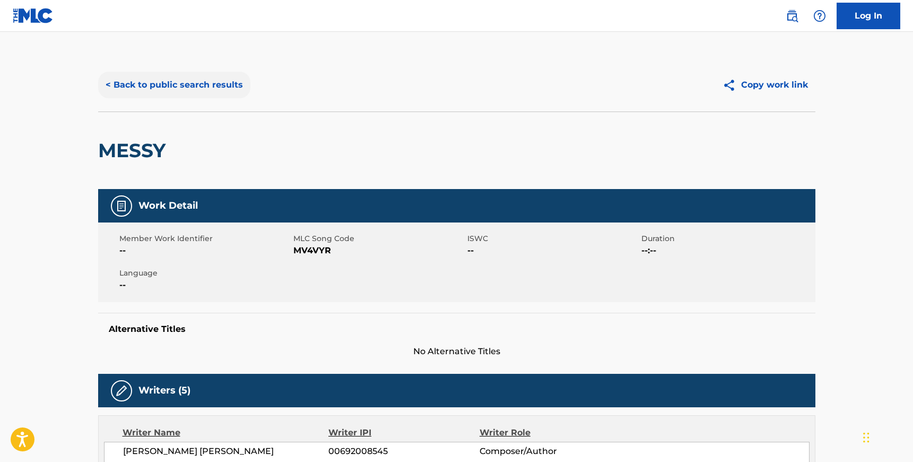
click at [159, 89] on button "< Back to public search results" at bounding box center [174, 85] width 152 height 27
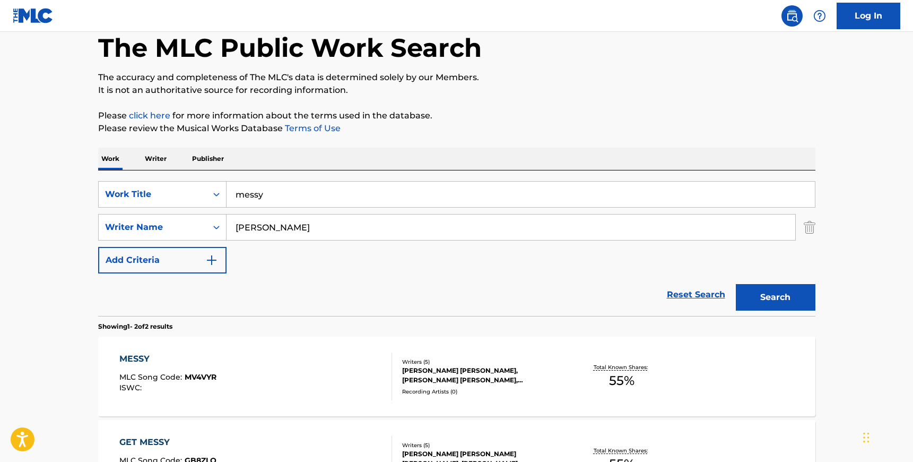
click at [282, 190] on input "messy" at bounding box center [521, 193] width 588 height 25
type input "one thing"
click at [279, 231] on input "Tighe" at bounding box center [511, 226] width 569 height 25
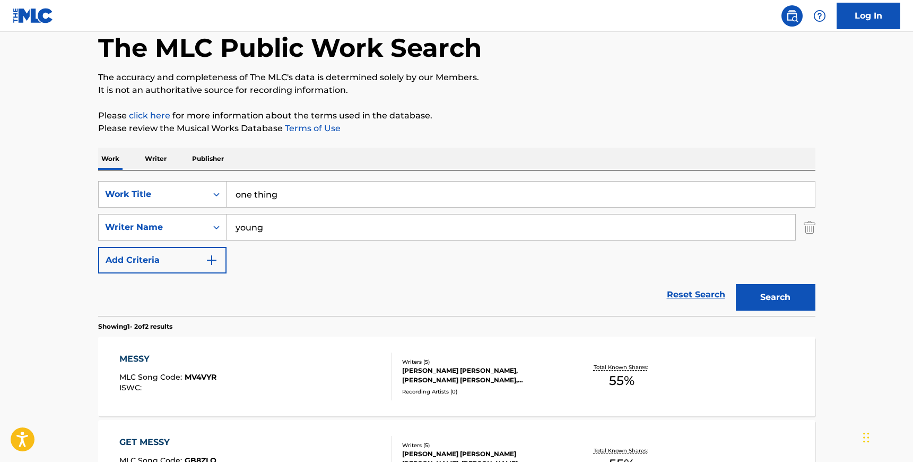
type input "young"
click at [635, 269] on div "SearchWithCriteria5bd30b2a-1f4c-4d50-8563-43c1144bbbdb Work Title one thing Sea…" at bounding box center [456, 227] width 717 height 92
click at [794, 297] on button "Search" at bounding box center [776, 297] width 80 height 27
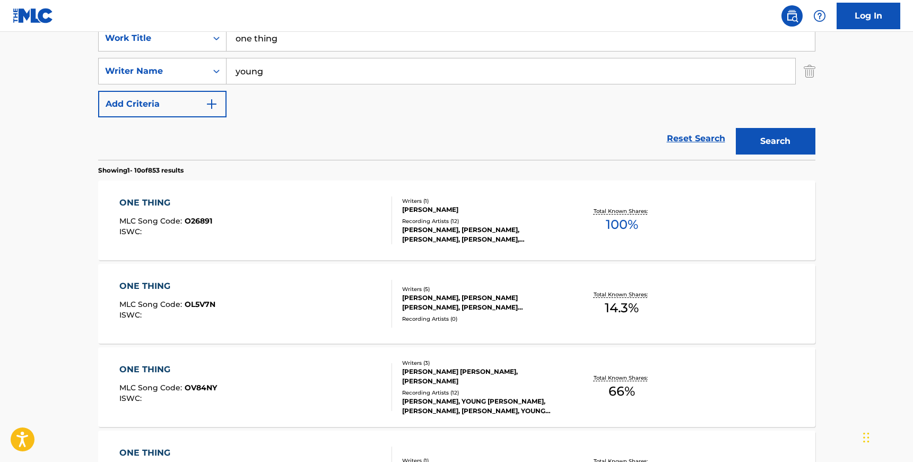
scroll to position [216, 0]
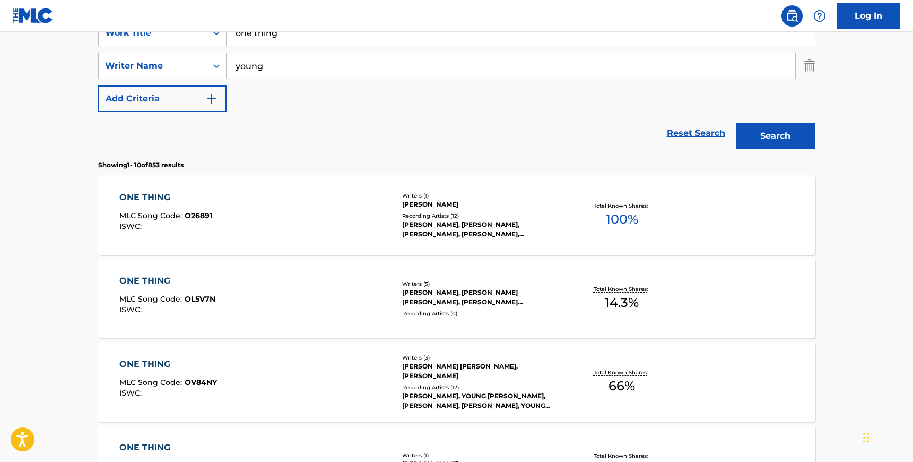
click at [330, 291] on div "ONE THING MLC Song Code : OL5V7N ISWC :" at bounding box center [255, 298] width 273 height 48
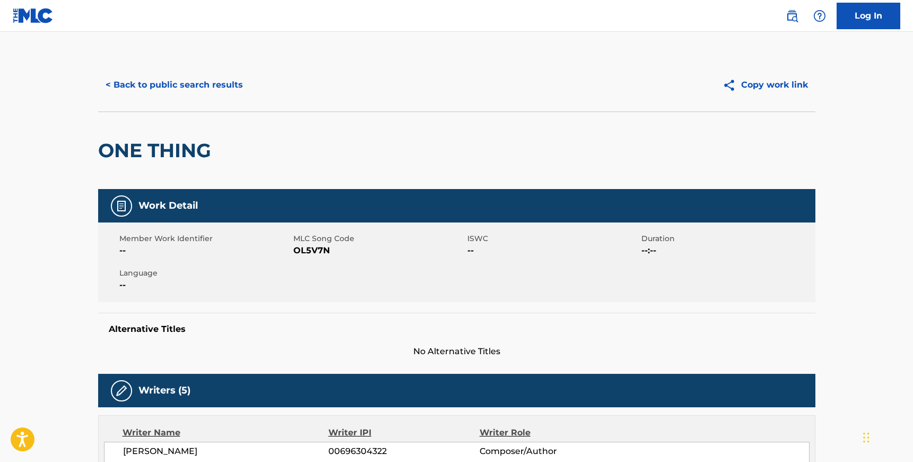
click at [318, 250] on span "OL5V7N" at bounding box center [378, 250] width 171 height 13
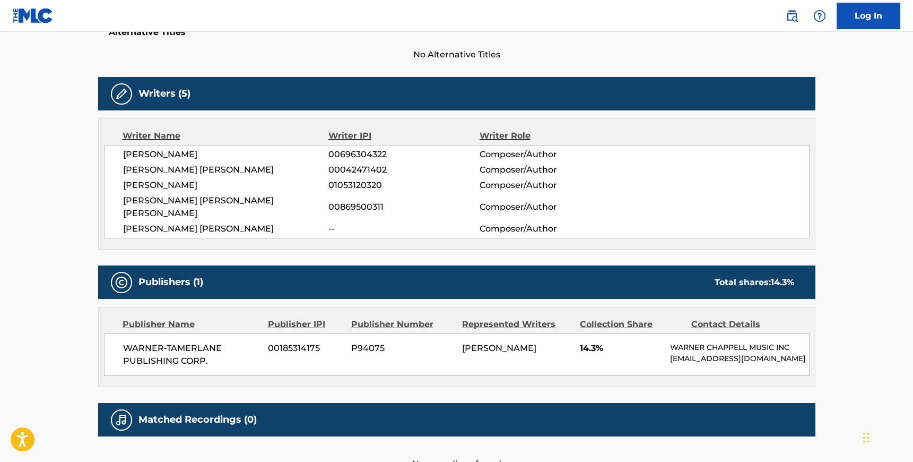
scroll to position [301, 0]
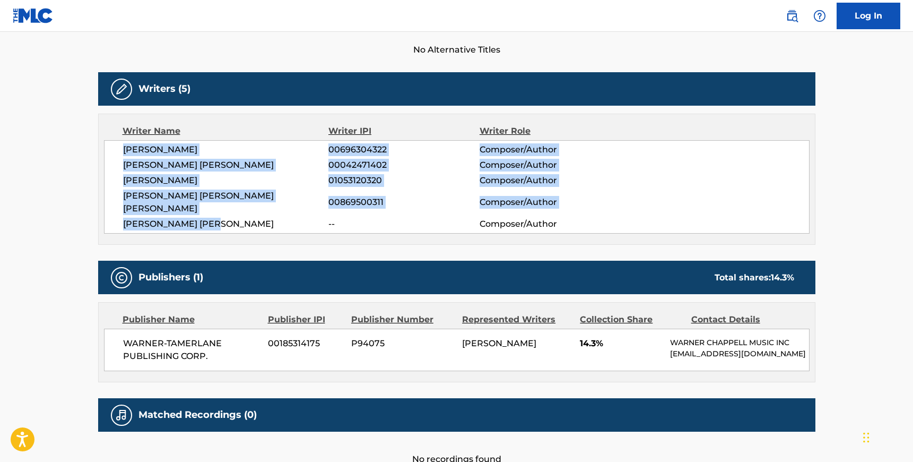
drag, startPoint x: 122, startPoint y: 149, endPoint x: 235, endPoint y: 208, distance: 127.9
click at [235, 208] on div "CARTER LANG 00696304322 Composer/Author WILLIAM ANTHONY BROWN 00042471402 Compo…" at bounding box center [457, 186] width 706 height 93
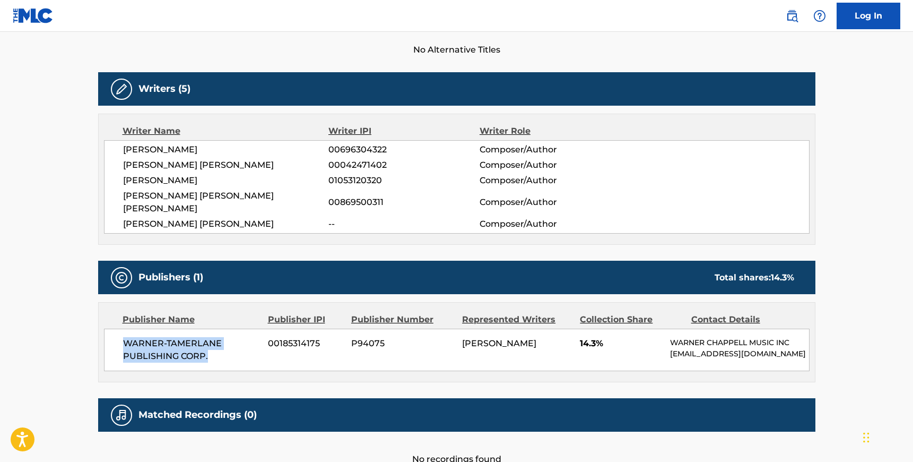
drag, startPoint x: 207, startPoint y: 342, endPoint x: 121, endPoint y: 326, distance: 87.3
click at [121, 328] on div "WARNER-TAMERLANE PUBLISHING CORP. 00185314175 P94075 CARTER LANG 14.3% WARNER C…" at bounding box center [457, 349] width 706 height 42
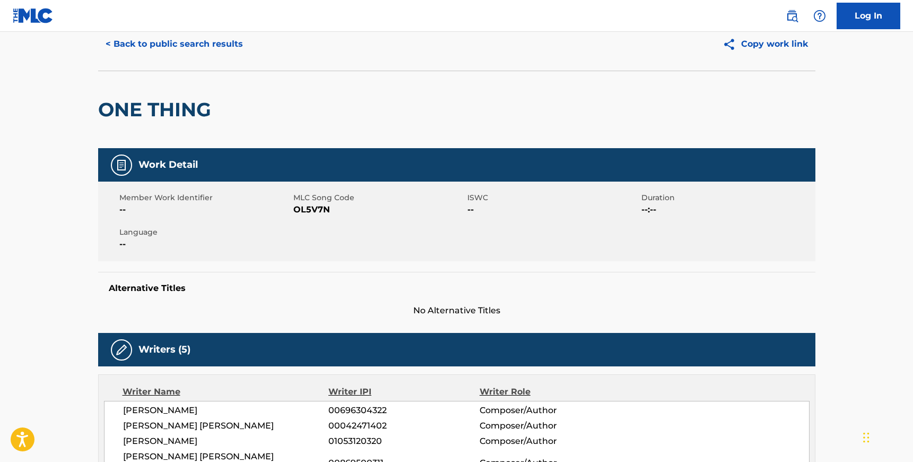
scroll to position [0, 0]
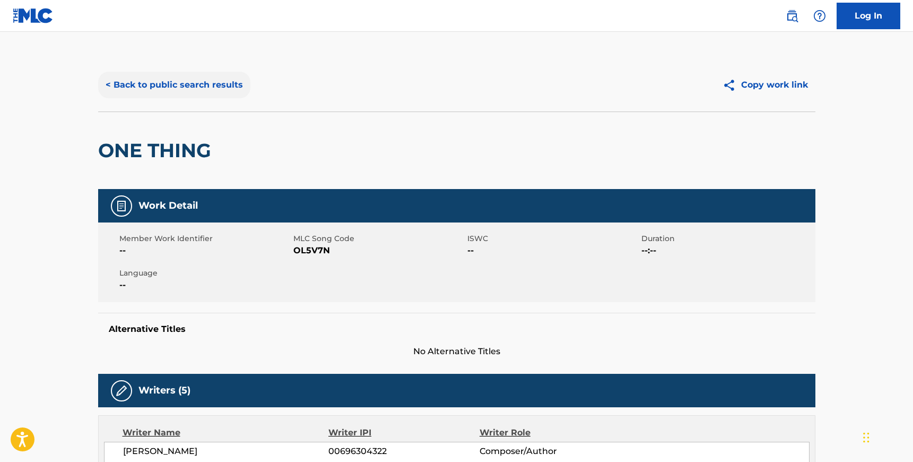
click at [192, 83] on button "< Back to public search results" at bounding box center [174, 85] width 152 height 27
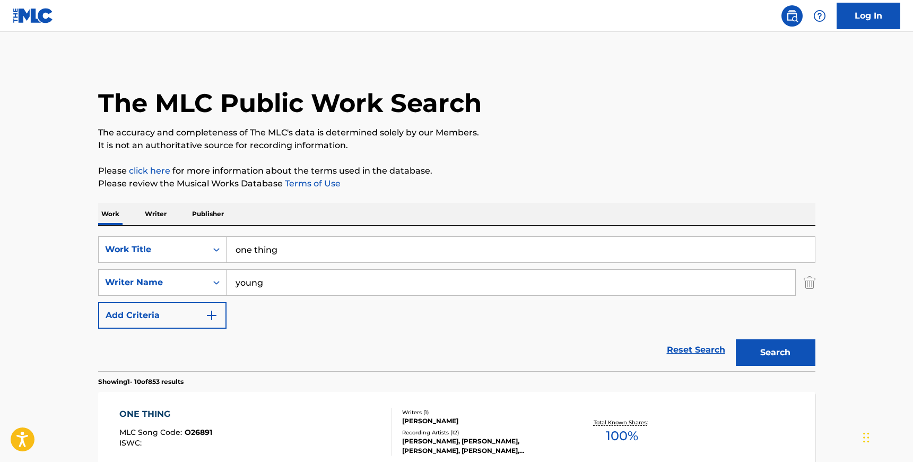
scroll to position [216, 0]
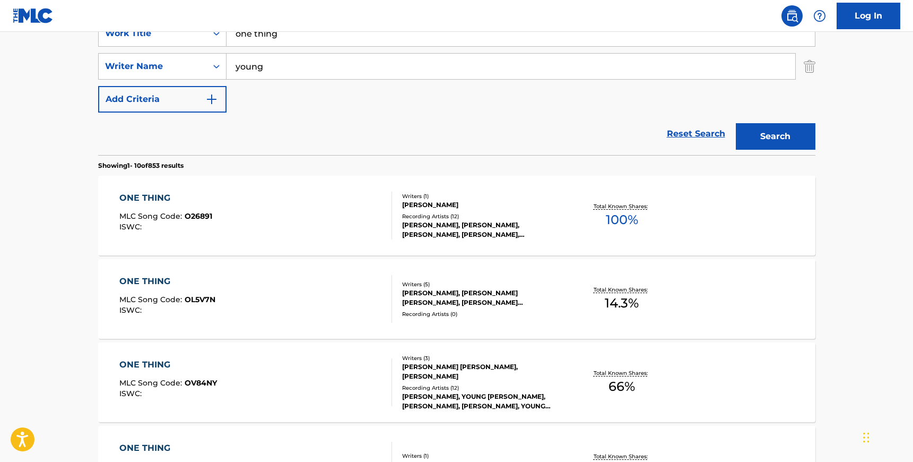
click at [286, 31] on nav "Log In" at bounding box center [456, 16] width 913 height 32
click at [282, 42] on input "one thing" at bounding box center [521, 33] width 588 height 25
type input "even in arcadia"
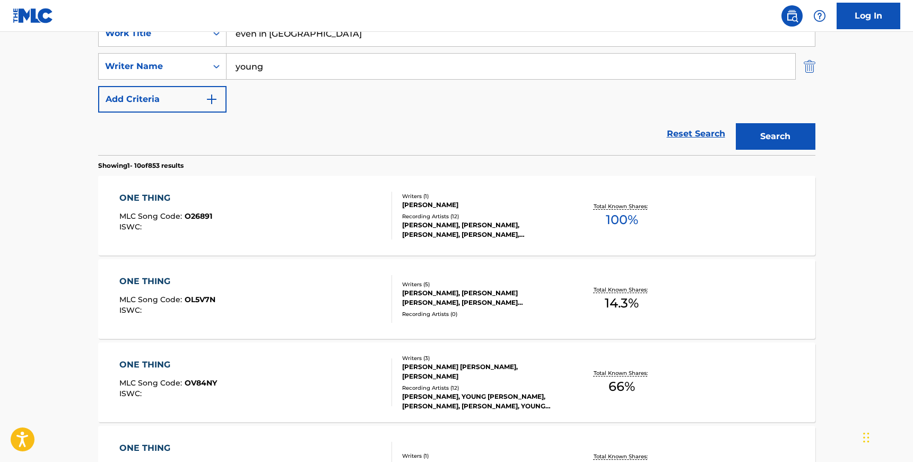
click at [806, 72] on img "Search Form" at bounding box center [810, 66] width 12 height 27
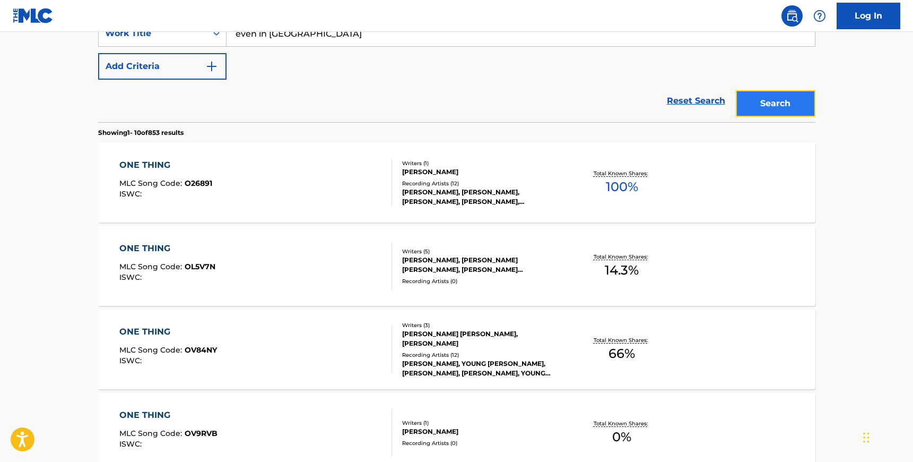
click at [773, 108] on button "Search" at bounding box center [776, 103] width 80 height 27
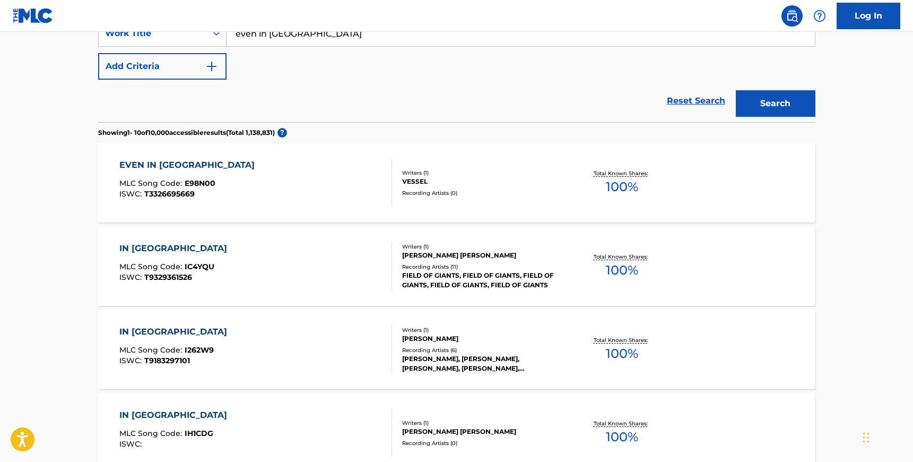
click at [331, 172] on div "EVEN IN ARCADIA MLC Song Code : E98N00 ISWC : T3326695669" at bounding box center [255, 183] width 273 height 48
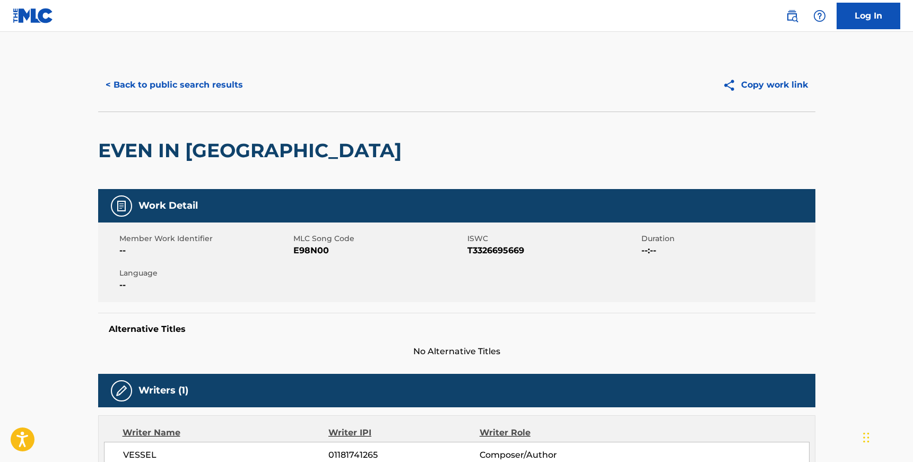
click at [303, 255] on span "E98N00" at bounding box center [378, 250] width 171 height 13
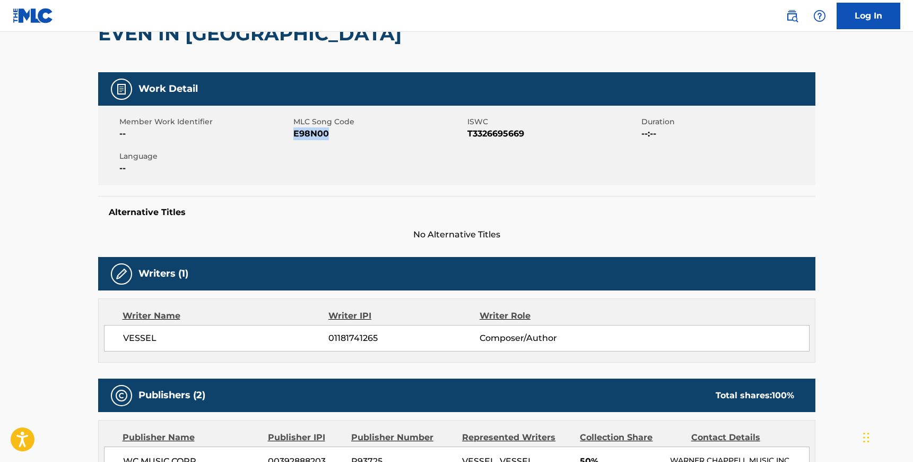
scroll to position [116, 0]
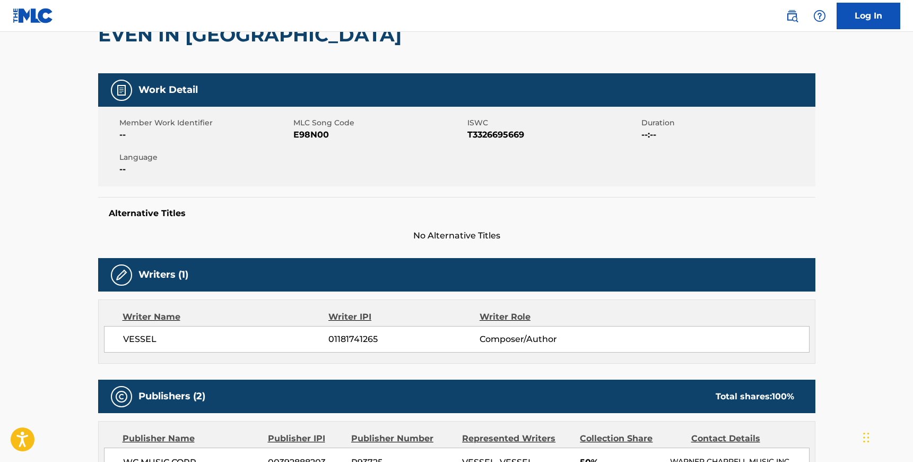
click at [147, 341] on span "VESSEL" at bounding box center [226, 339] width 206 height 13
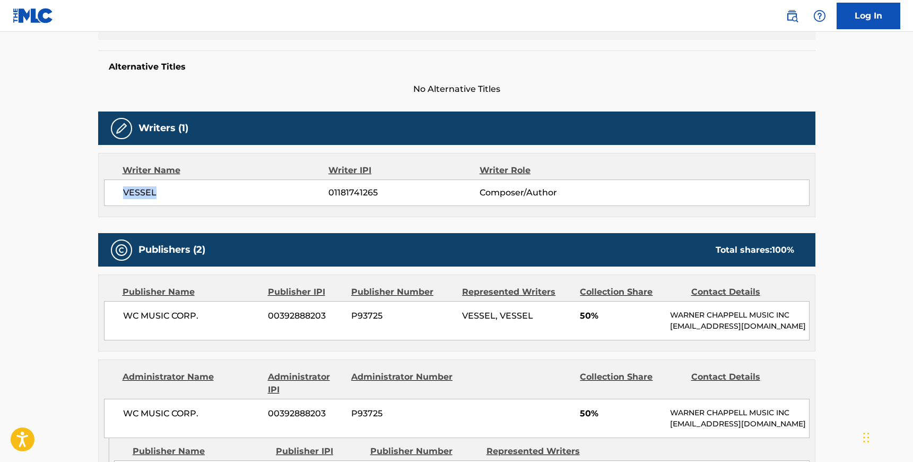
scroll to position [270, 0]
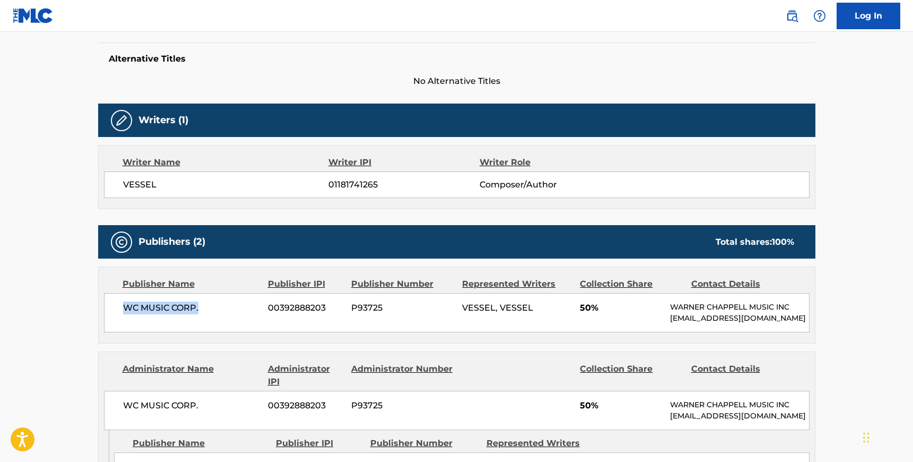
drag, startPoint x: 202, startPoint y: 308, endPoint x: 122, endPoint y: 307, distance: 80.1
click at [122, 307] on div "WC MUSIC CORP. 00392888203 P93725 VESSEL, VESSEL 50% WARNER CHAPPELL MUSIC INC …" at bounding box center [457, 312] width 706 height 39
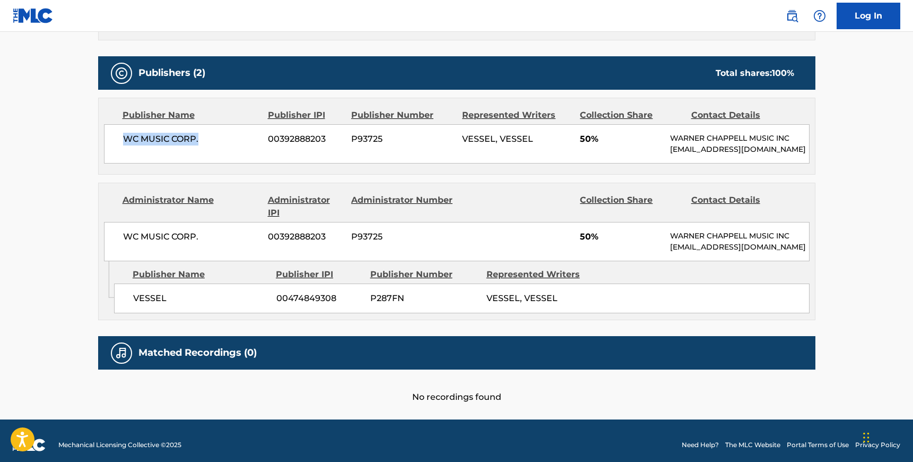
scroll to position [446, 0]
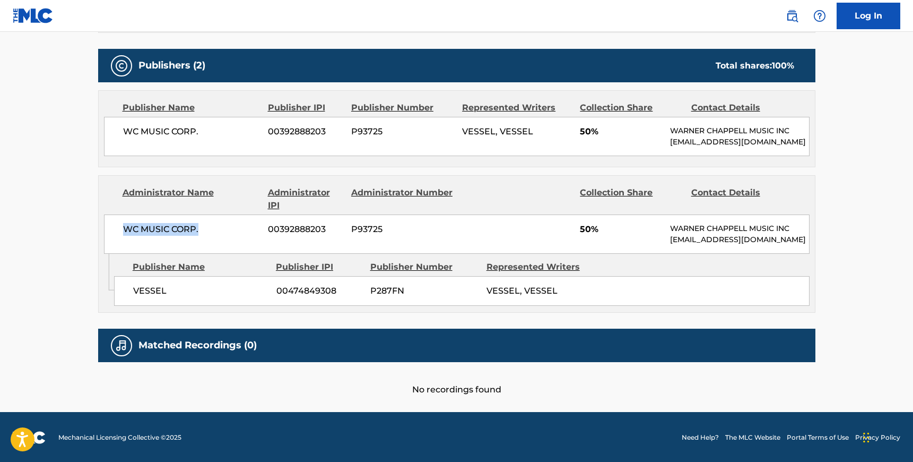
drag, startPoint x: 201, startPoint y: 231, endPoint x: 120, endPoint y: 231, distance: 80.1
click at [120, 231] on div "WC MUSIC CORP. 00392888203 P93725 50% WARNER CHAPPELL MUSIC INC MLC_Inquiries@w…" at bounding box center [457, 233] width 706 height 39
drag, startPoint x: 166, startPoint y: 289, endPoint x: 121, endPoint y: 289, distance: 44.6
click at [121, 289] on div "VESSEL 00474849308 P287FN VESSEL, VESSEL" at bounding box center [461, 291] width 695 height 30
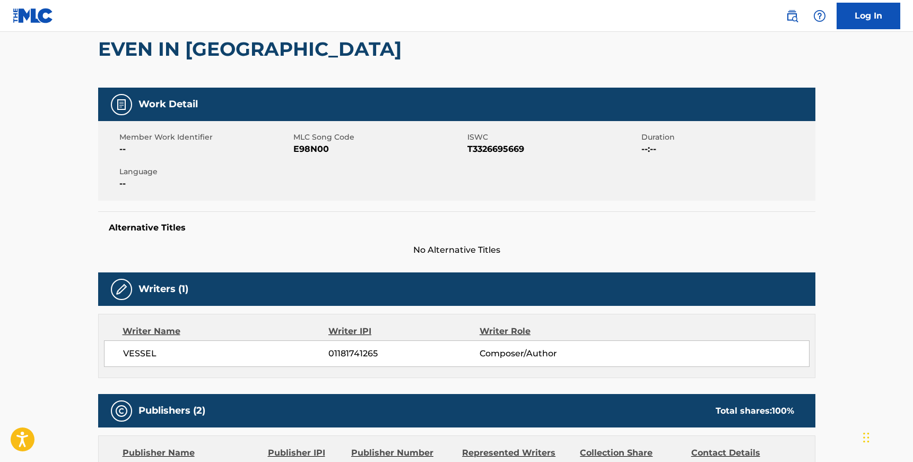
scroll to position [0, 0]
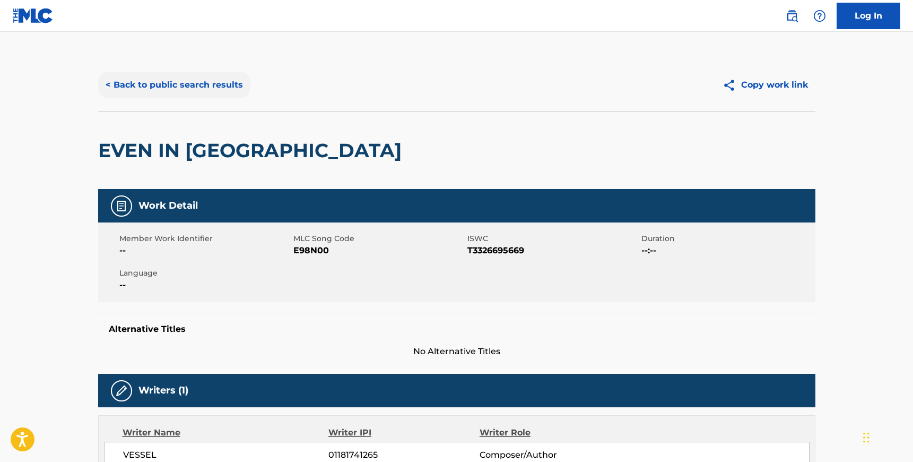
click at [159, 97] on button "< Back to public search results" at bounding box center [174, 85] width 152 height 27
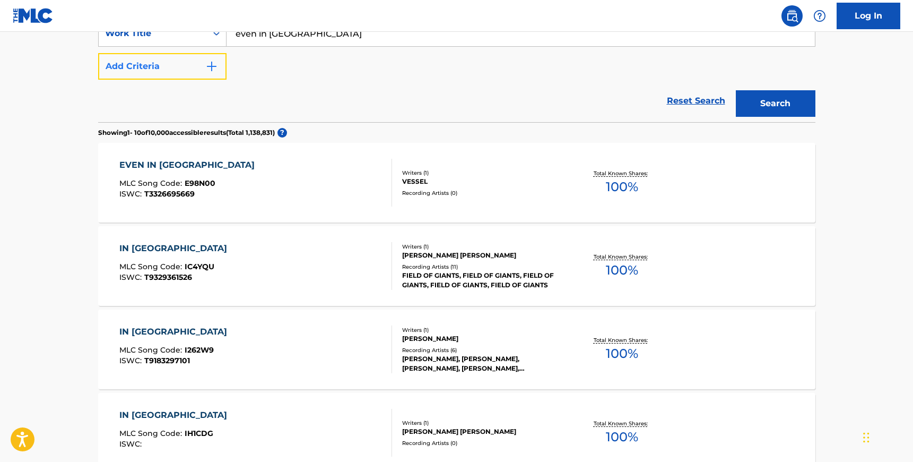
click at [210, 75] on button "Add Criteria" at bounding box center [162, 66] width 128 height 27
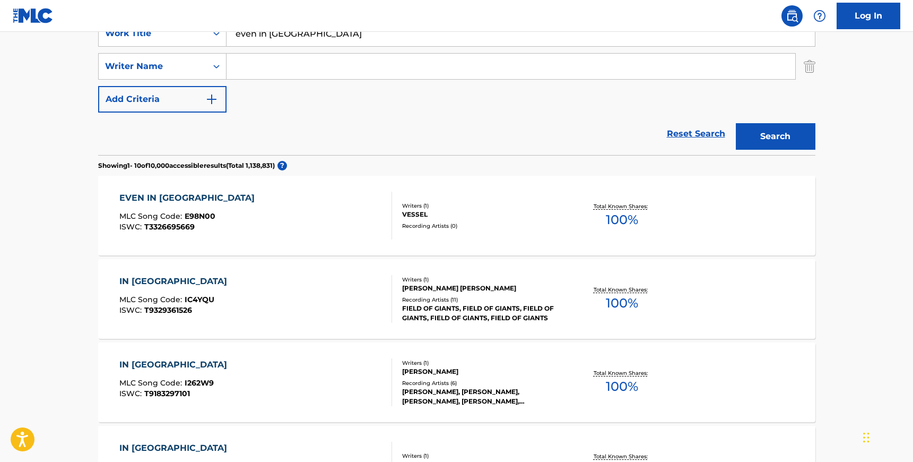
click at [290, 75] on input "Search Form" at bounding box center [511, 66] width 569 height 25
paste input "Leandoer"
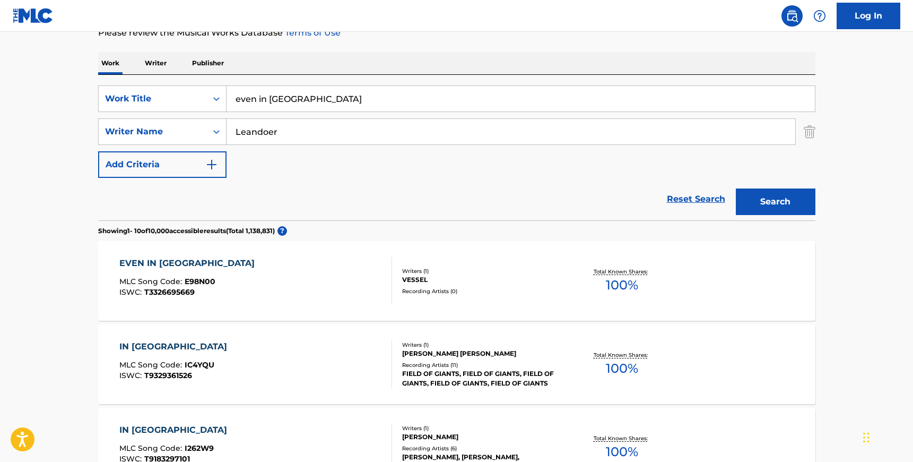
scroll to position [135, 0]
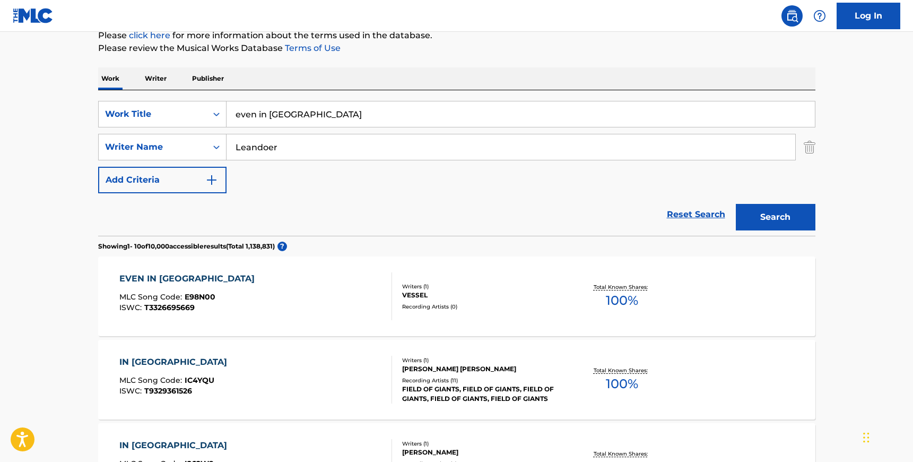
type input "Leandoer"
click at [257, 115] on input "even in arcadia" at bounding box center [521, 113] width 588 height 25
type input "i'm your dirt, i'm your love"
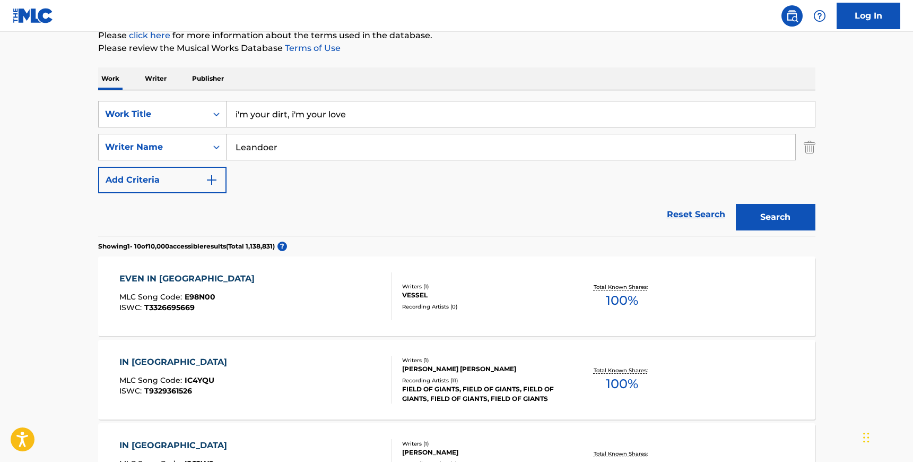
click at [736, 204] on button "Search" at bounding box center [776, 217] width 80 height 27
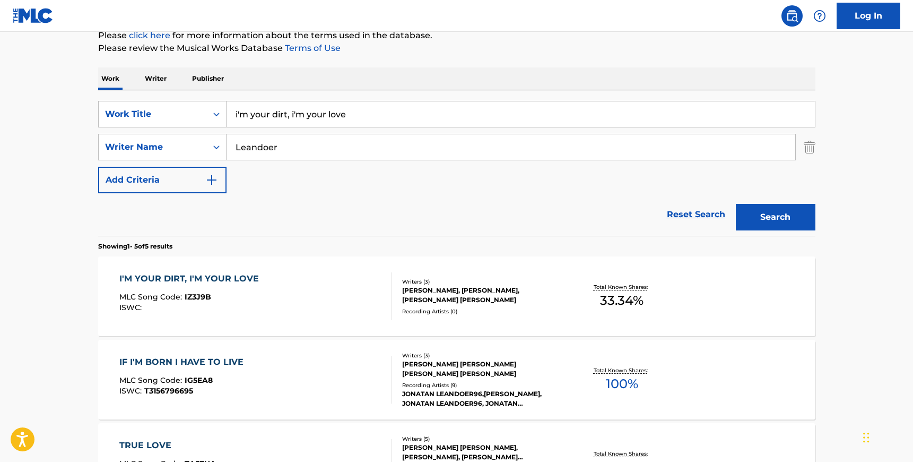
click at [318, 284] on div "I'M YOUR DIRT, I'M YOUR LOVE MLC Song Code : IZ3J9B ISWC :" at bounding box center [255, 296] width 273 height 48
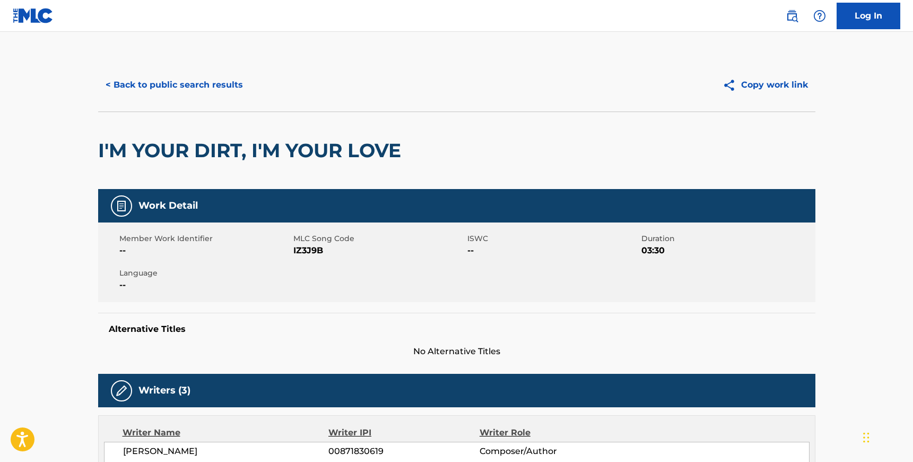
click at [300, 245] on span "IZ3J9B" at bounding box center [378, 250] width 171 height 13
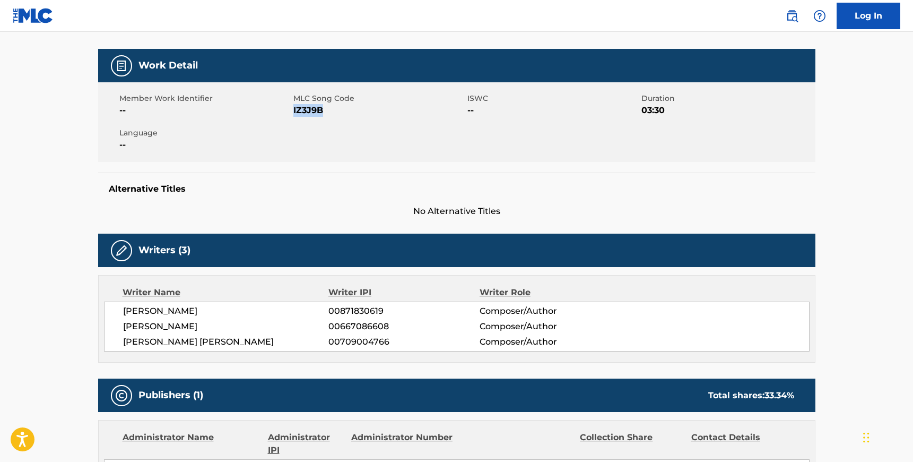
scroll to position [163, 0]
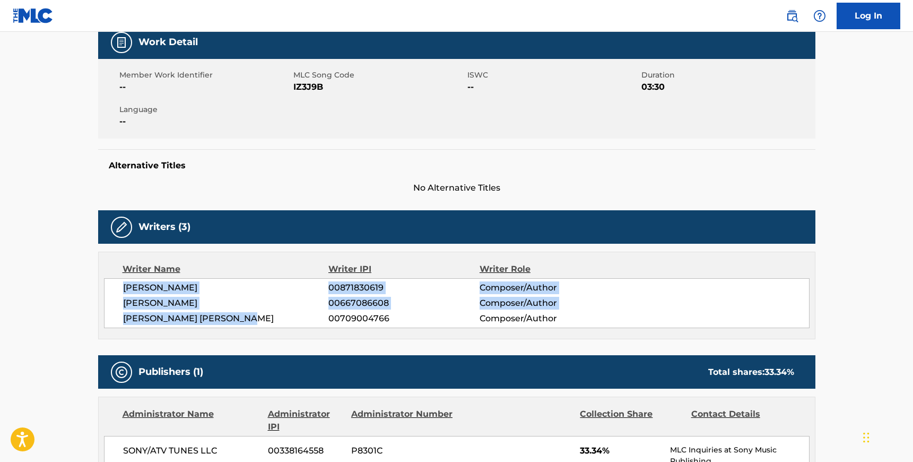
drag, startPoint x: 263, startPoint y: 317, endPoint x: 124, endPoint y: 289, distance: 142.4
click at [124, 289] on div "RAMI DAWOD 00871830619 Composer/Author EMMANUEL HAILEMARIAM 00667086608 Compose…" at bounding box center [457, 303] width 706 height 50
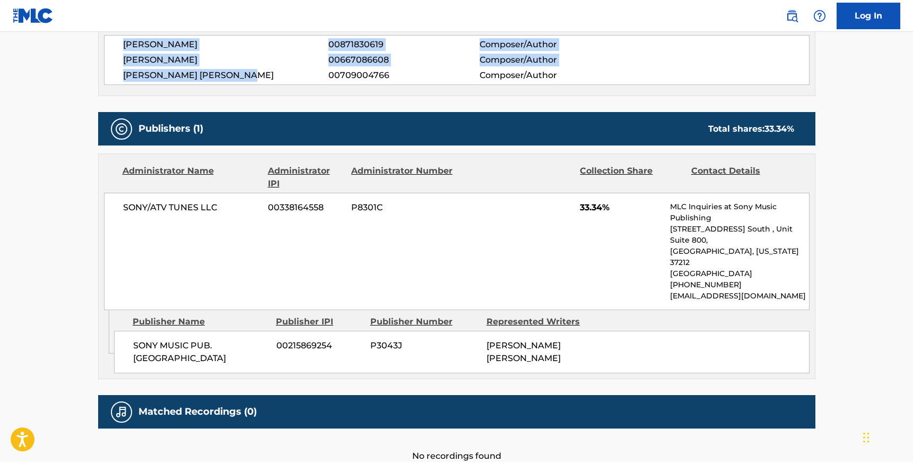
scroll to position [414, 0]
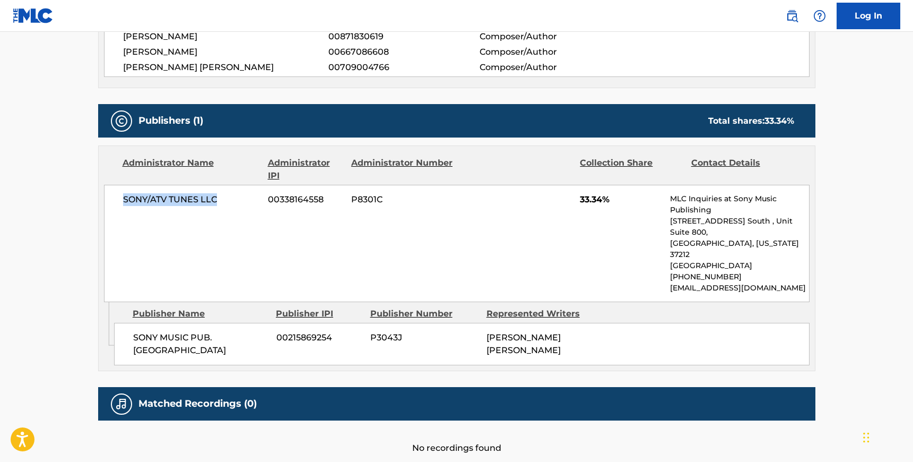
drag, startPoint x: 217, startPoint y: 201, endPoint x: 120, endPoint y: 199, distance: 97.6
click at [120, 199] on div "SONY/ATV TUNES LLC 00338164558 P8301C 33.34% MLC Inquiries at Sony Music Publis…" at bounding box center [457, 243] width 706 height 117
drag, startPoint x: 197, startPoint y: 327, endPoint x: 134, endPoint y: 316, distance: 64.1
click at [134, 331] on span "SONY MUSIC PUB. SCANDINAVIA" at bounding box center [200, 343] width 135 height 25
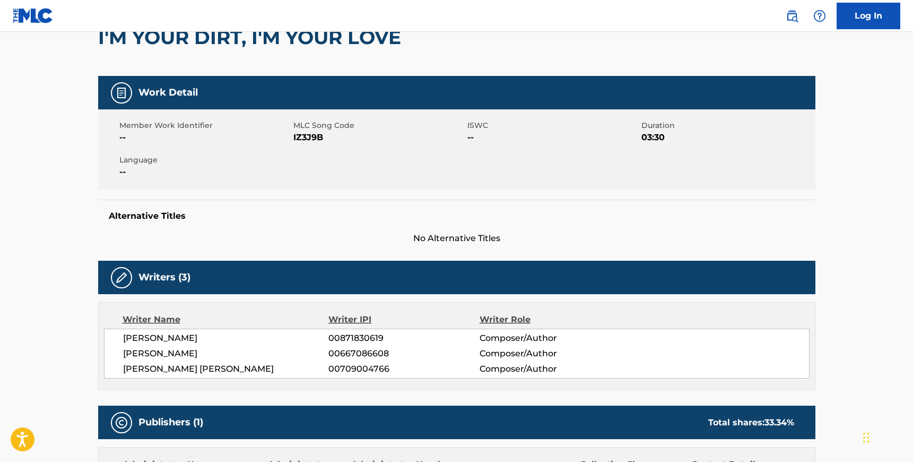
scroll to position [0, 0]
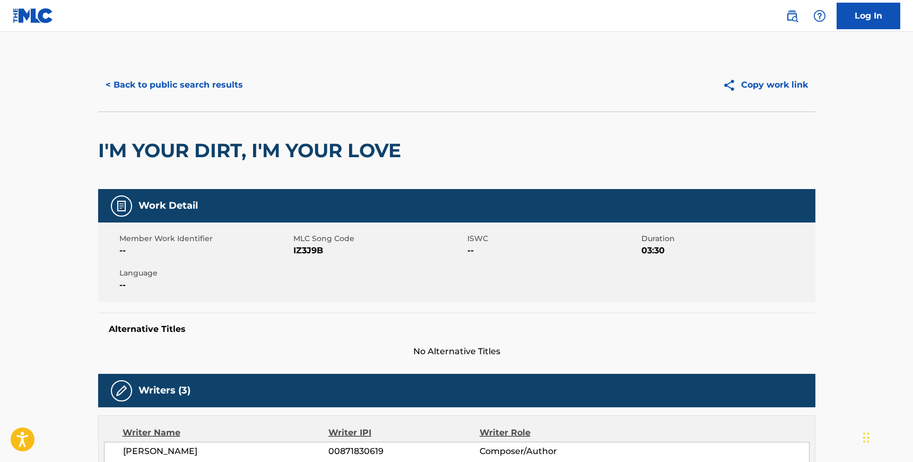
click at [207, 147] on h2 "I'M YOUR DIRT, I'M YOUR LOVE" at bounding box center [252, 150] width 308 height 24
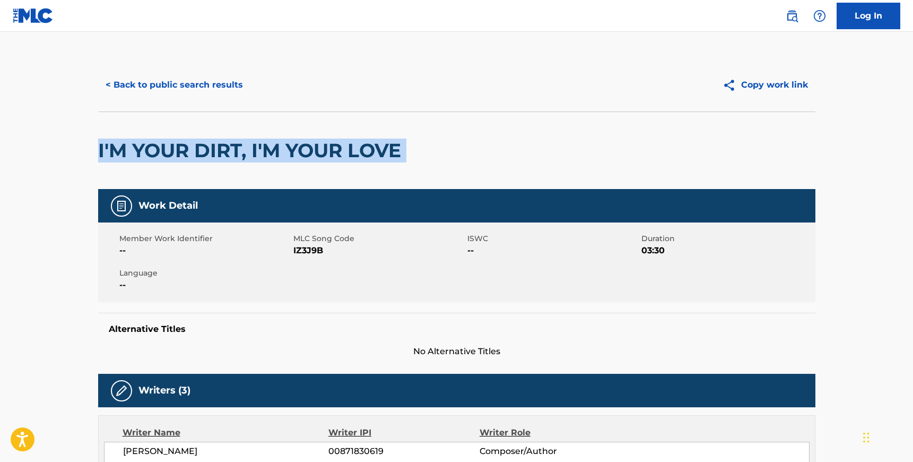
click at [207, 147] on h2 "I'M YOUR DIRT, I'M YOUR LOVE" at bounding box center [252, 150] width 308 height 24
